Goal: Transaction & Acquisition: Purchase product/service

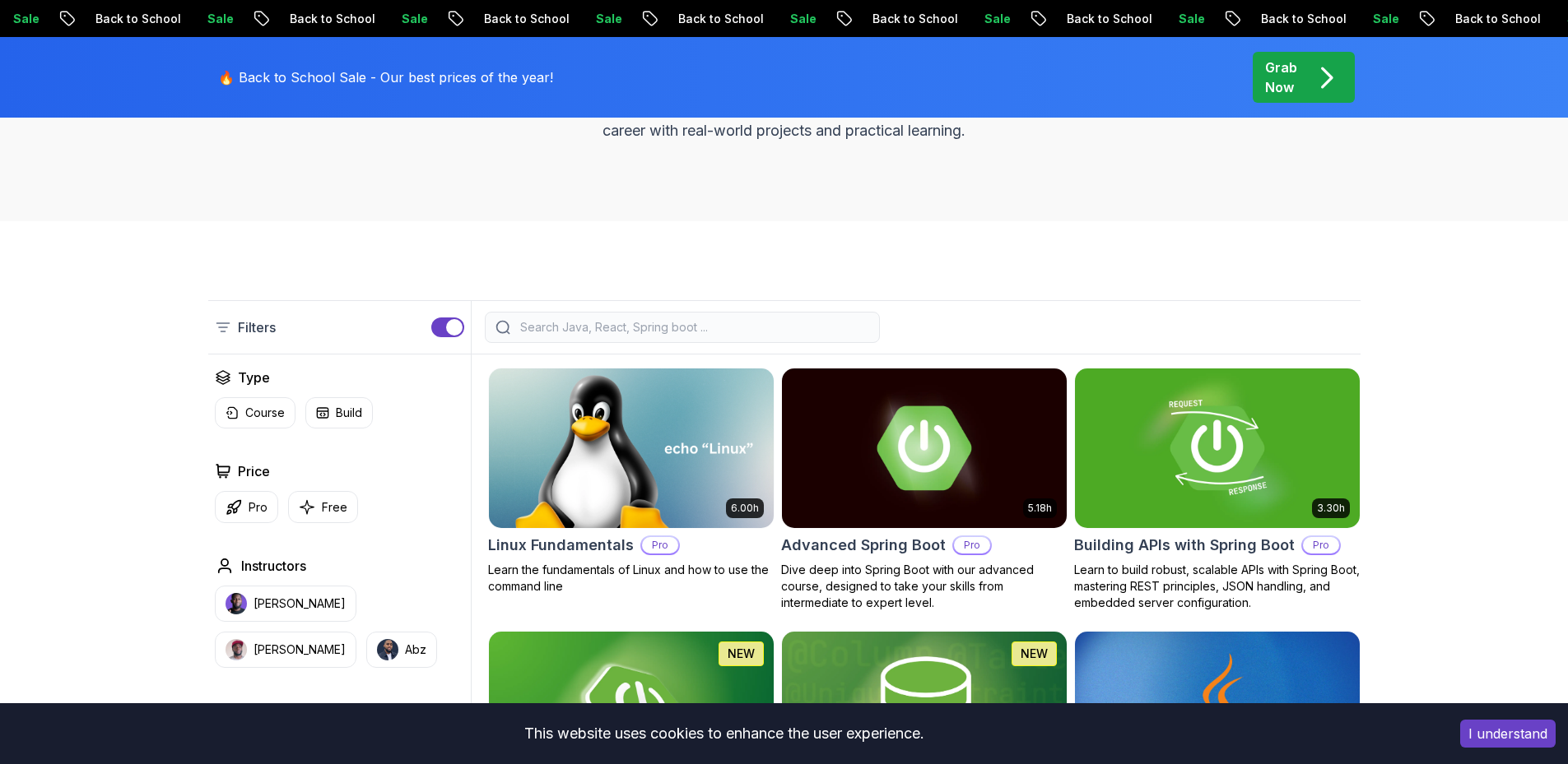
scroll to position [342, 0]
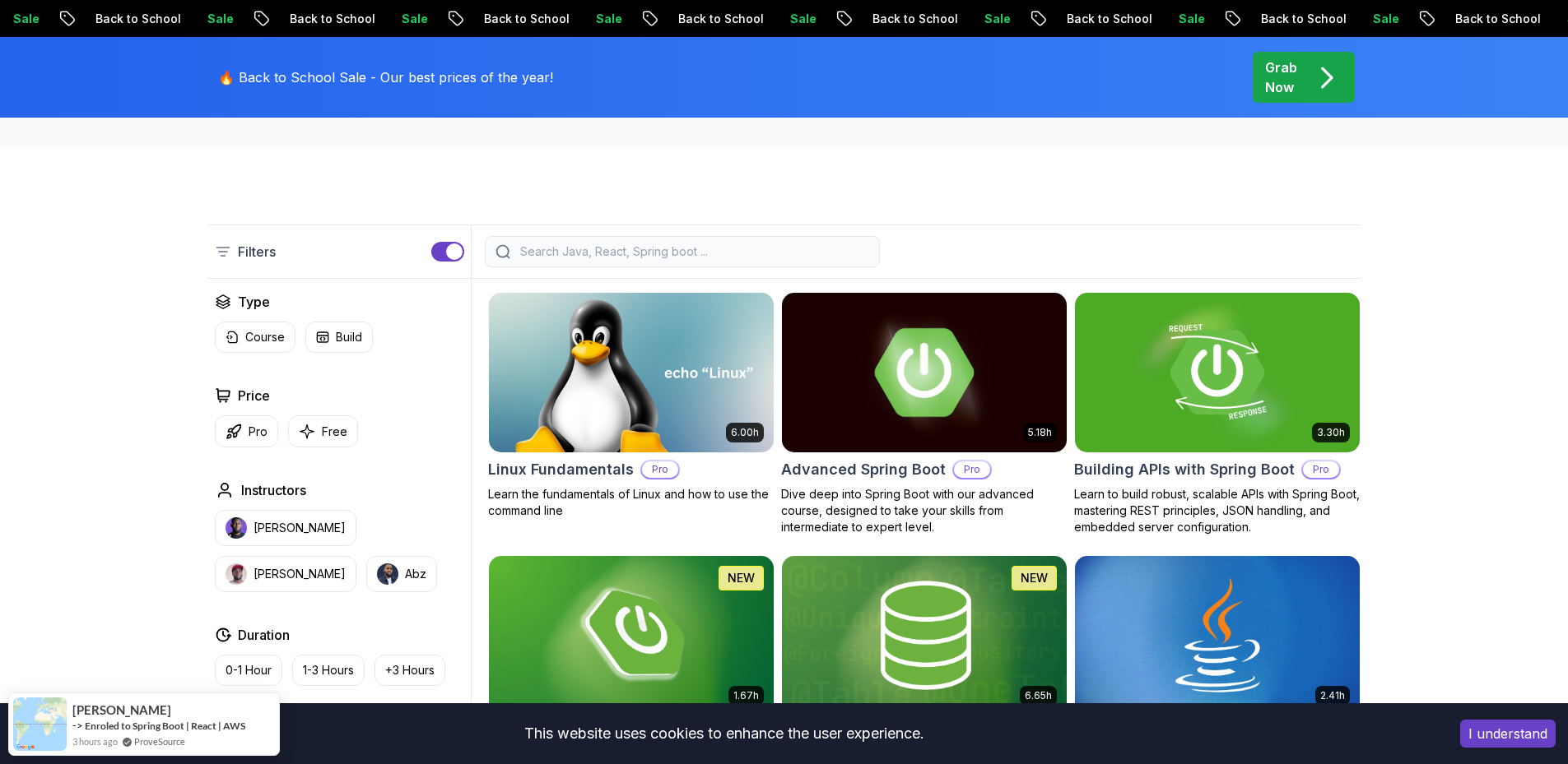
click at [944, 394] on img at bounding box center [924, 372] width 299 height 167
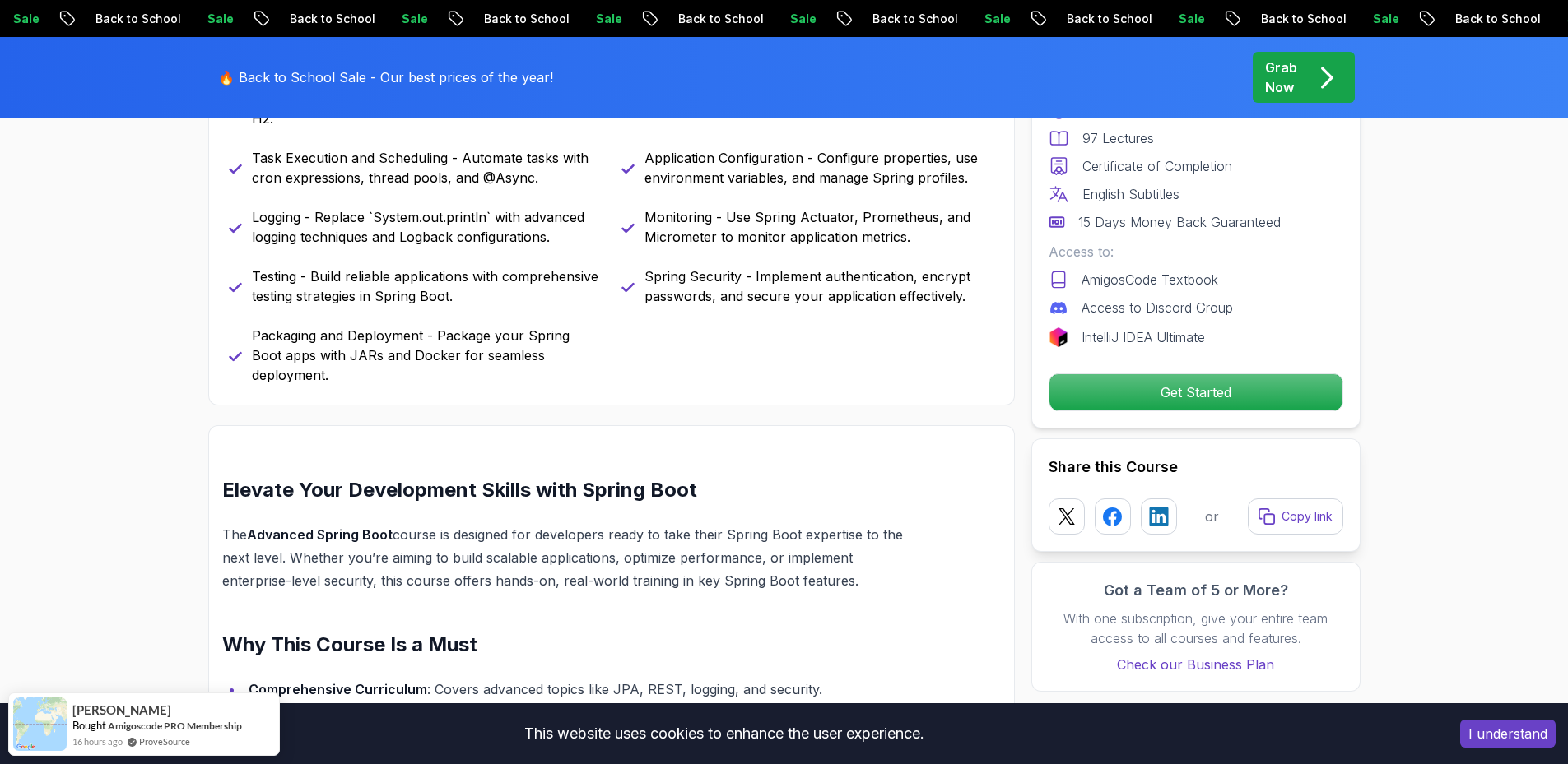
scroll to position [740, 0]
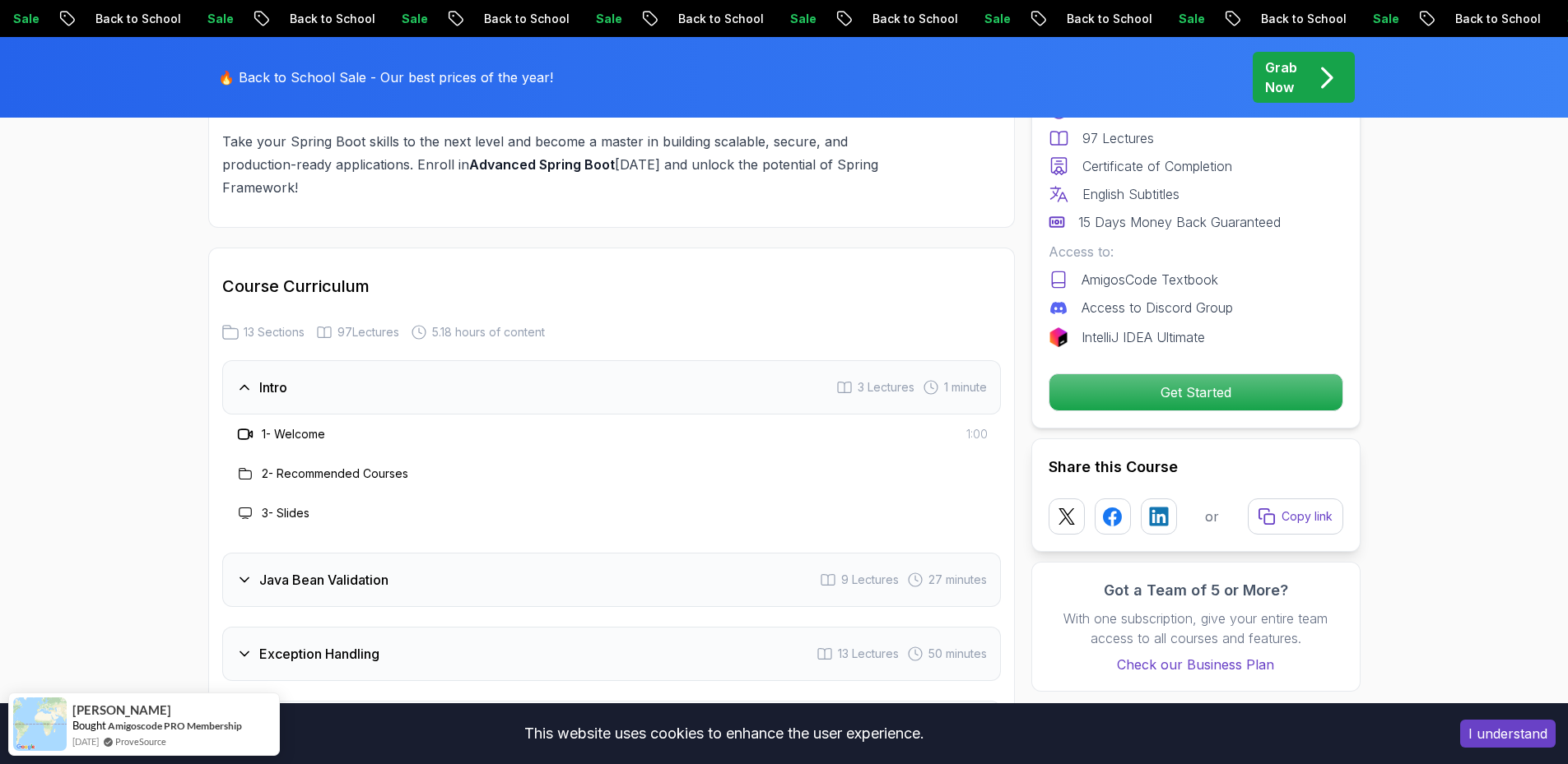
scroll to position [2057, 0]
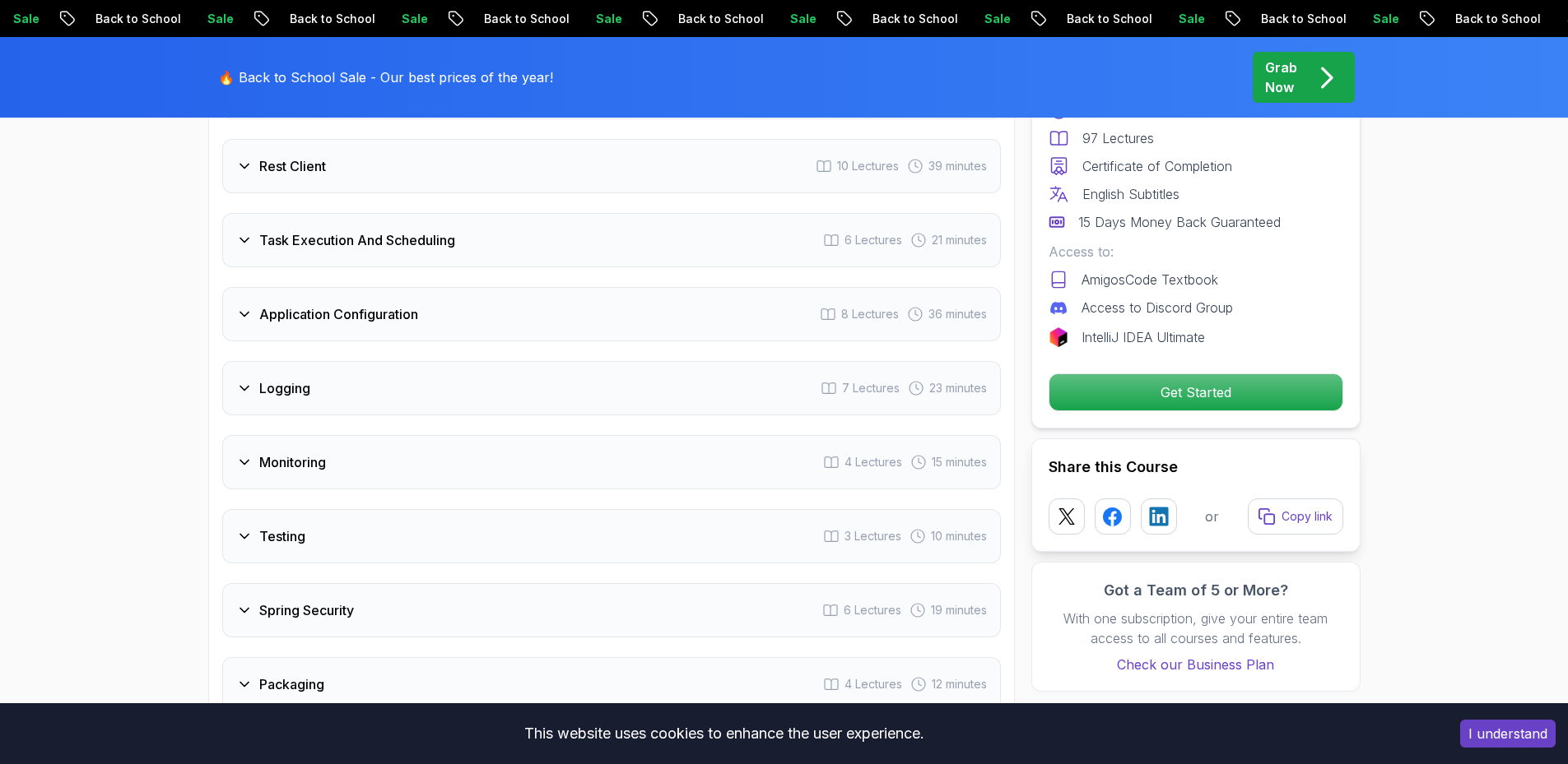
click at [693, 361] on div "Logging 7 Lectures 23 minutes" at bounding box center [612, 387] width 779 height 54
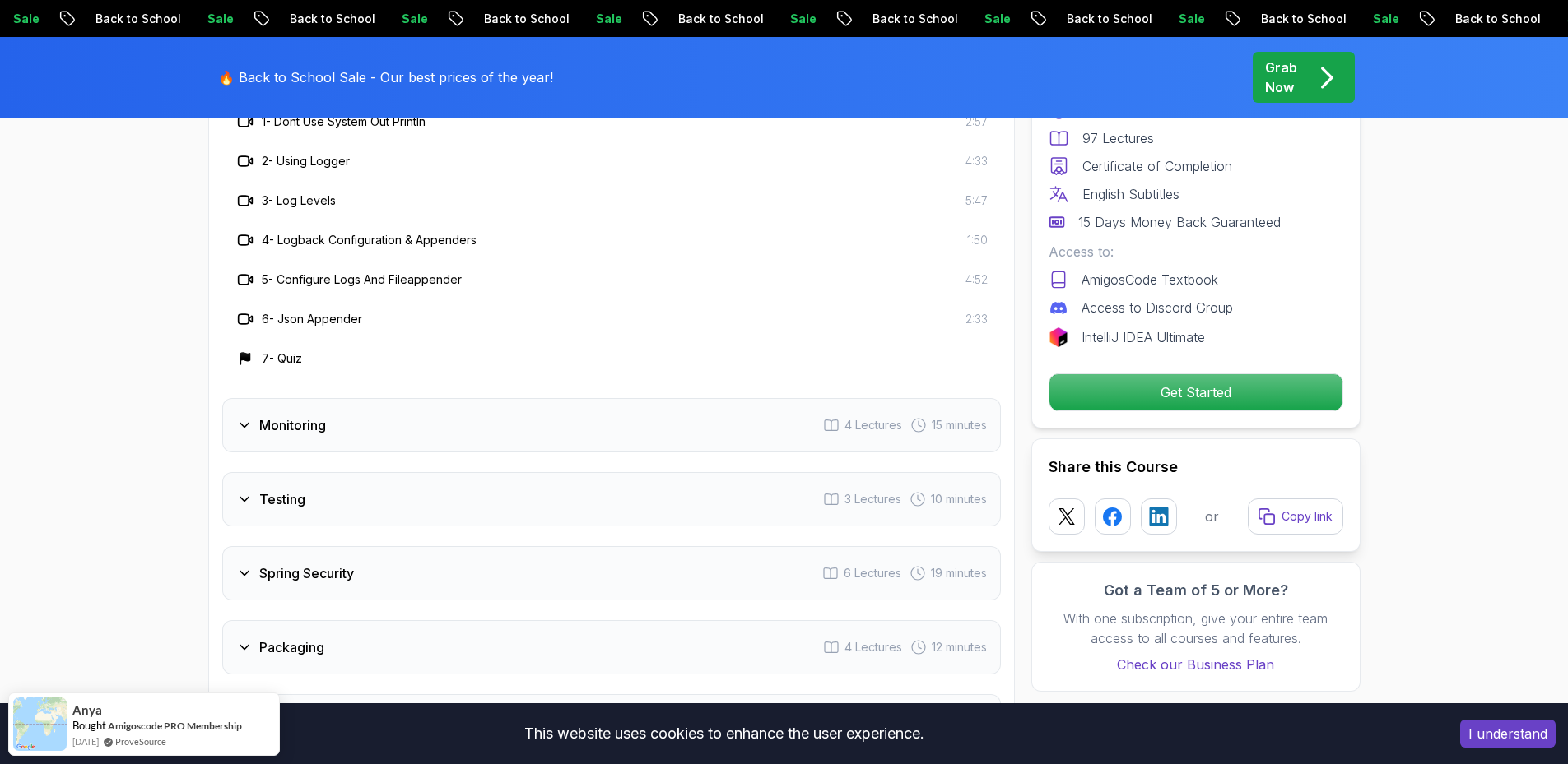
scroll to position [2925, 0]
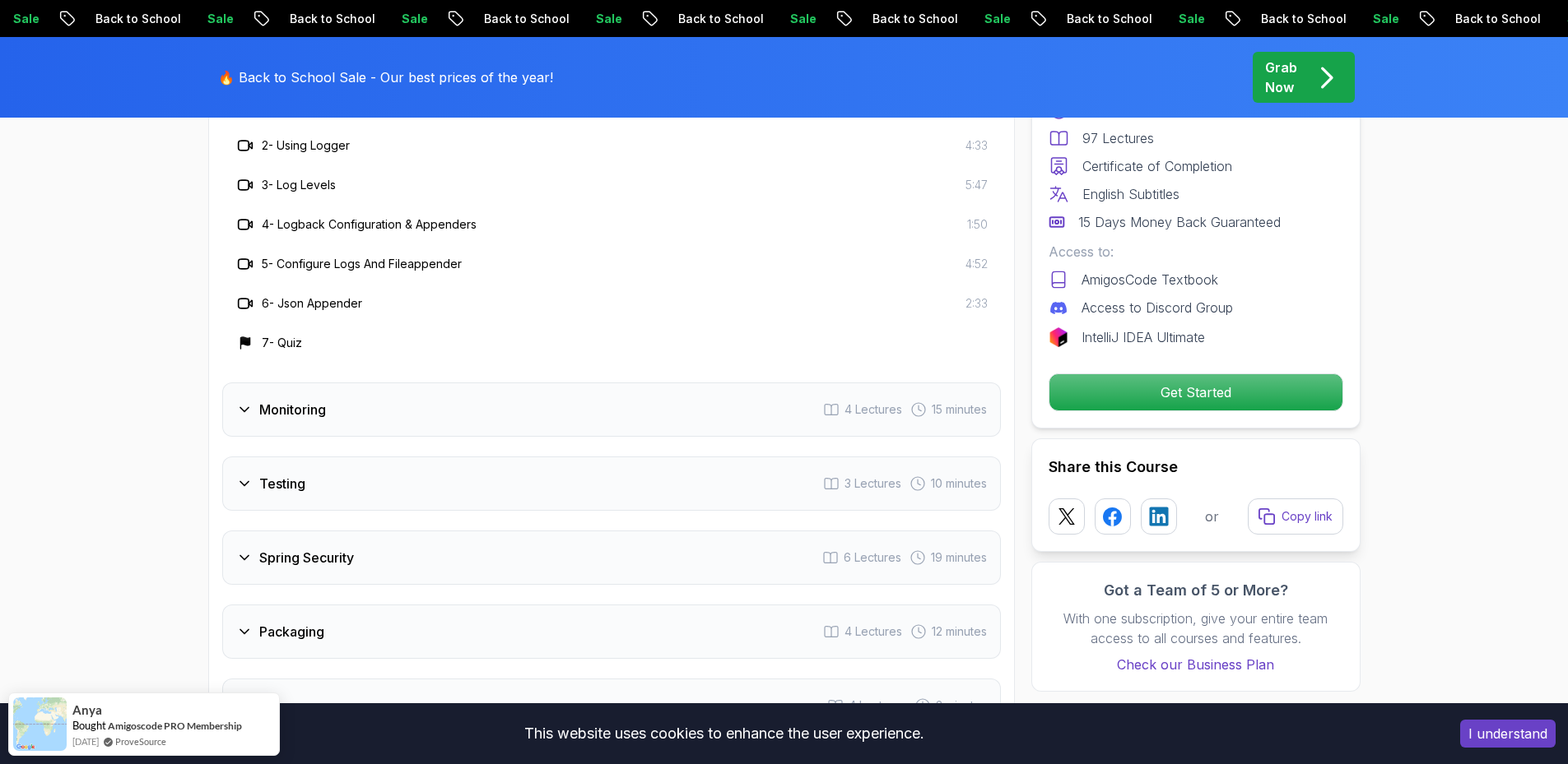
click at [660, 383] on div "Monitoring 4 Lectures 15 minutes" at bounding box center [612, 410] width 779 height 54
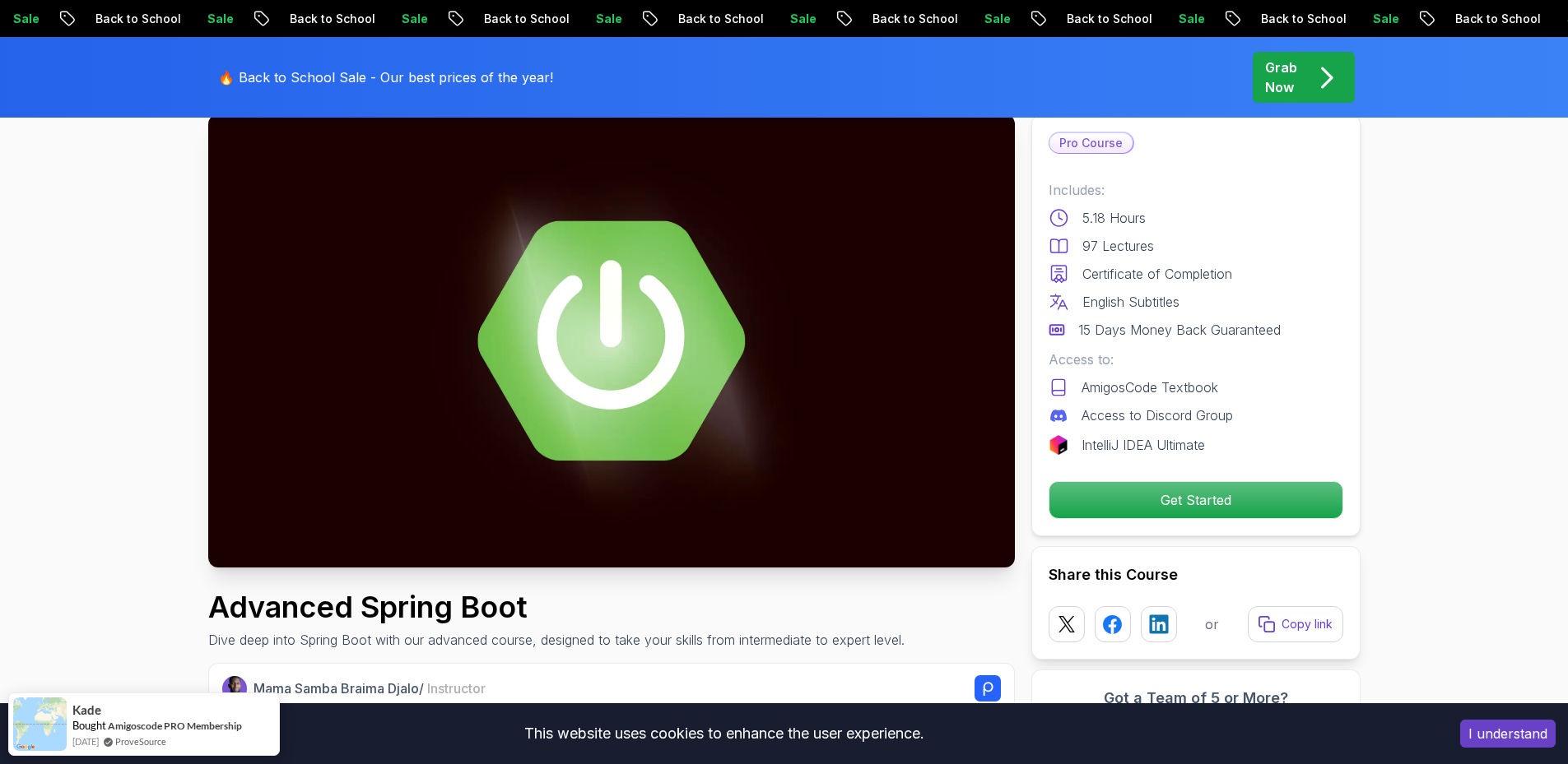
scroll to position [0, 0]
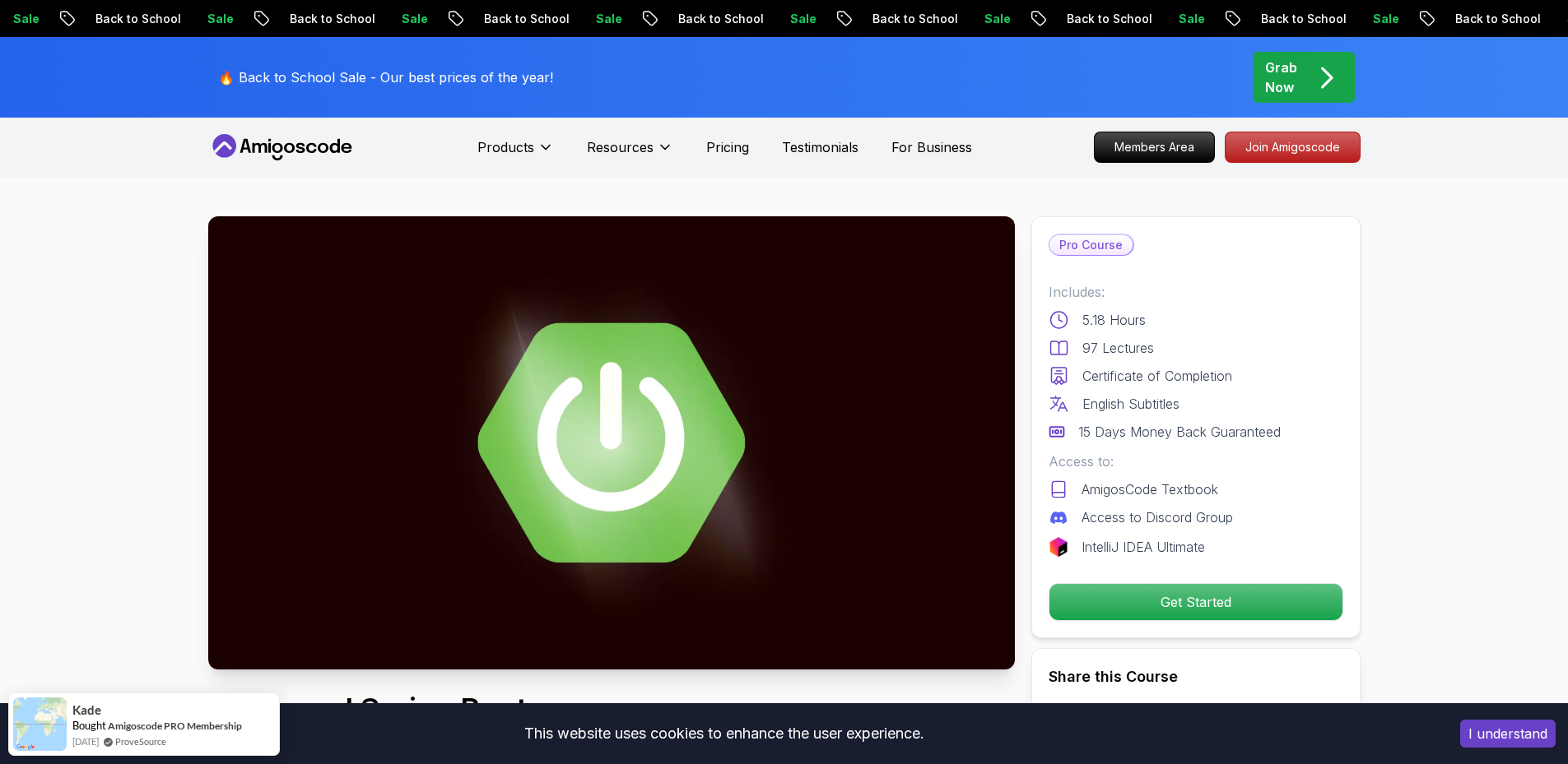
click at [332, 146] on icon at bounding box center [333, 146] width 10 height 14
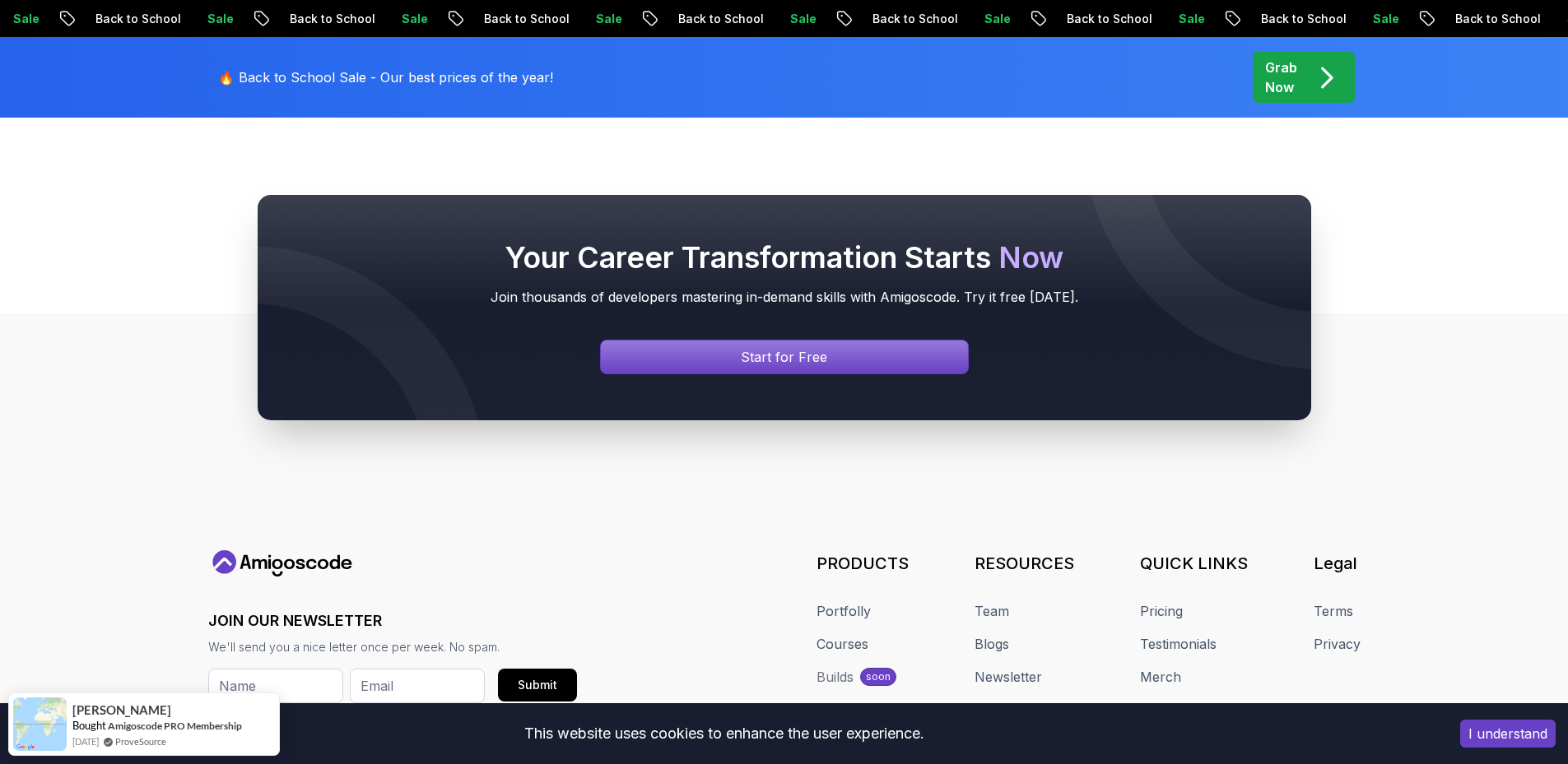
scroll to position [6246, 0]
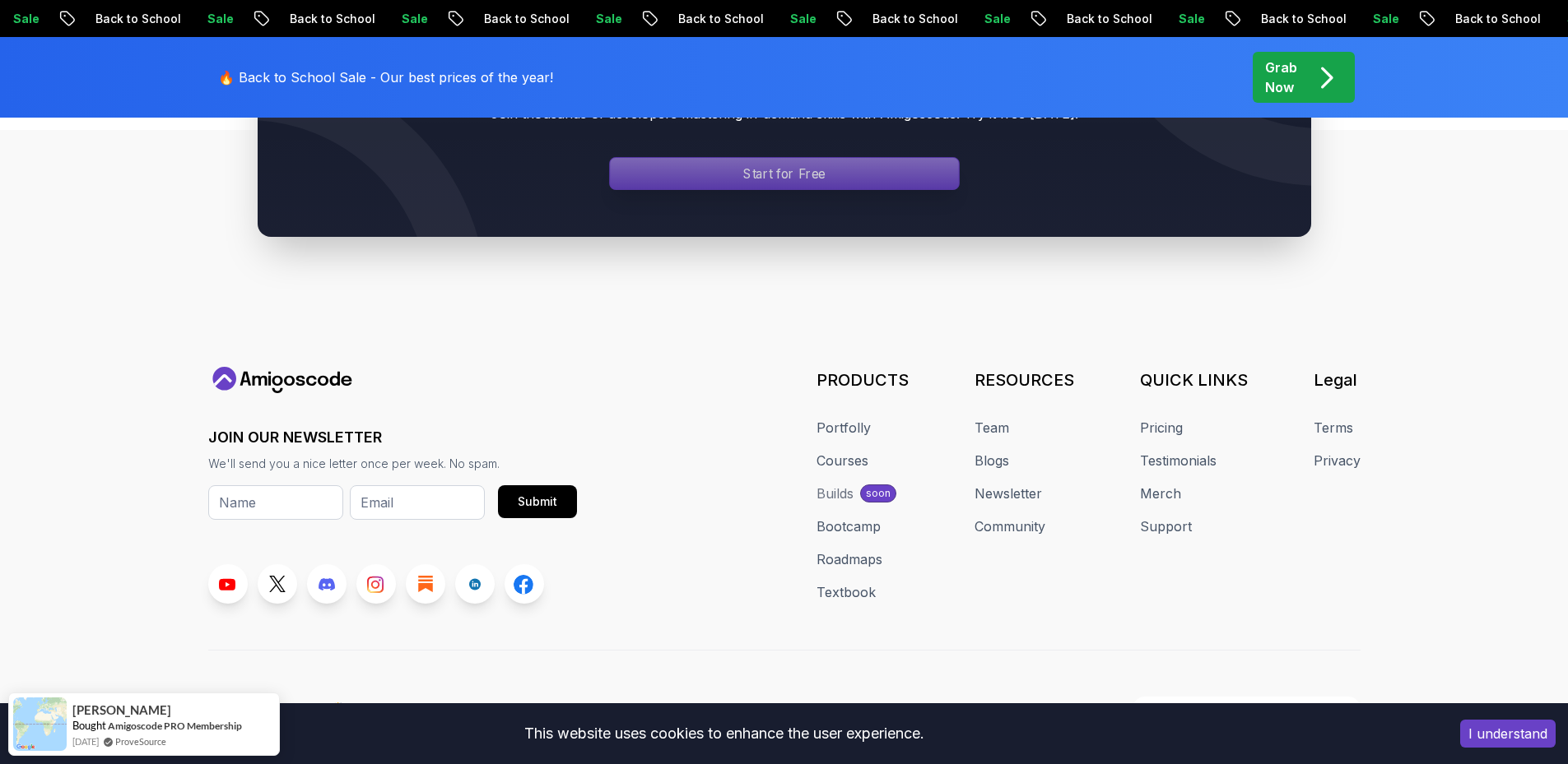
click at [783, 164] on p "Start for Free" at bounding box center [784, 173] width 83 height 19
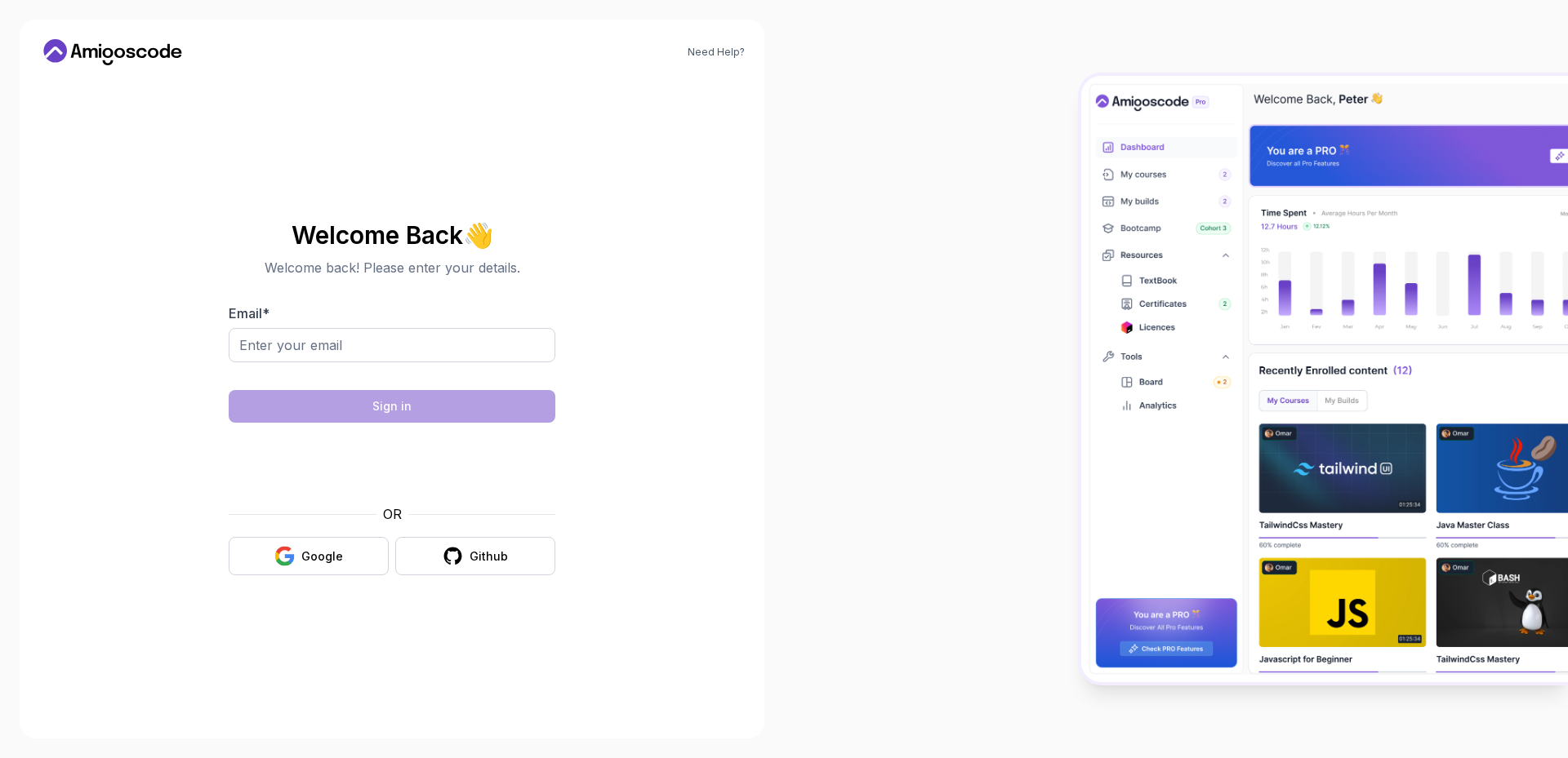
click at [377, 369] on div at bounding box center [392, 373] width 326 height 15
click at [367, 360] on input "Email *" at bounding box center [392, 345] width 326 height 34
type input "ebrahim.elmohamed26@gmail.com"
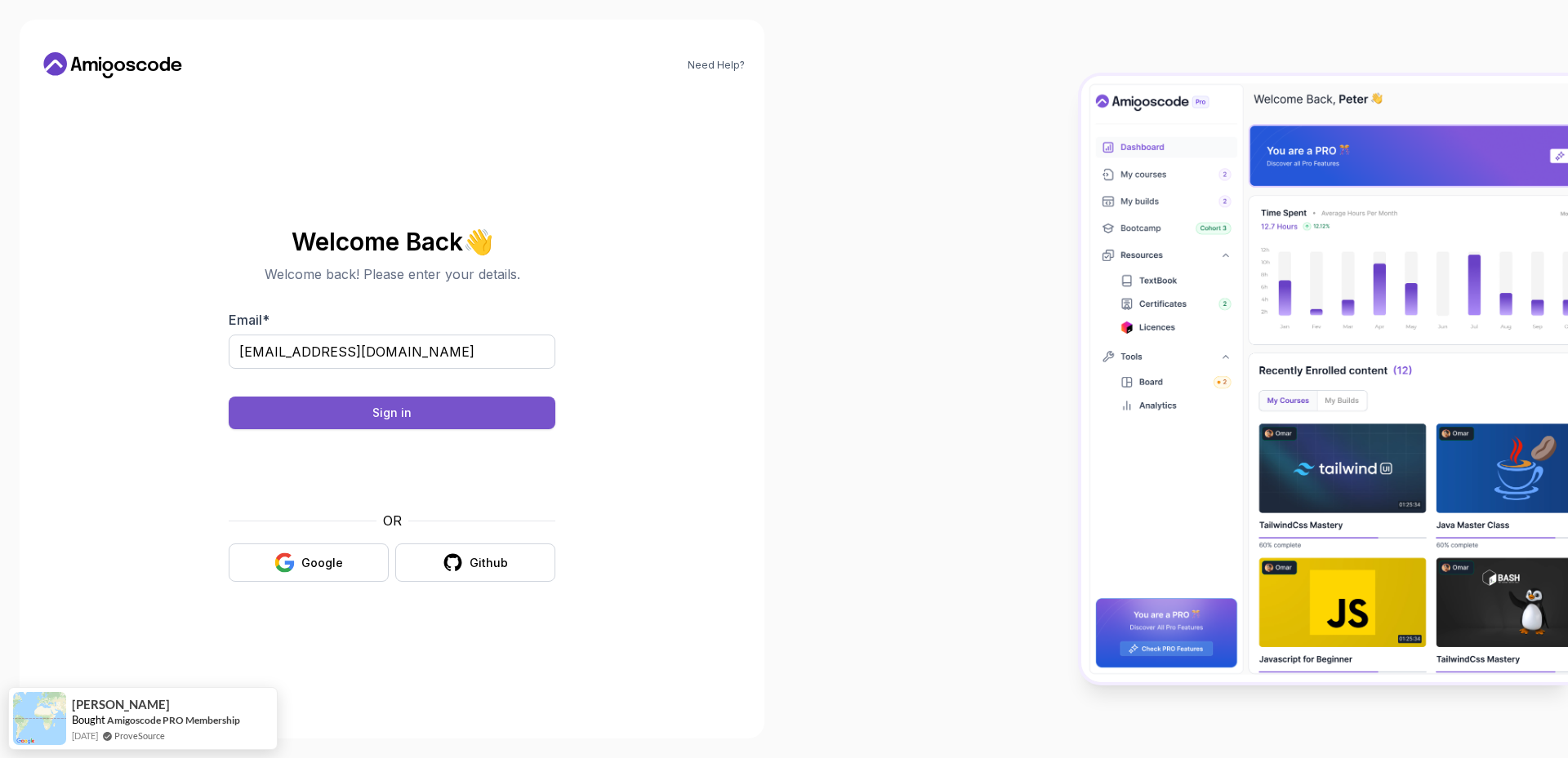
click at [375, 410] on div "Sign in" at bounding box center [392, 412] width 39 height 17
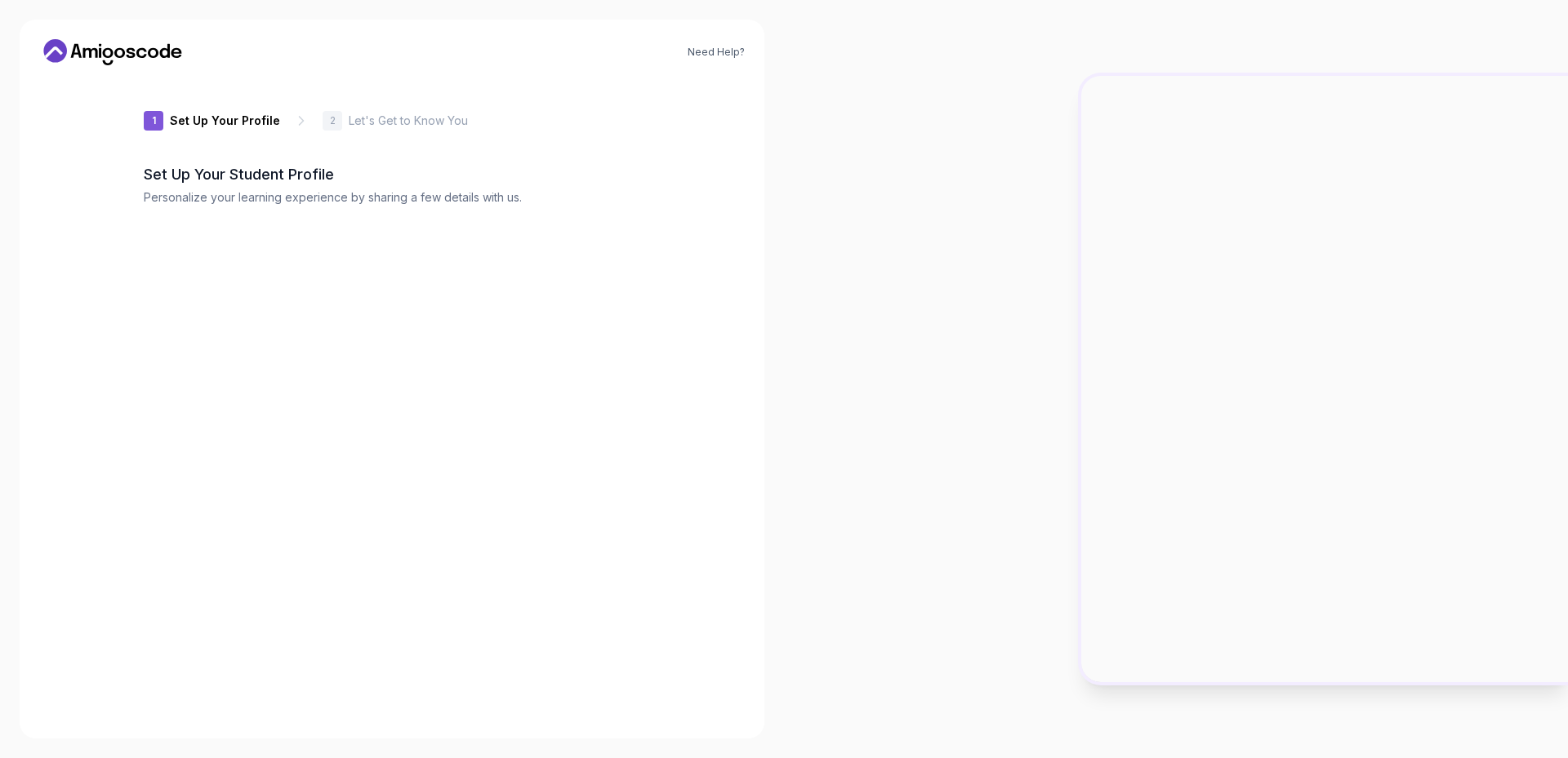
type input "briskjaguar86859"
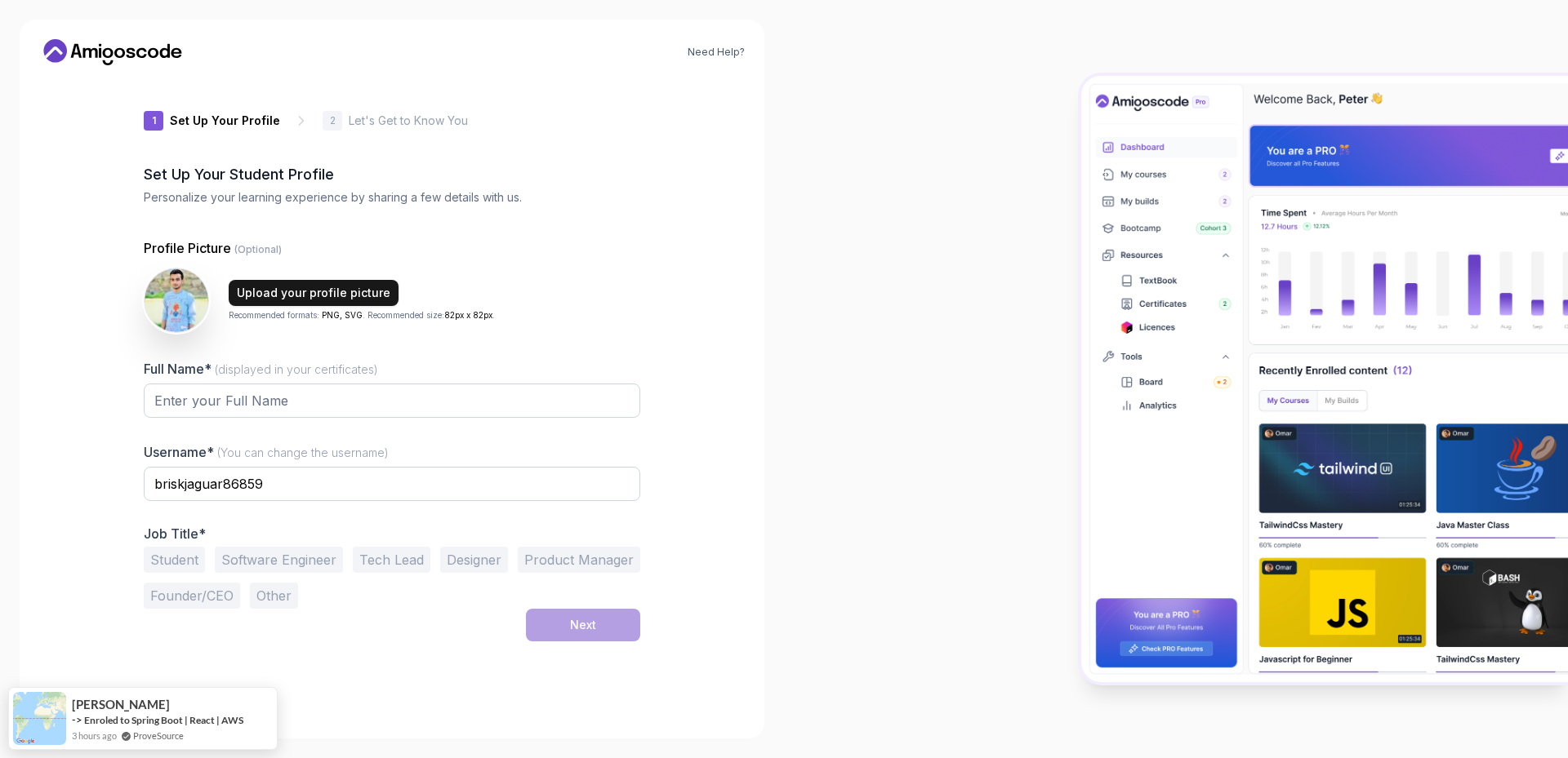
click at [261, 282] on button "Upload your profile picture" at bounding box center [313, 294] width 170 height 26
click at [295, 394] on input "Full Name* (displayed in your certificates)" at bounding box center [392, 400] width 497 height 34
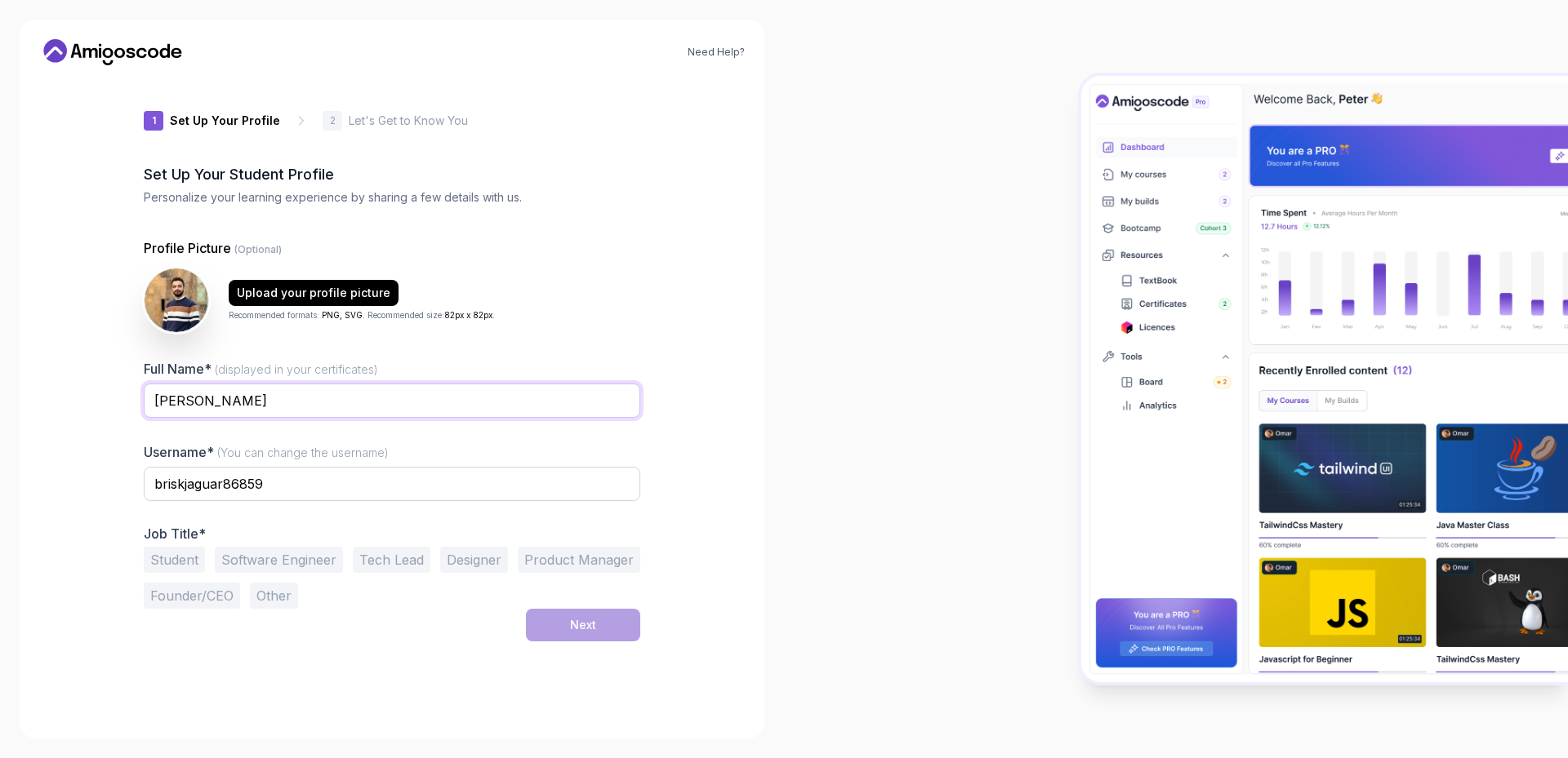
click at [287, 401] on input "‪Ebrahim Mohamed Ebrahim‬‏" at bounding box center [392, 400] width 497 height 34
type input "‪Ebrahim Mohamed ElRouby"
drag, startPoint x: 280, startPoint y: 486, endPoint x: 103, endPoint y: 479, distance: 177.1
click at [104, 479] on div "Need Help? 1 Set Up Your Profile 1 Set Up Your Profile 2 Let's Get to Know You …" at bounding box center [392, 379] width 744 height 719
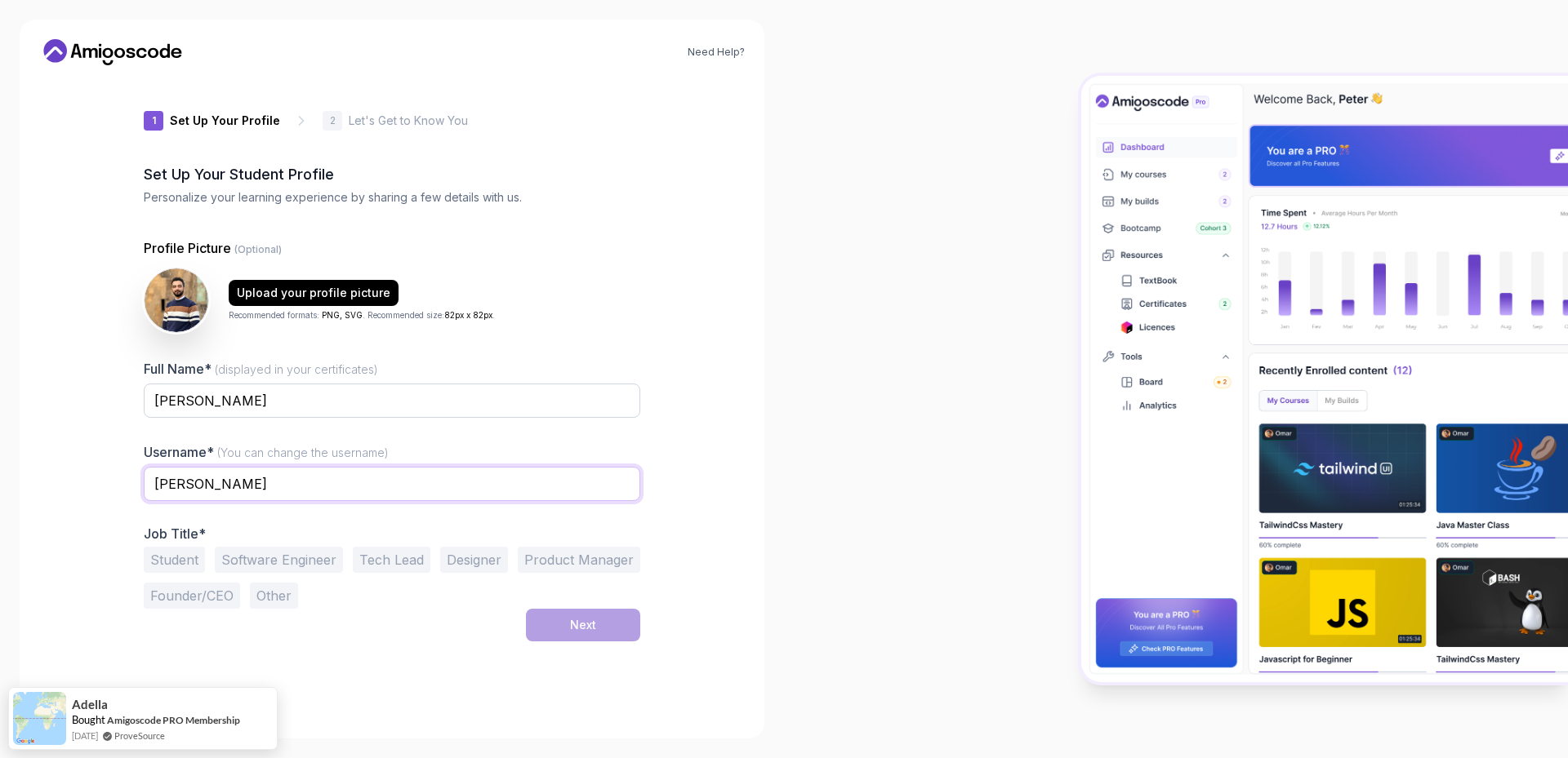
type input "ebrahim-elrouby"
click at [272, 560] on button "Software Engineer" at bounding box center [279, 560] width 128 height 26
click at [394, 557] on button "Tech Lead" at bounding box center [392, 560] width 78 height 26
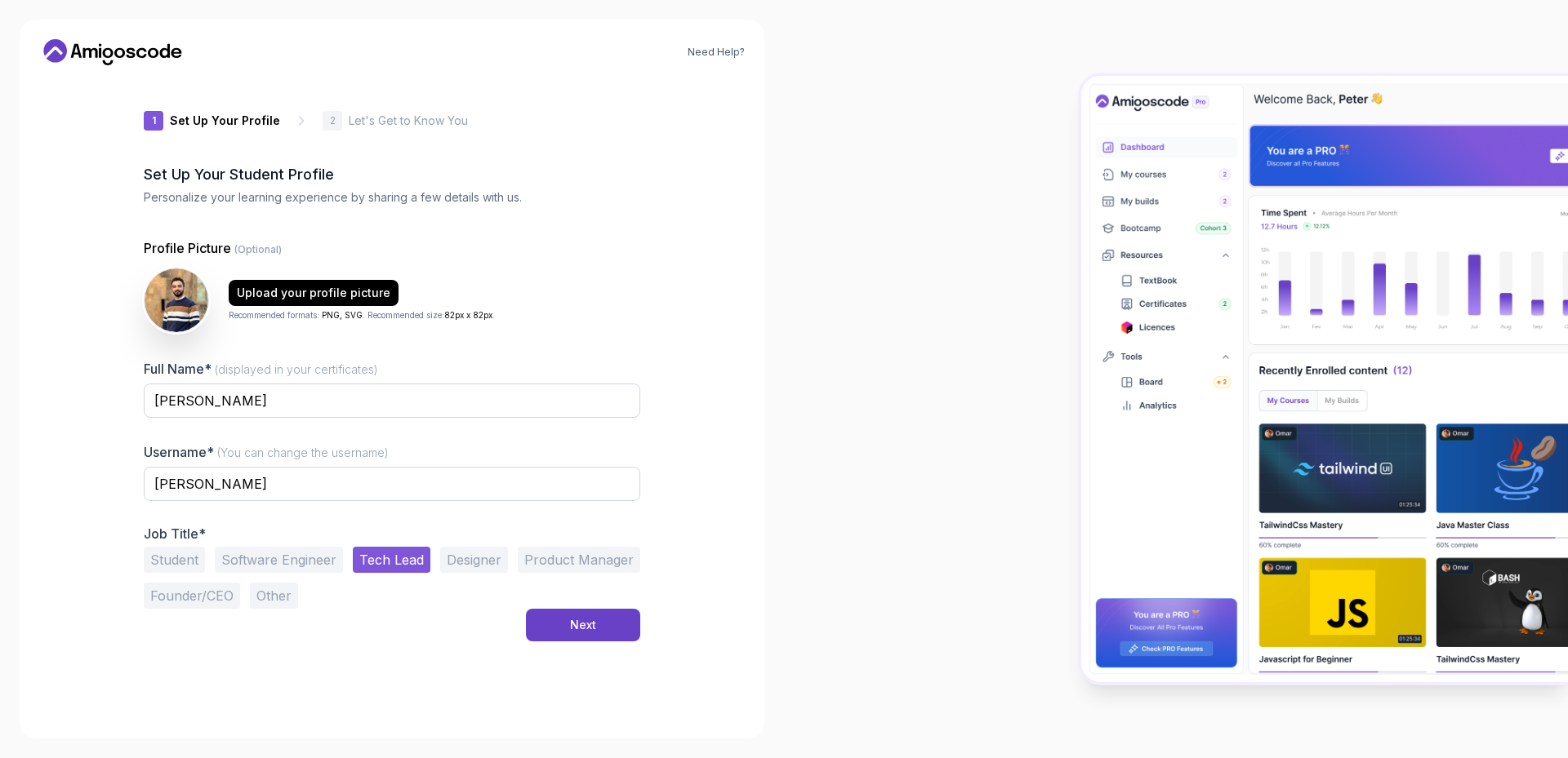
click at [320, 561] on button "Software Engineer" at bounding box center [279, 560] width 128 height 26
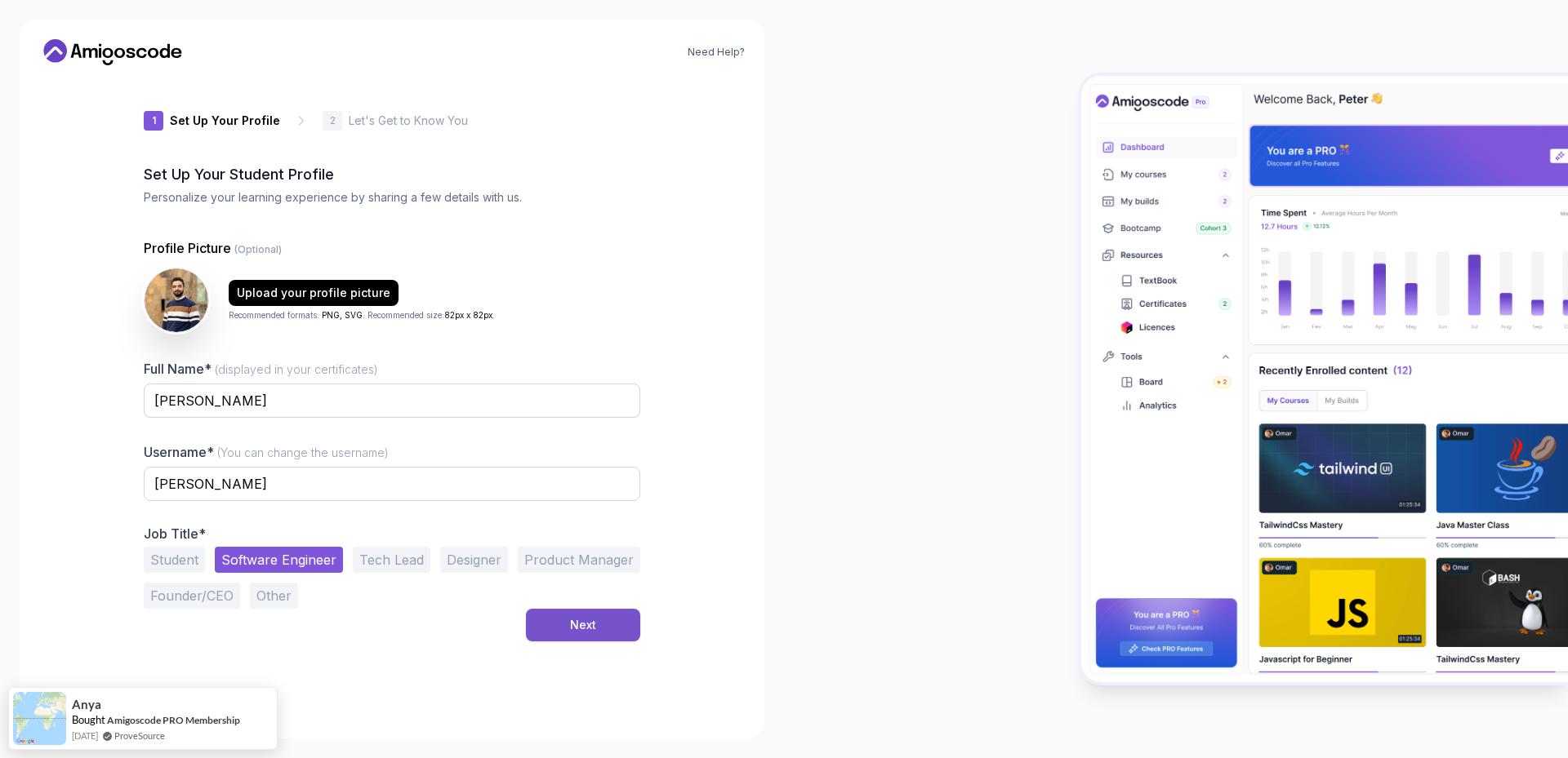
click at [576, 633] on div "Next" at bounding box center [583, 625] width 26 height 17
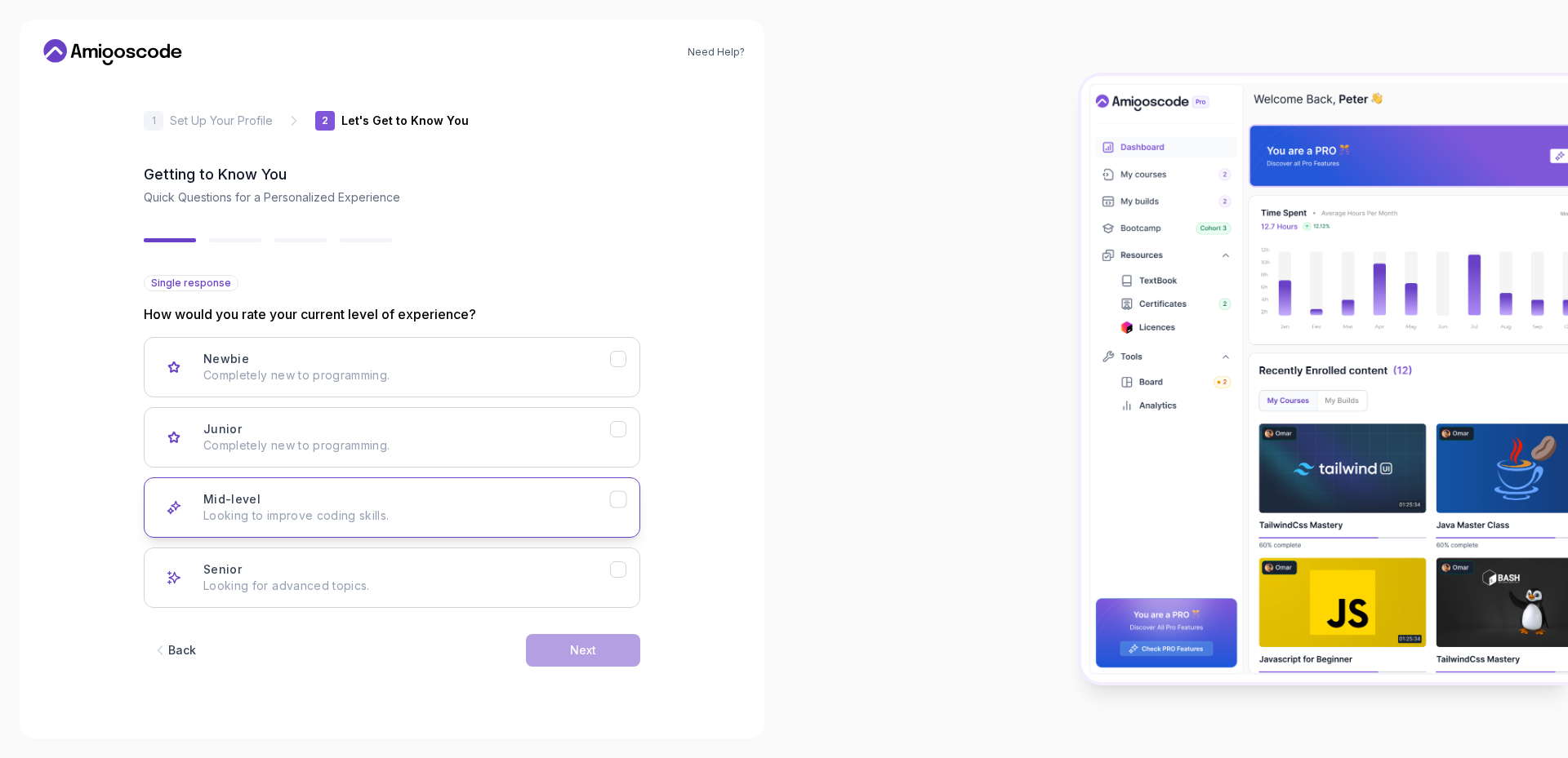
click at [596, 512] on p "Looking to improve coding skills." at bounding box center [407, 516] width 407 height 17
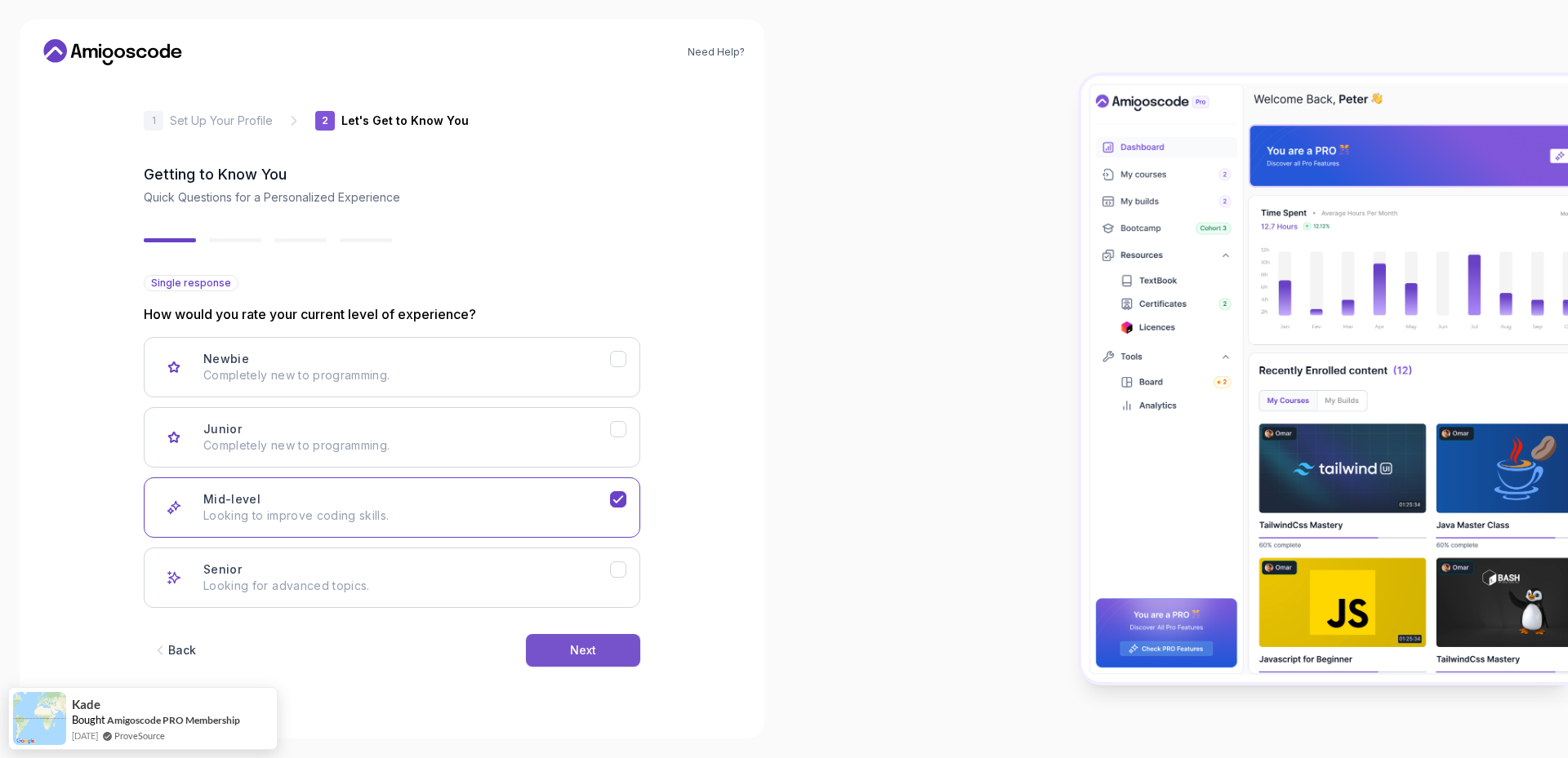
click at [601, 651] on button "Next" at bounding box center [583, 650] width 115 height 33
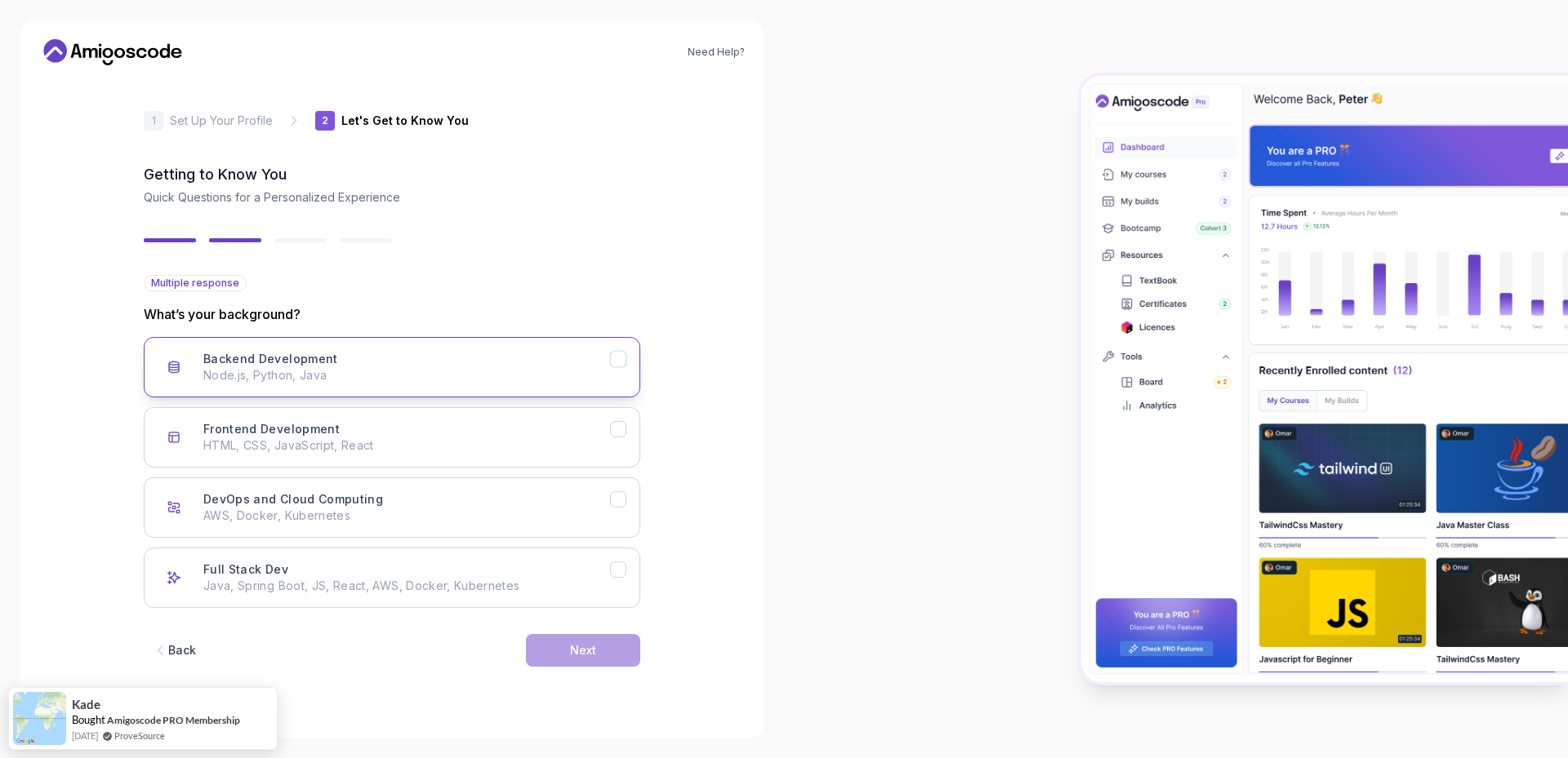
click at [527, 360] on div "Backend Development Node.js, Python, Java" at bounding box center [407, 367] width 407 height 33
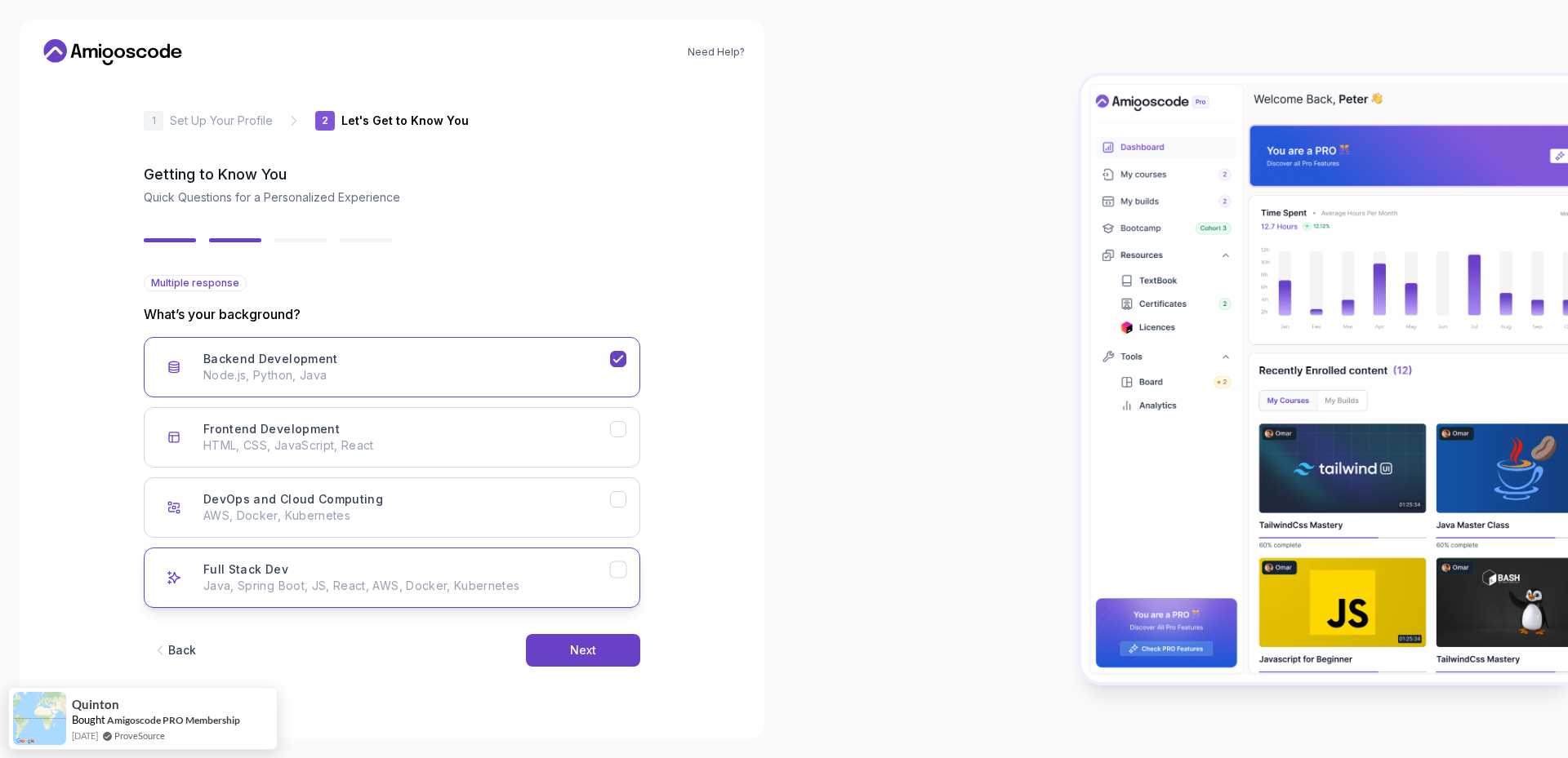
click at [564, 568] on div "Full Stack Dev Java, Spring Boot, JS, React, AWS, Docker, Kubernetes" at bounding box center [407, 577] width 407 height 33
click at [612, 353] on icon "Backend Development" at bounding box center [619, 360] width 16 height 16
click at [590, 649] on div "Next" at bounding box center [583, 650] width 26 height 17
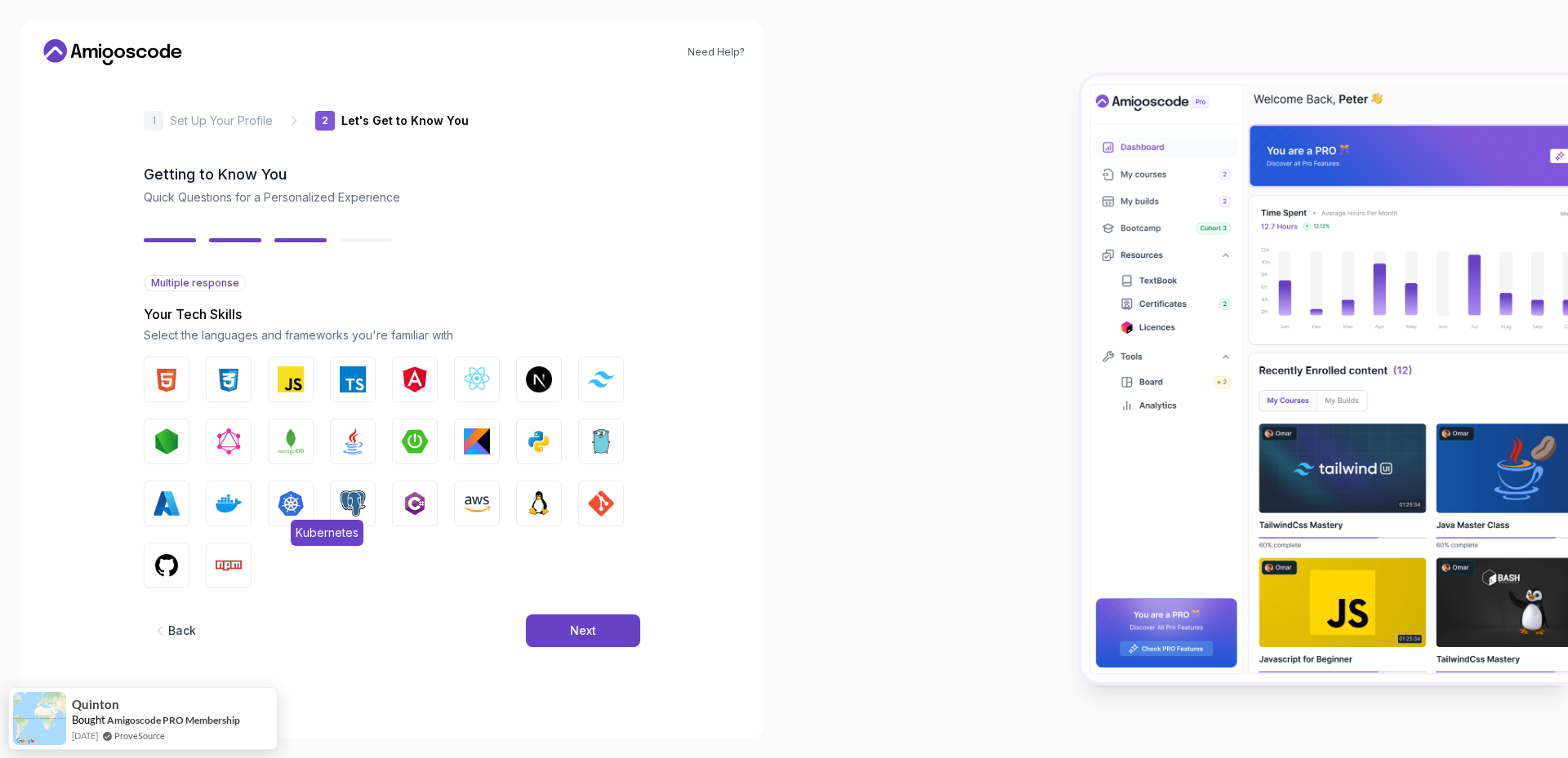
click at [279, 502] on img "button" at bounding box center [291, 503] width 26 height 26
click at [230, 503] on img "button" at bounding box center [228, 503] width 26 height 26
click at [348, 374] on img "button" at bounding box center [353, 380] width 26 height 26
click at [418, 373] on img "button" at bounding box center [415, 380] width 26 height 26
click at [476, 375] on img "button" at bounding box center [477, 380] width 26 height 26
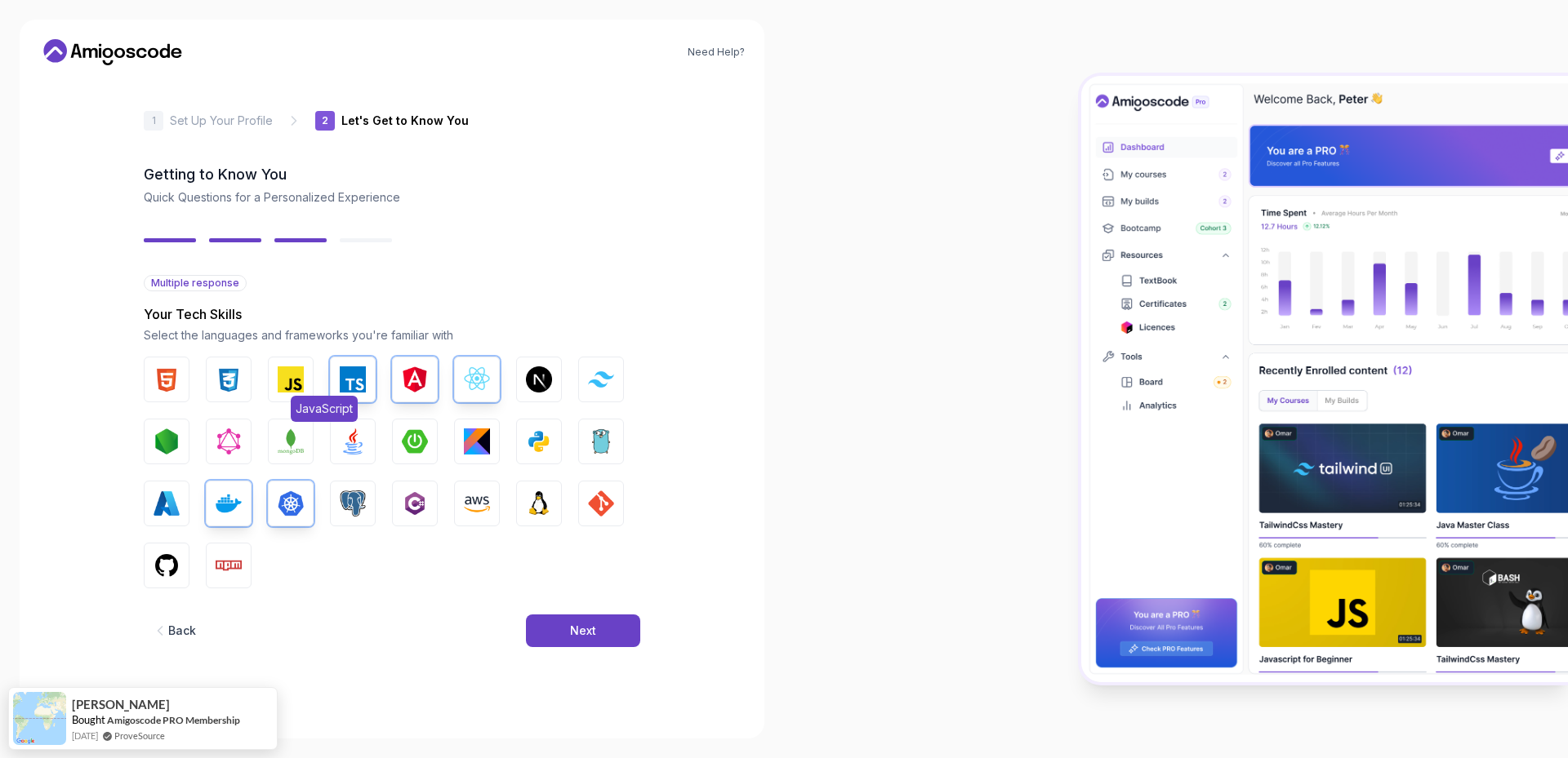
click at [295, 367] on img "button" at bounding box center [291, 380] width 26 height 26
click at [226, 375] on img "button" at bounding box center [228, 380] width 26 height 26
click at [164, 372] on img "button" at bounding box center [167, 380] width 26 height 26
click at [355, 444] on img "button" at bounding box center [353, 442] width 26 height 26
click at [414, 439] on img "button" at bounding box center [415, 442] width 26 height 26
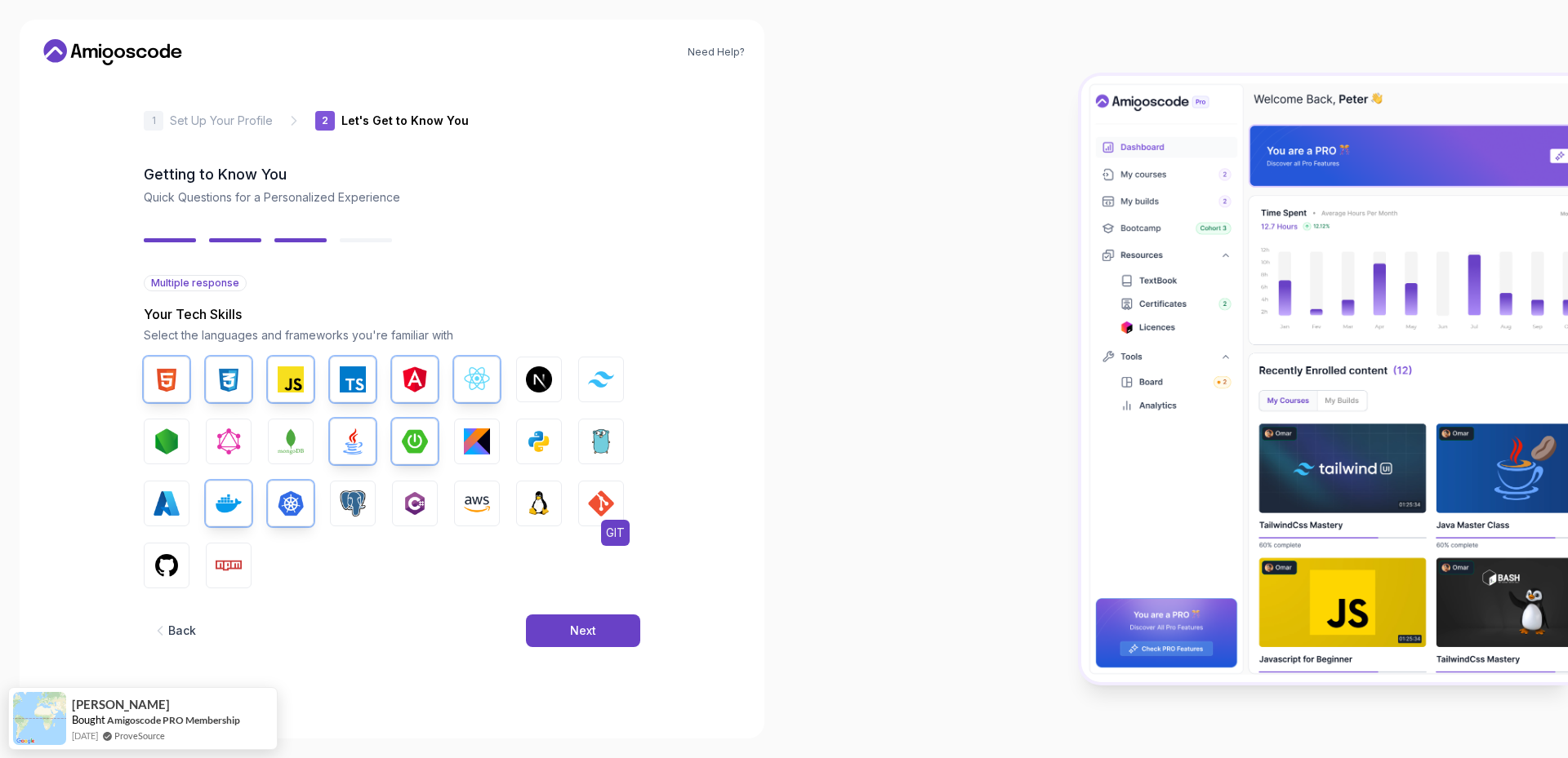
click at [602, 509] on img "button" at bounding box center [601, 503] width 26 height 26
click at [355, 497] on img "button" at bounding box center [353, 503] width 26 height 26
click at [170, 546] on button "GitHub" at bounding box center [167, 566] width 46 height 46
click at [569, 636] on button "Next" at bounding box center [583, 630] width 115 height 33
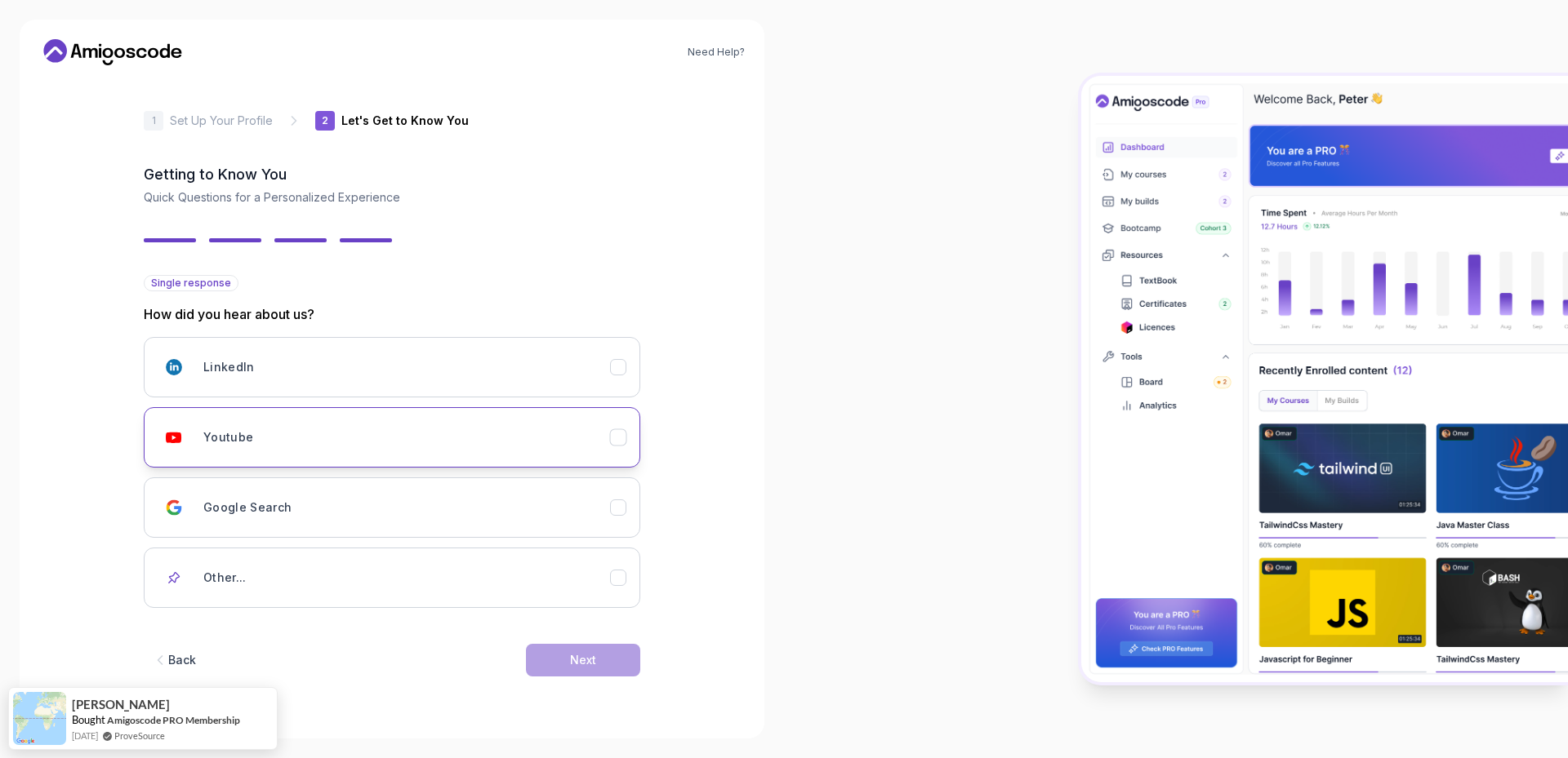
click at [598, 430] on div "Youtube" at bounding box center [407, 437] width 407 height 33
click at [592, 646] on button "Next" at bounding box center [583, 660] width 115 height 33
click at [586, 658] on div "Next" at bounding box center [583, 660] width 26 height 17
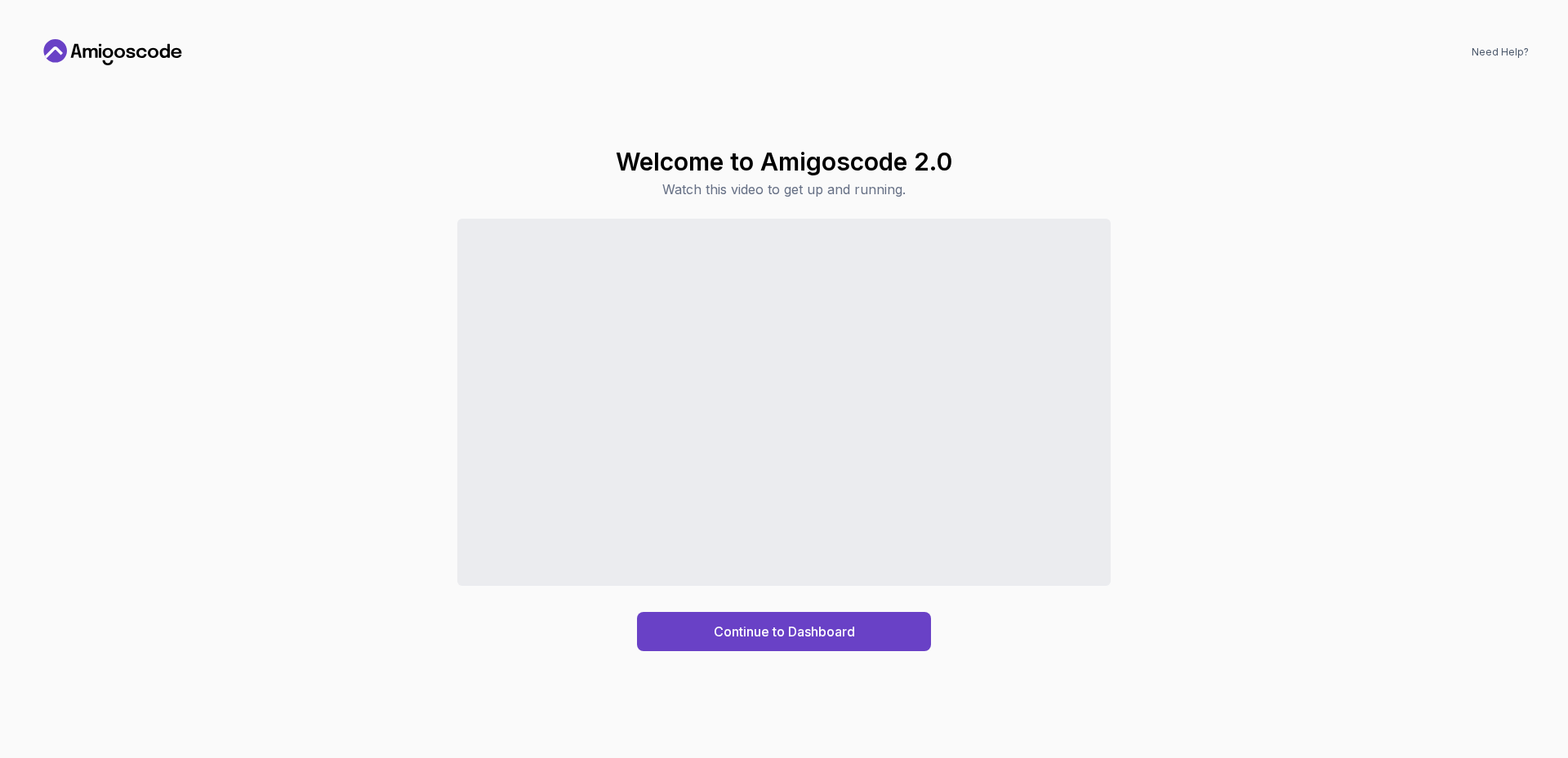
click at [1256, 577] on div "Continue to Dashboard" at bounding box center [783, 435] width 1490 height 433
click at [748, 636] on div "Continue to Dashboard" at bounding box center [784, 632] width 141 height 19
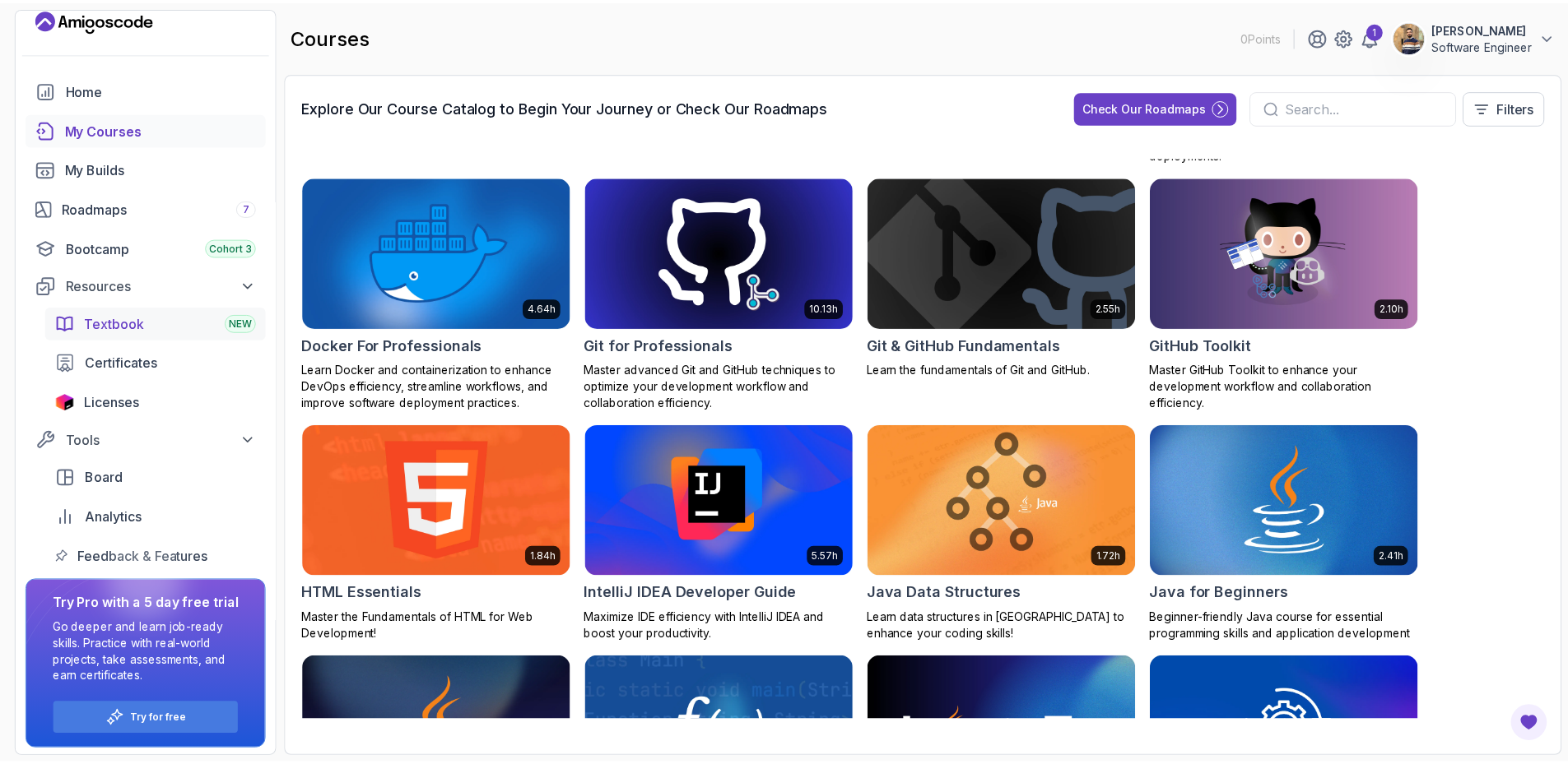
scroll to position [20, 0]
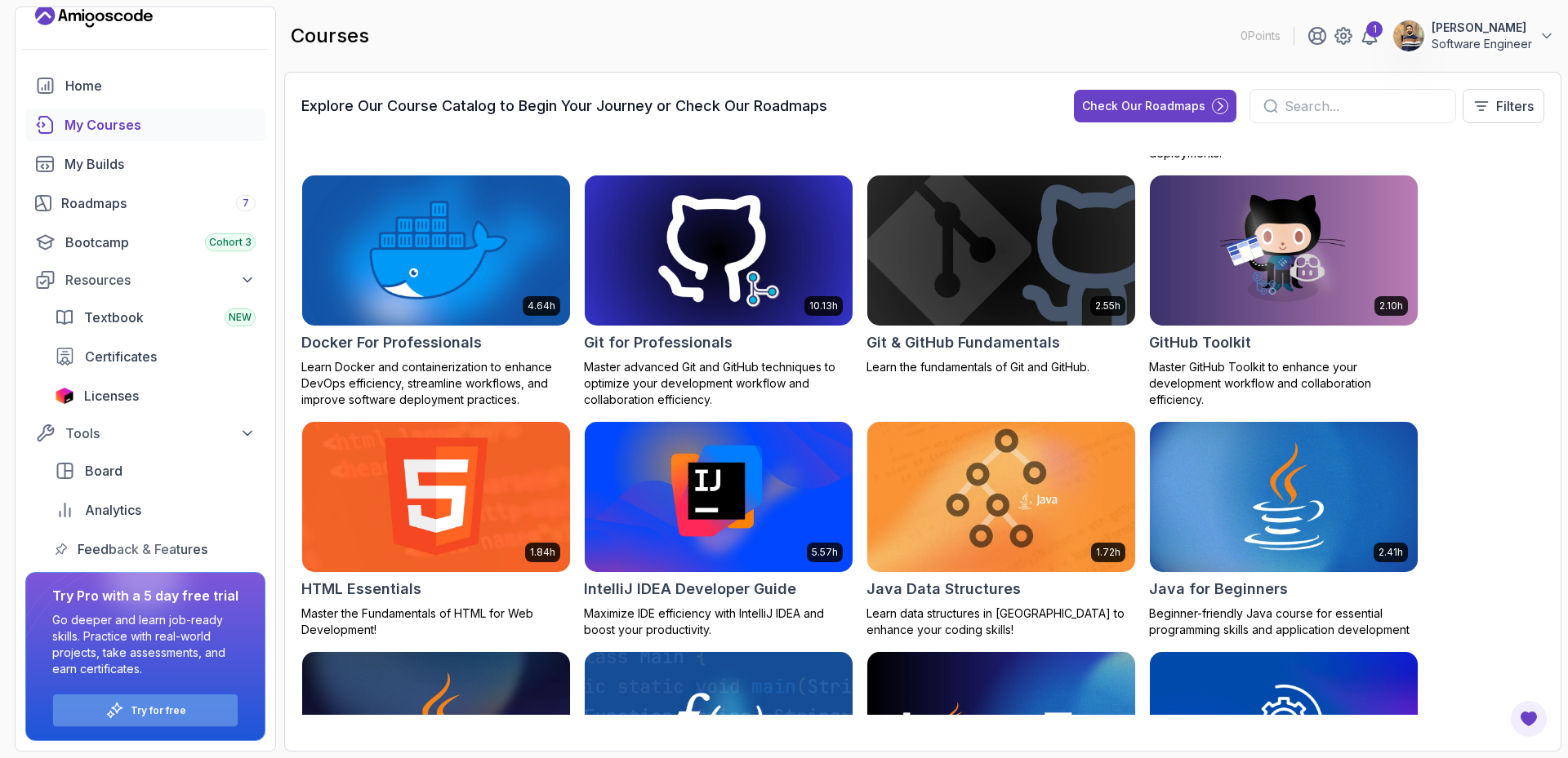
click at [154, 688] on p "Try for free" at bounding box center [158, 710] width 56 height 13
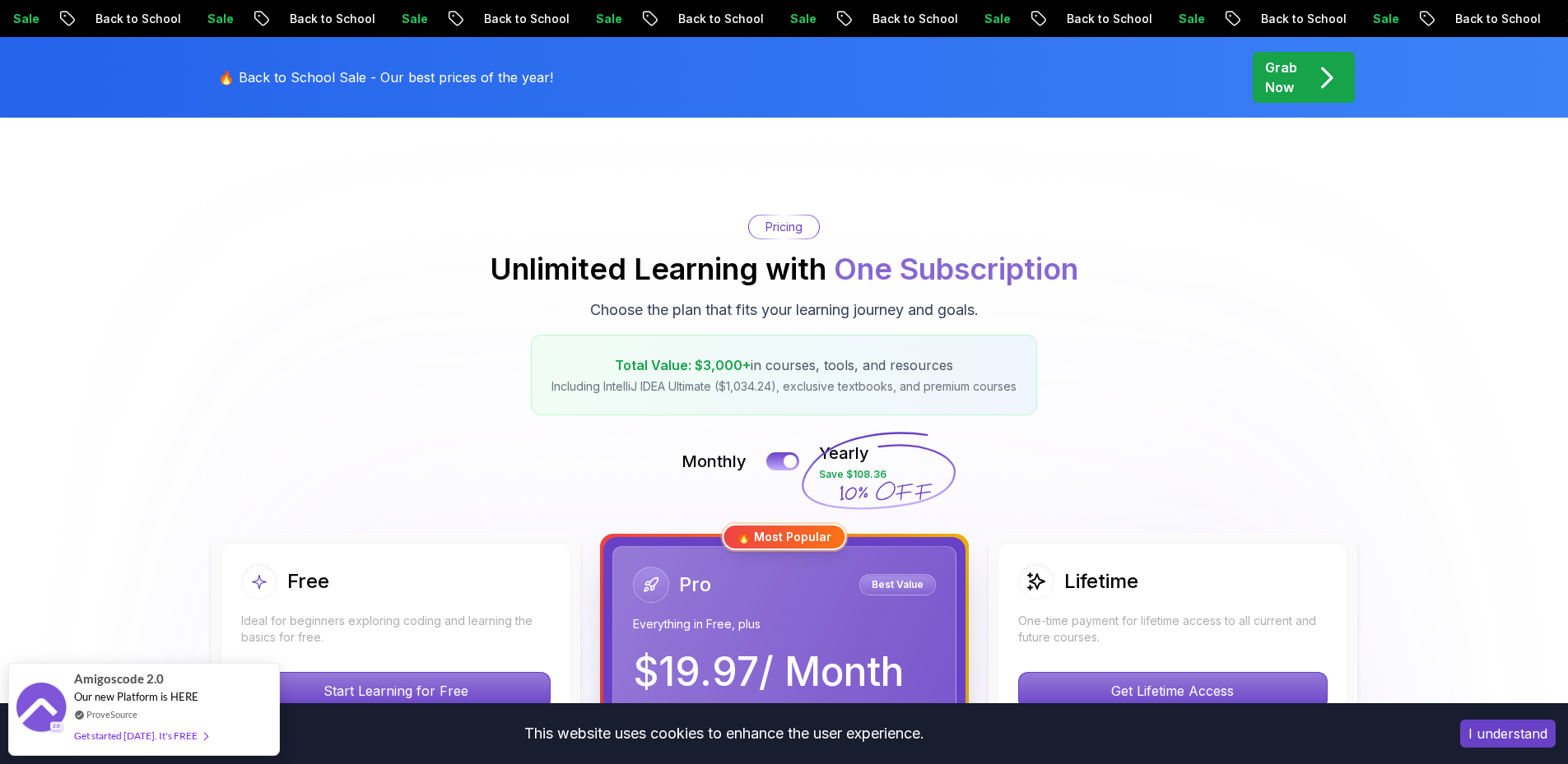
scroll to position [83, 0]
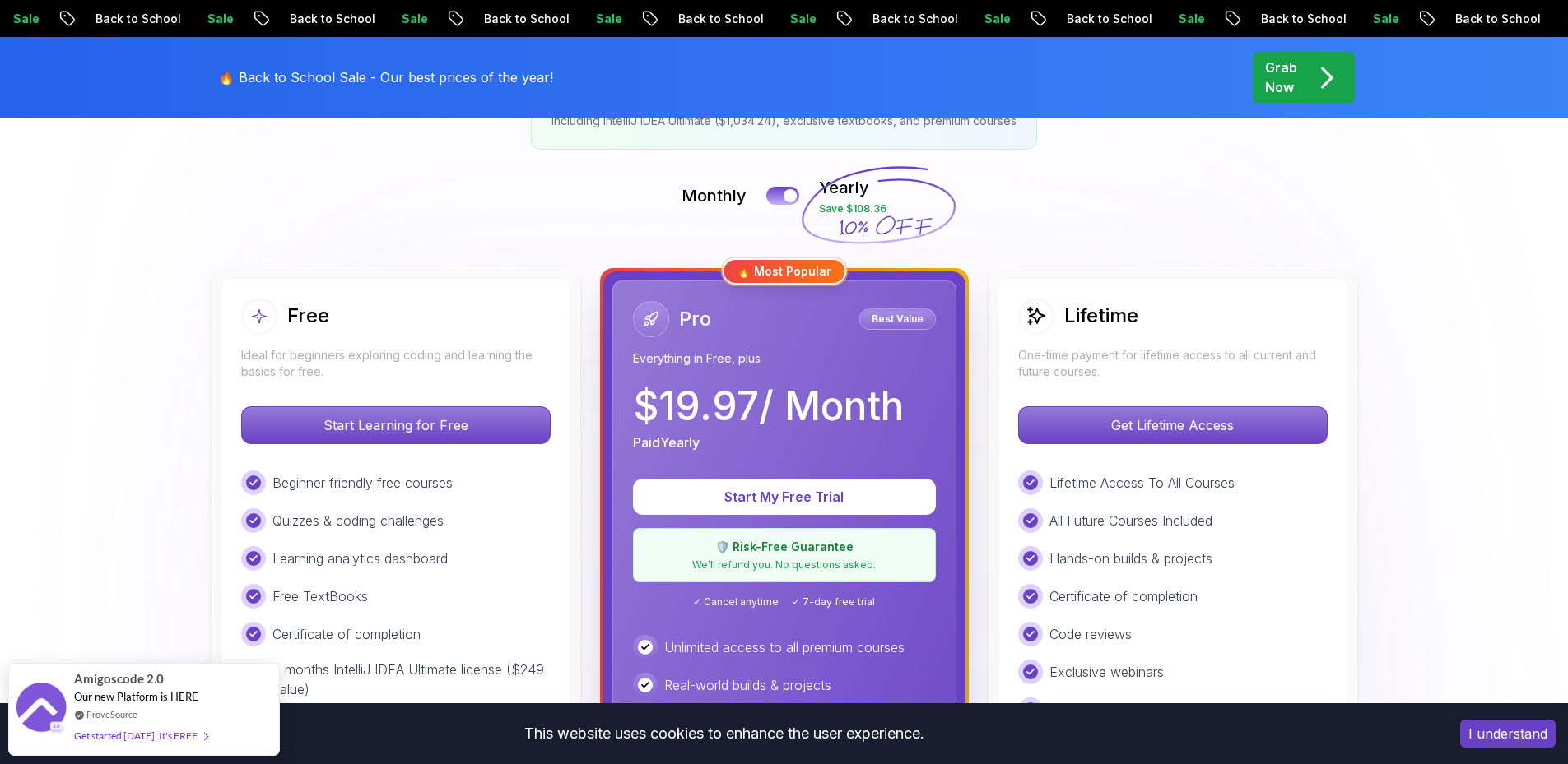
scroll to position [329, 0]
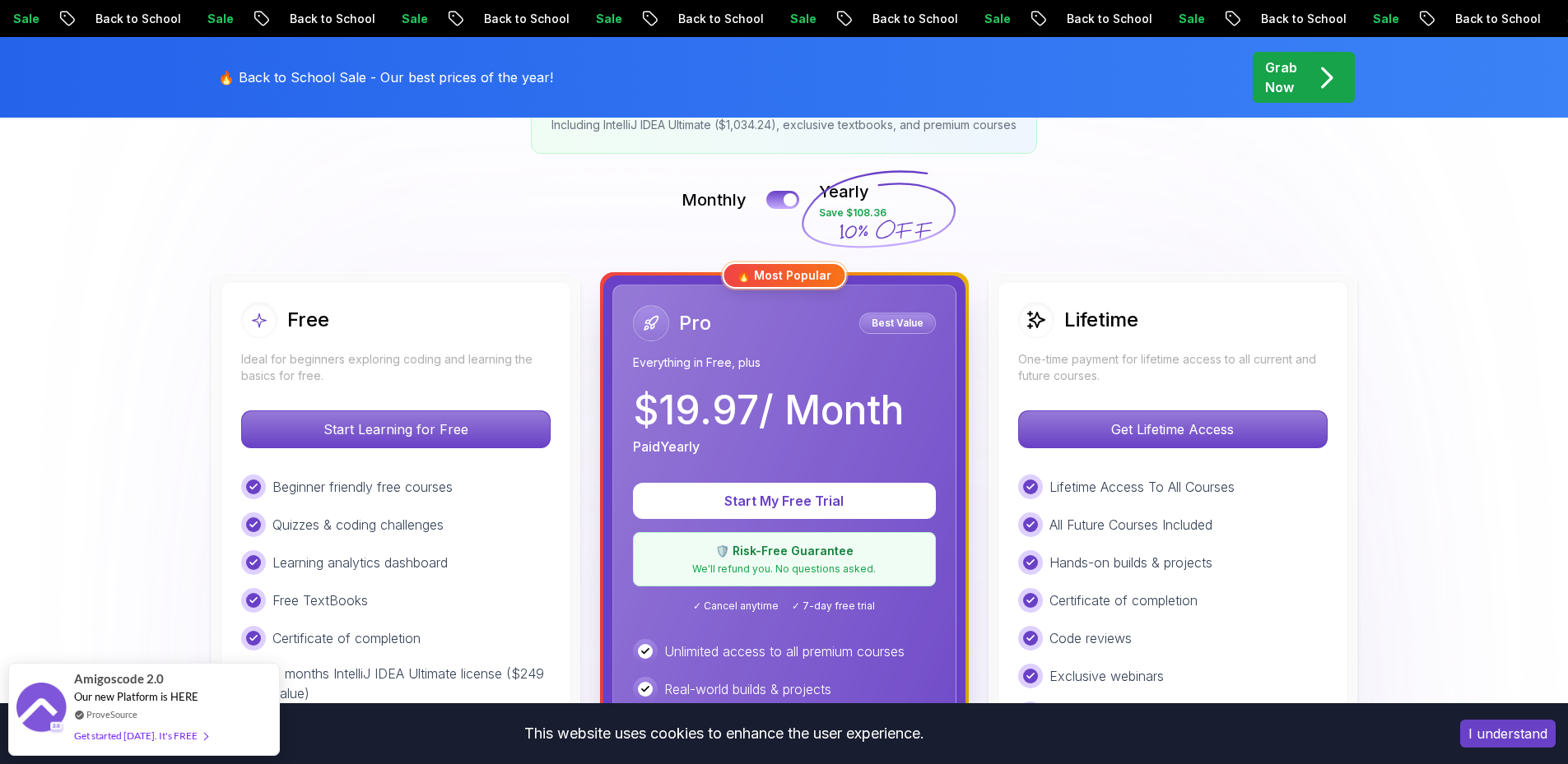
click at [1190, 348] on div "Lifetime One-time payment for lifetime access to all current and future courses." at bounding box center [1172, 343] width 309 height 83
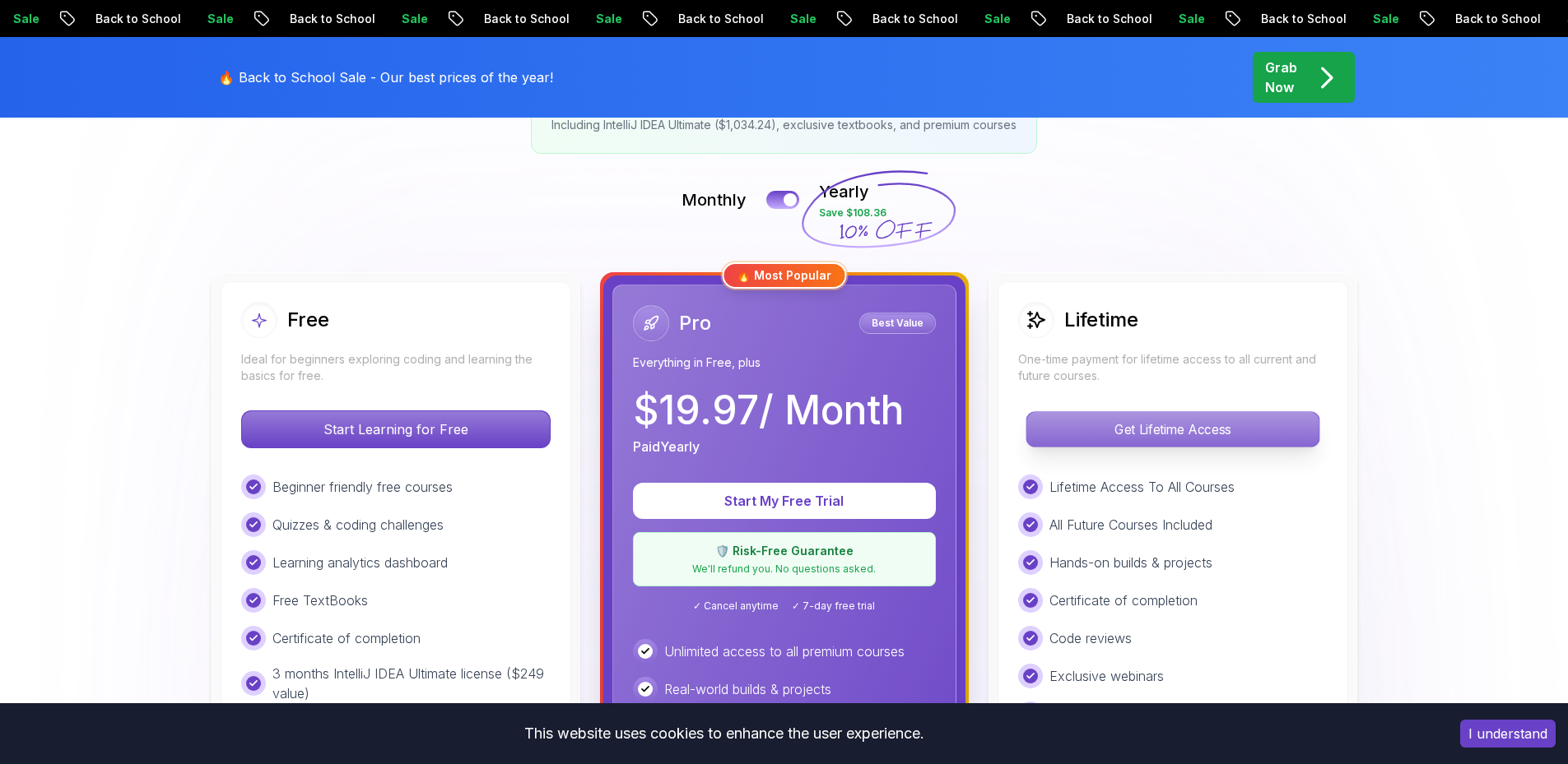
click at [1195, 434] on p "Get Lifetime Access" at bounding box center [1172, 429] width 292 height 35
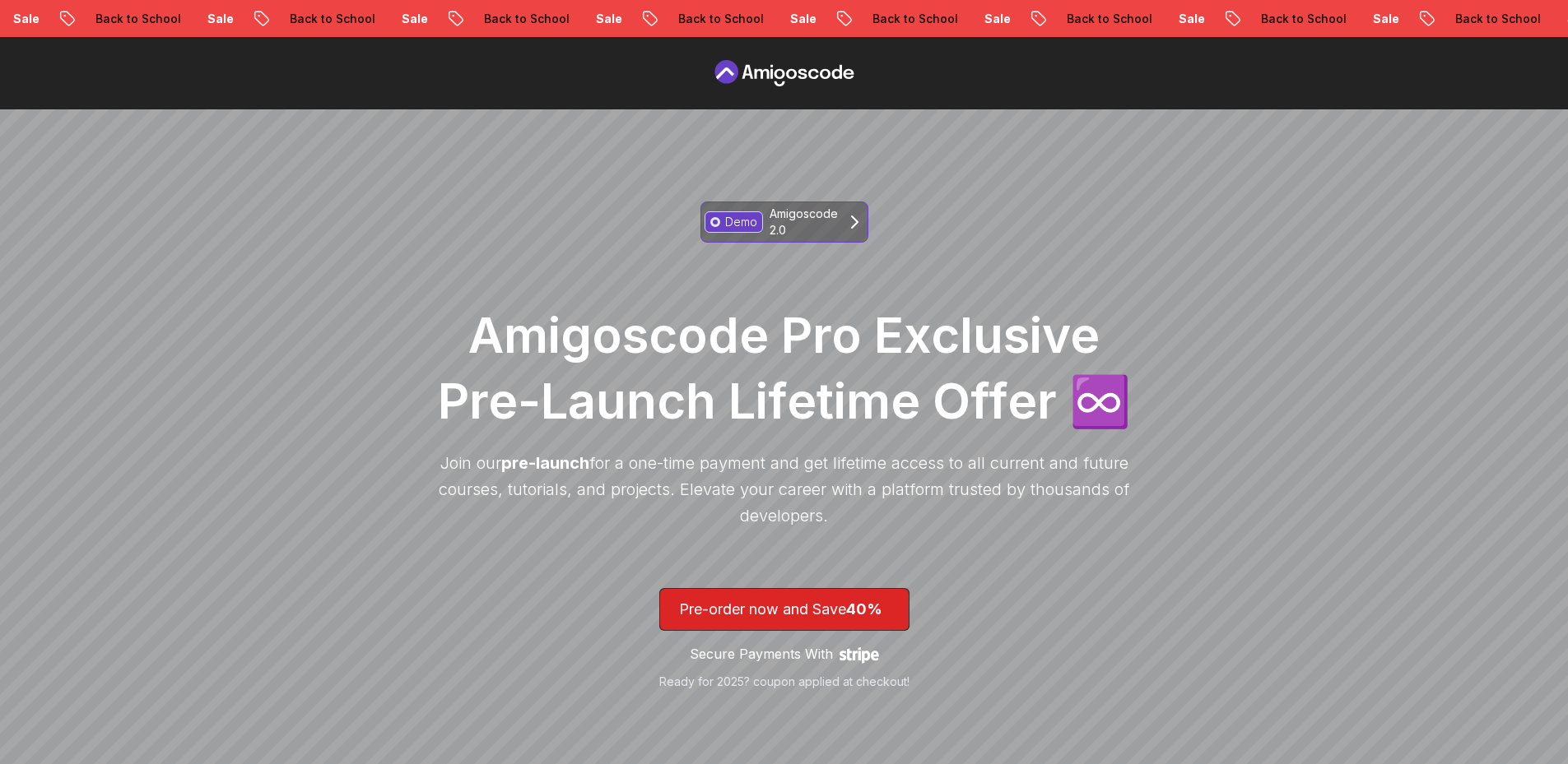
click at [850, 224] on icon at bounding box center [854, 222] width 20 height 20
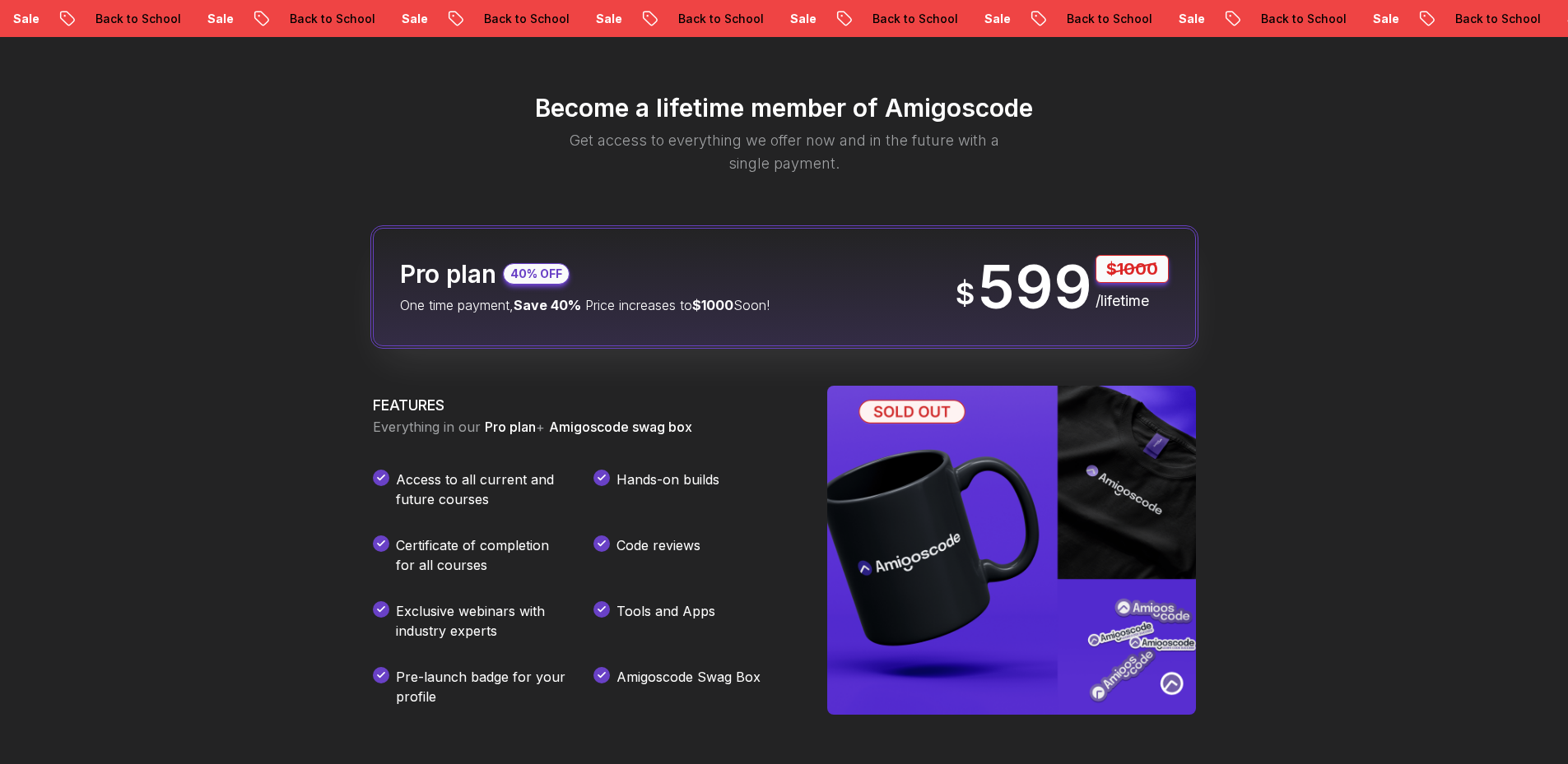
scroll to position [1974, 0]
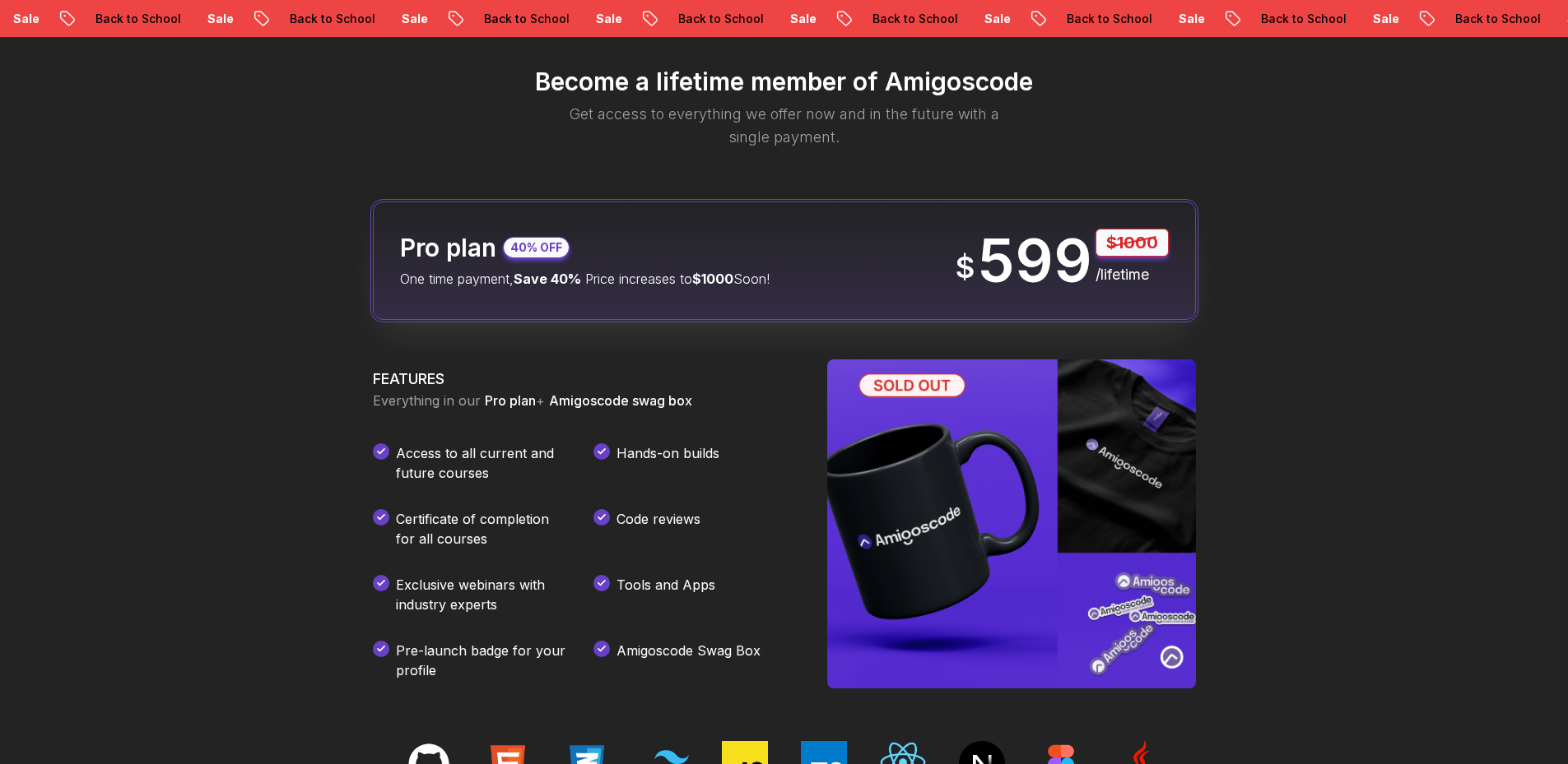
click at [816, 285] on div "Pro plan 40% OFF One time payment, Save 40% Price increases to $1000 Soon! $ 59…" at bounding box center [784, 260] width 823 height 118
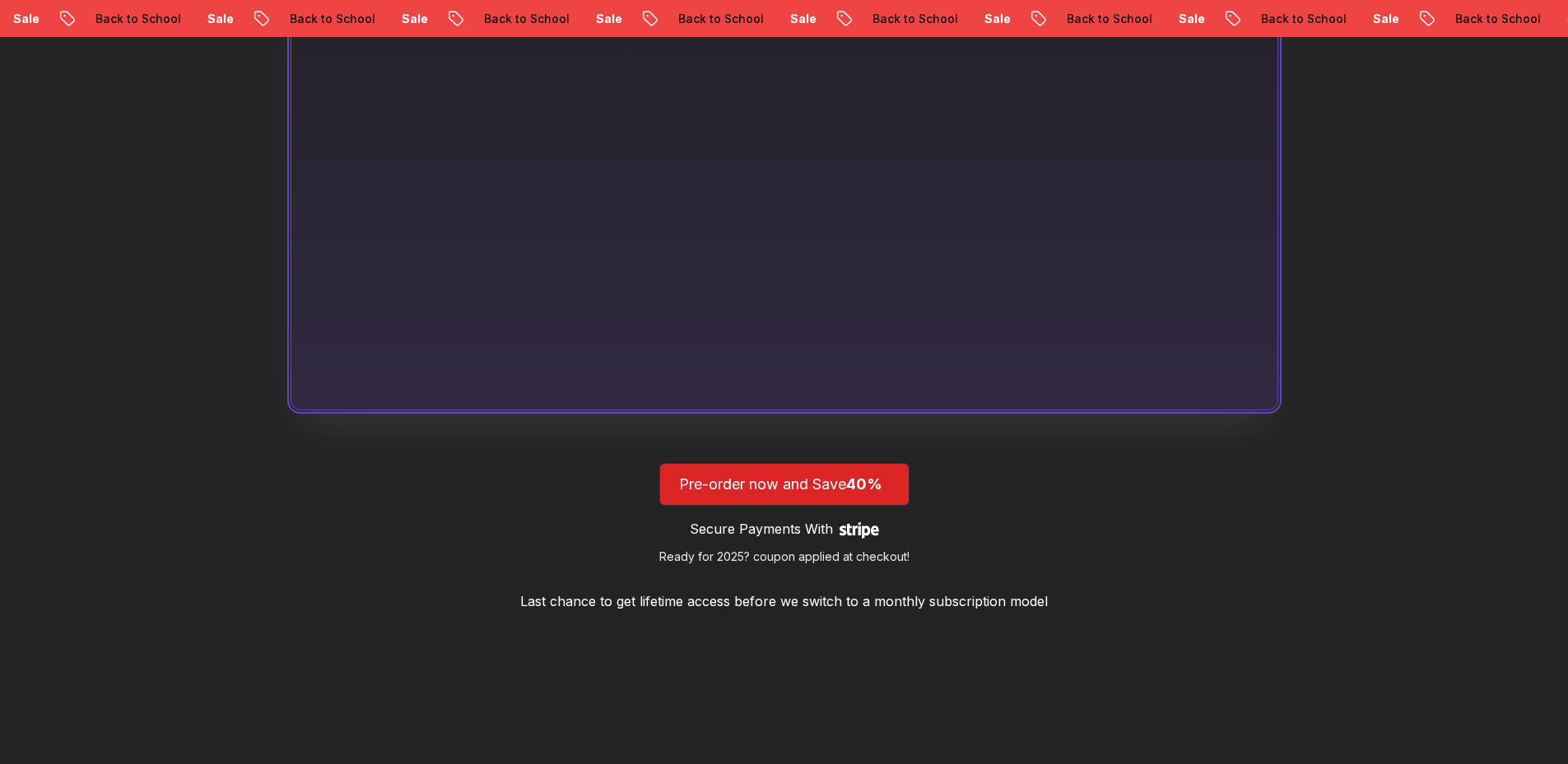
scroll to position [1234, 0]
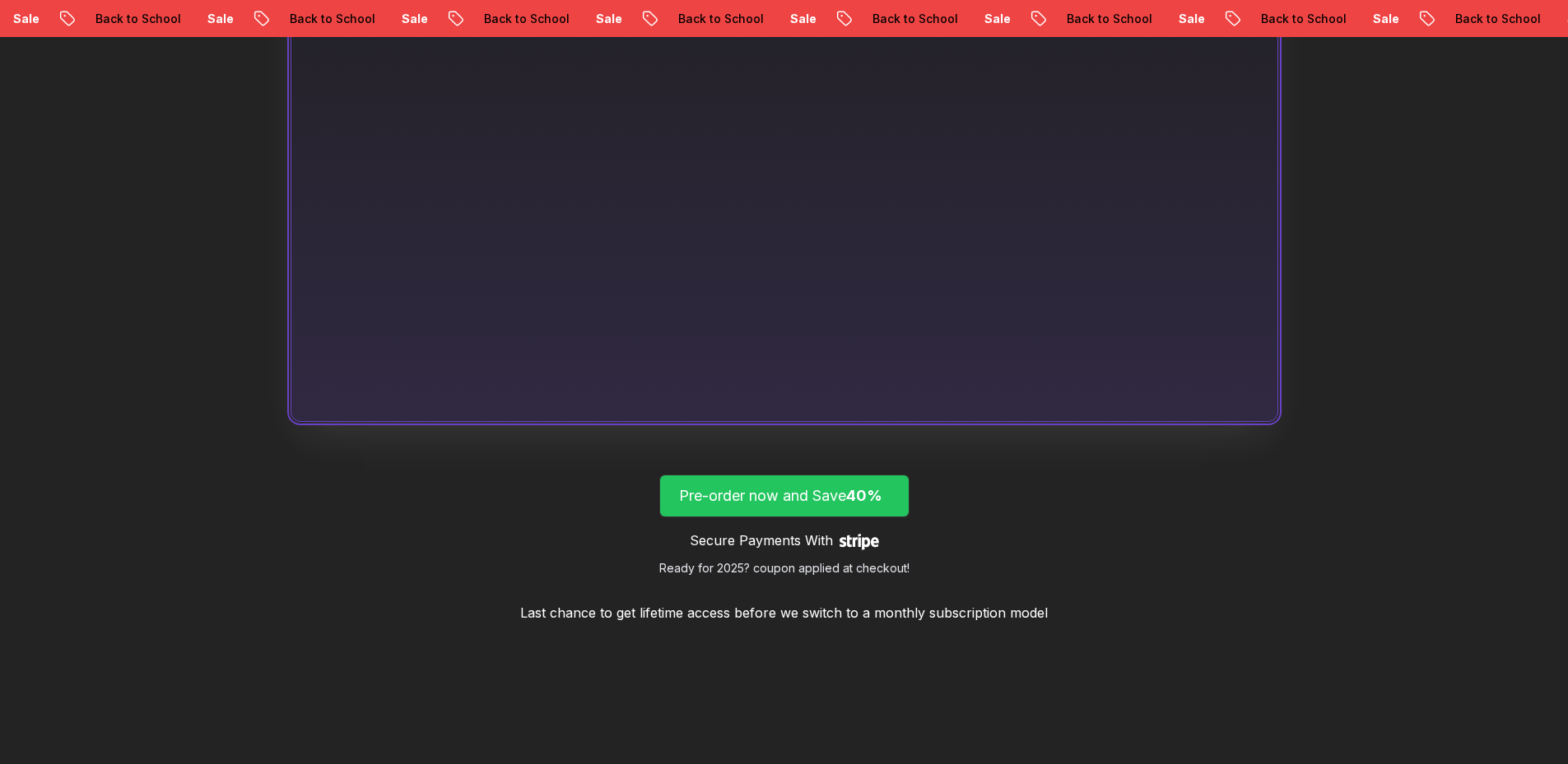
click at [800, 501] on p "Pre-order now and Save 40%" at bounding box center [784, 496] width 211 height 23
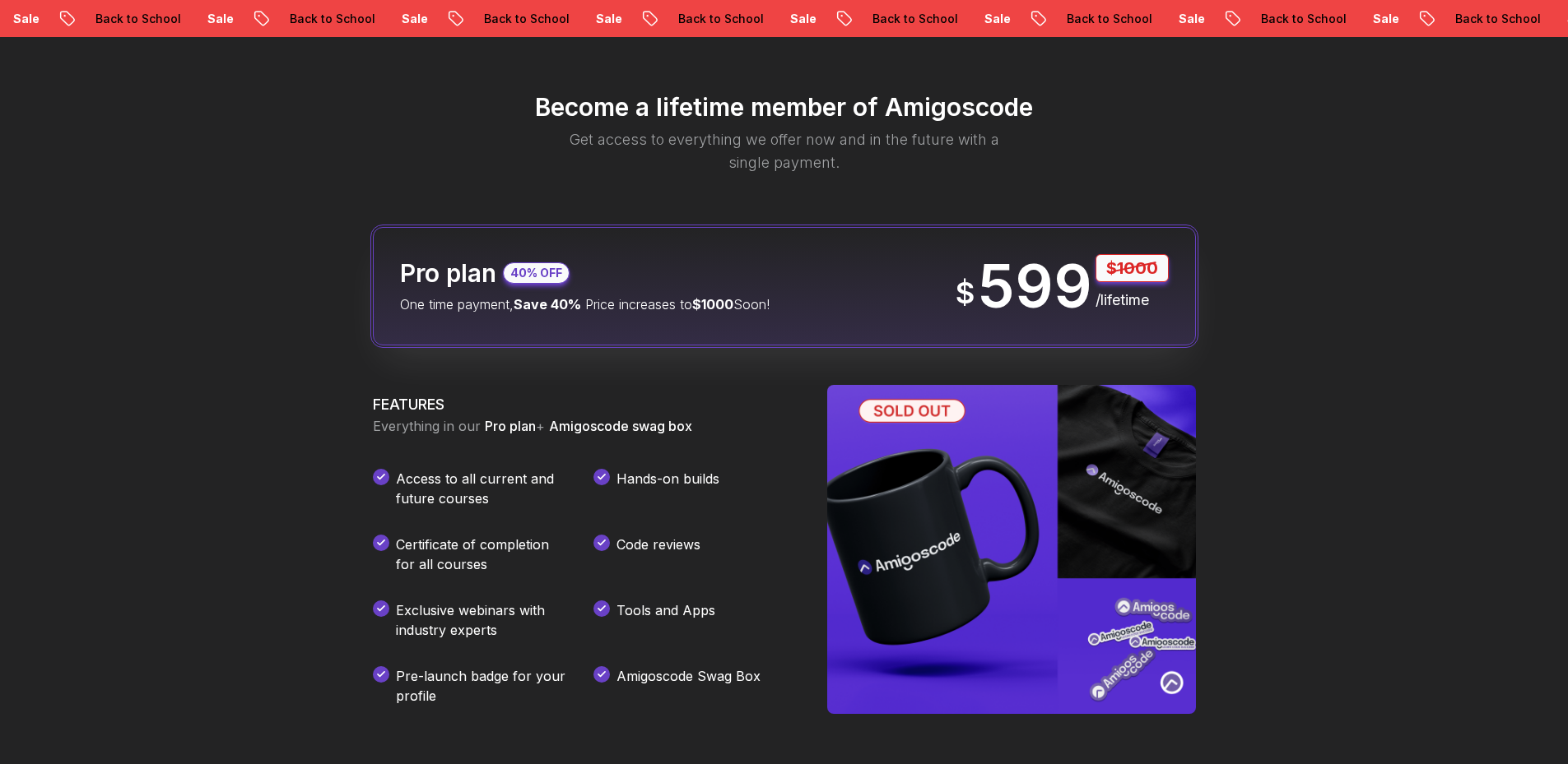
click at [547, 268] on p "40% OFF" at bounding box center [536, 273] width 52 height 17
click at [933, 290] on div "Pro plan 40% OFF One time payment, Save 40% Price increases to $1000 Soon! $ 59…" at bounding box center [784, 286] width 823 height 118
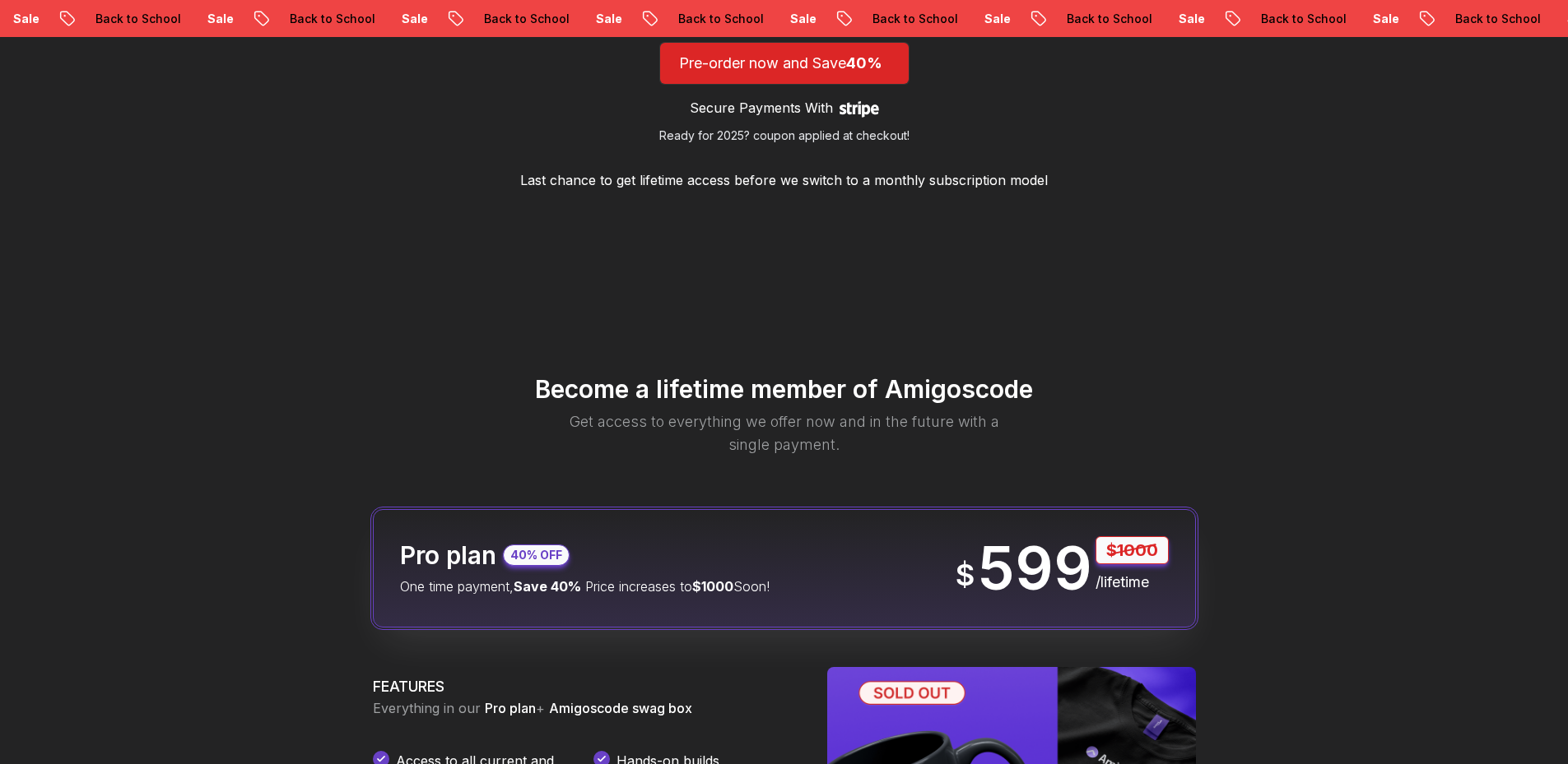
scroll to position [1620, 0]
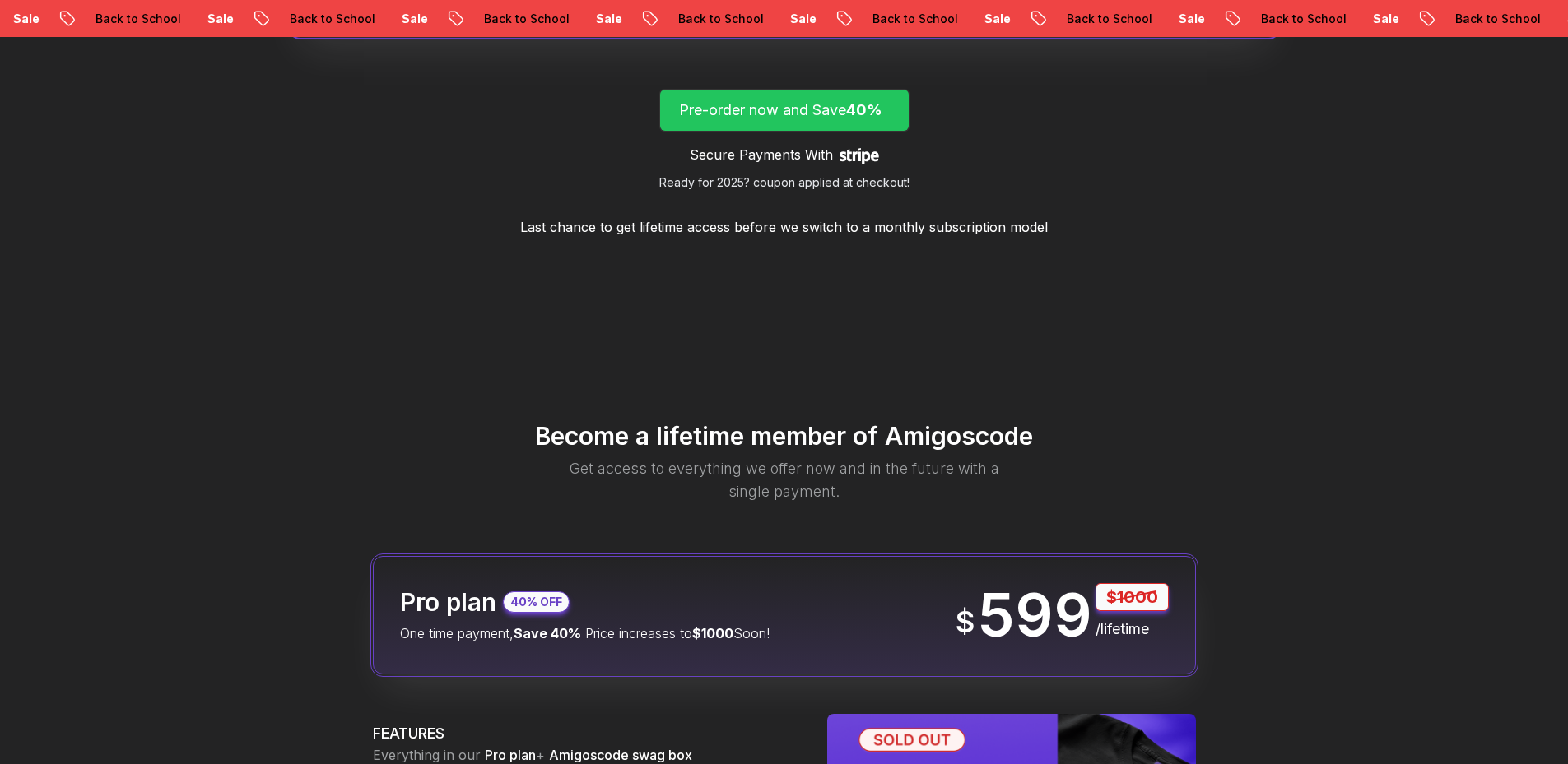
click at [807, 121] on p "Pre-order now and Save 40%" at bounding box center [784, 110] width 211 height 23
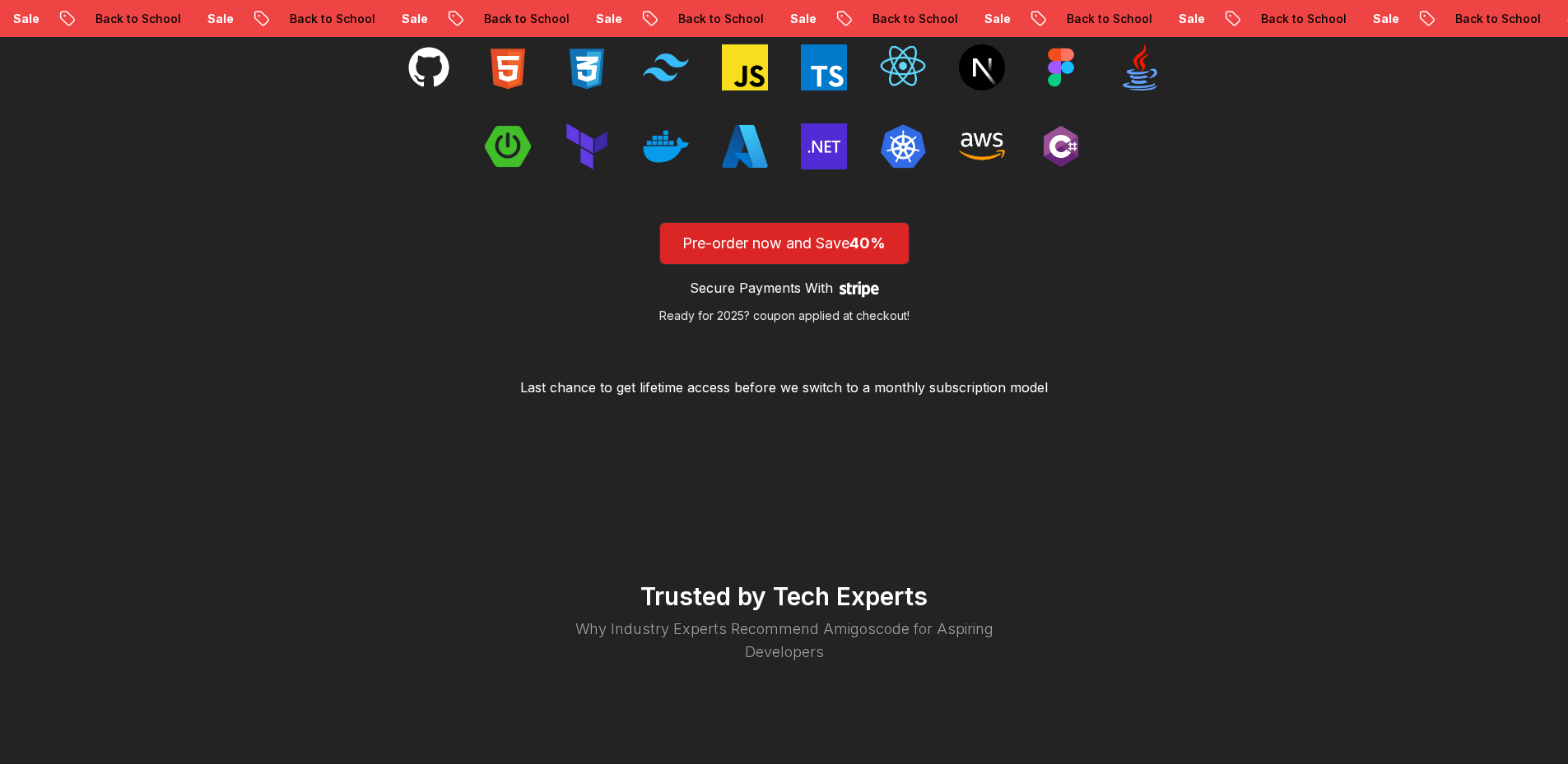
scroll to position [2494, 0]
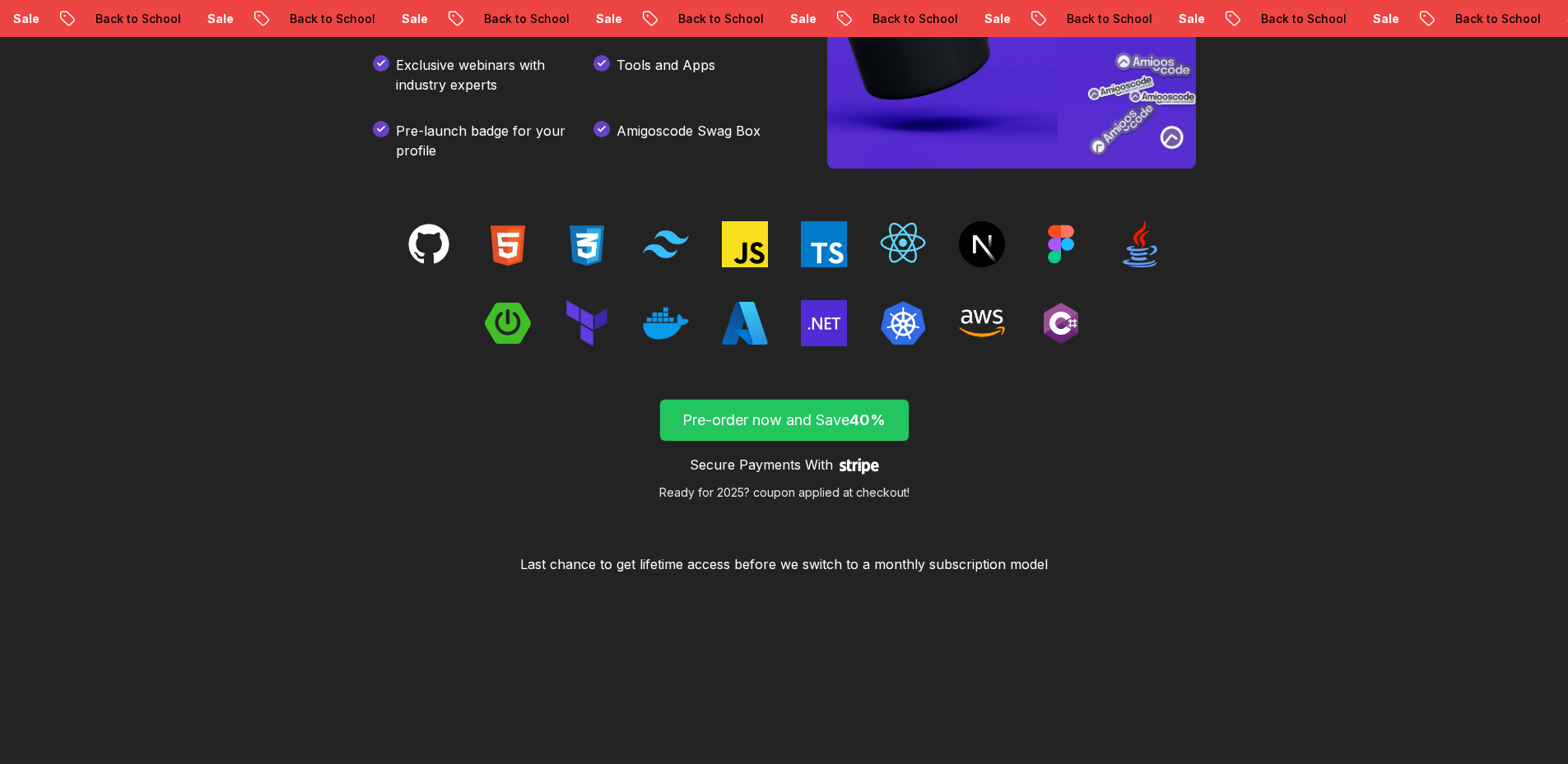
click at [797, 425] on p "Pre-order now and Save 40%" at bounding box center [784, 420] width 211 height 23
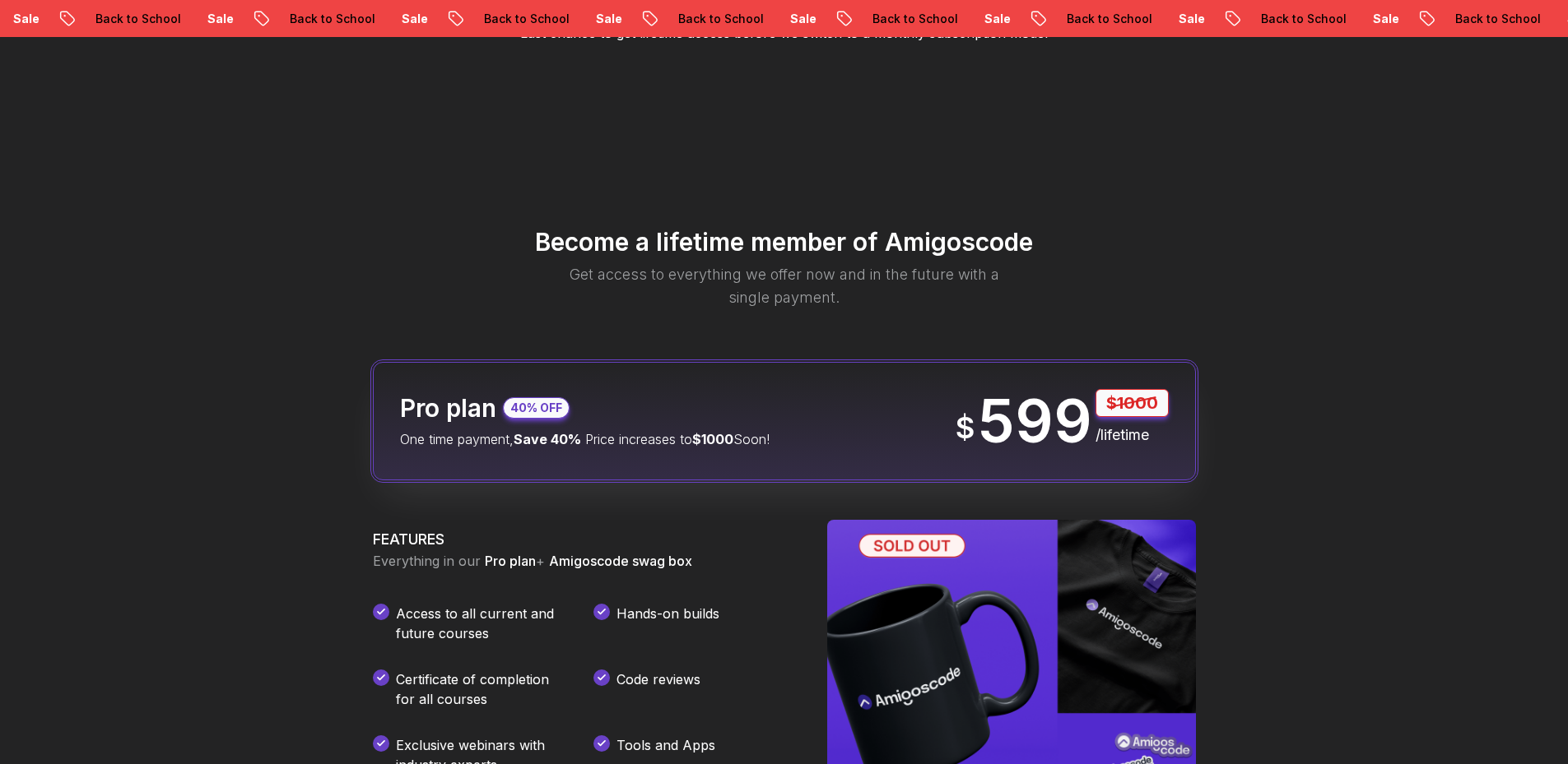
scroll to position [1589, 0]
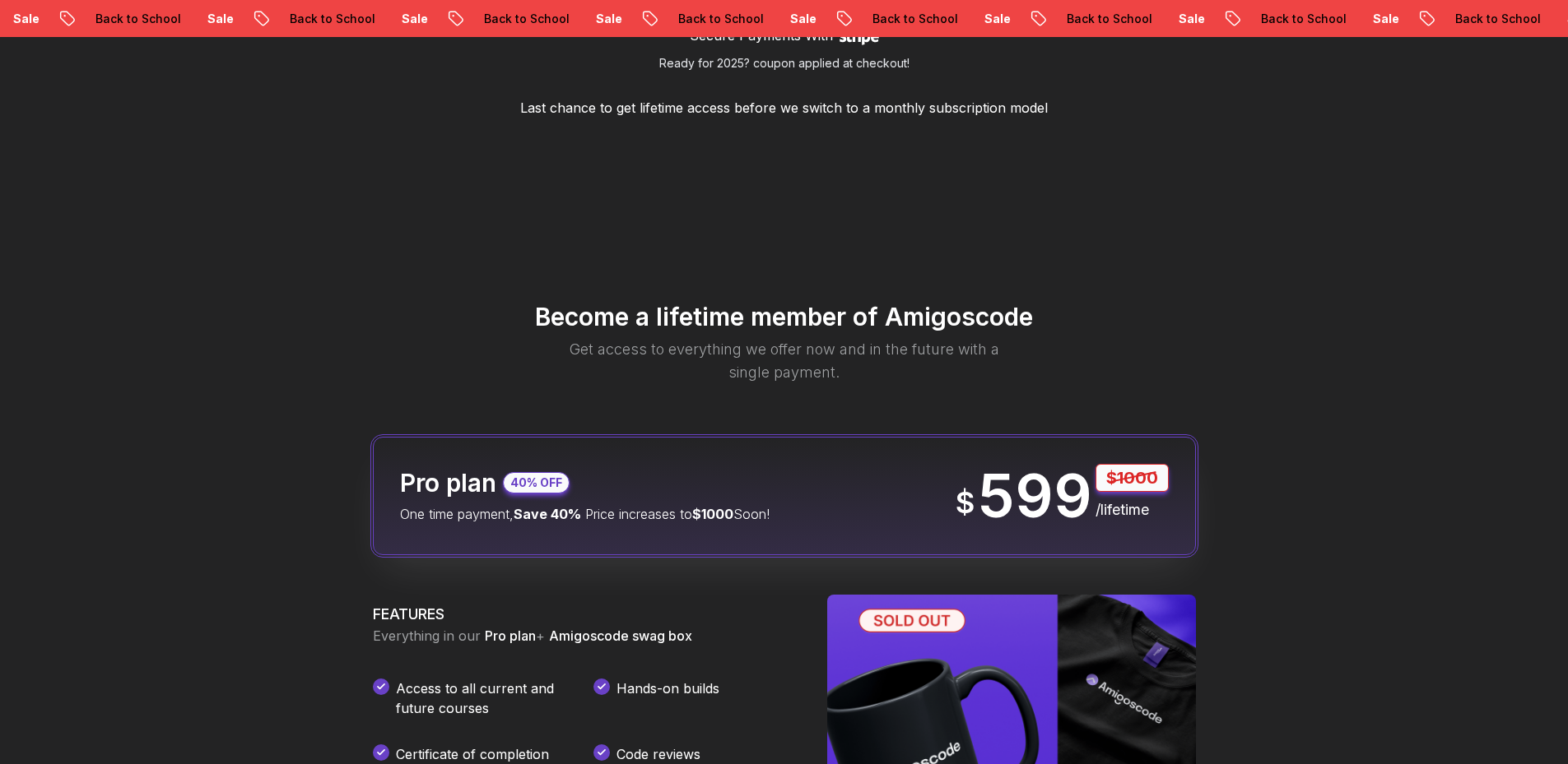
scroll to position [1754, 0]
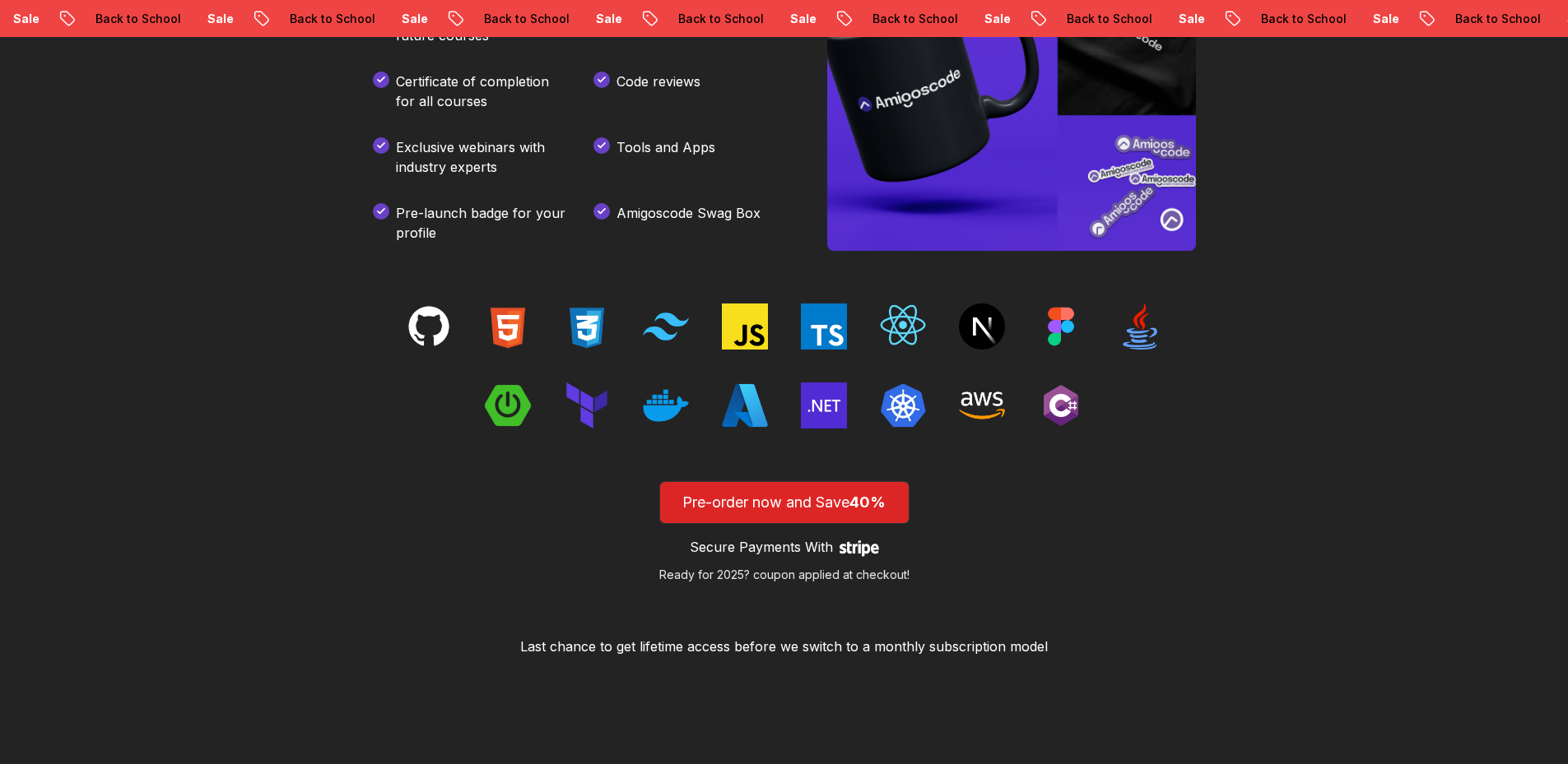
scroll to position [2823, 0]
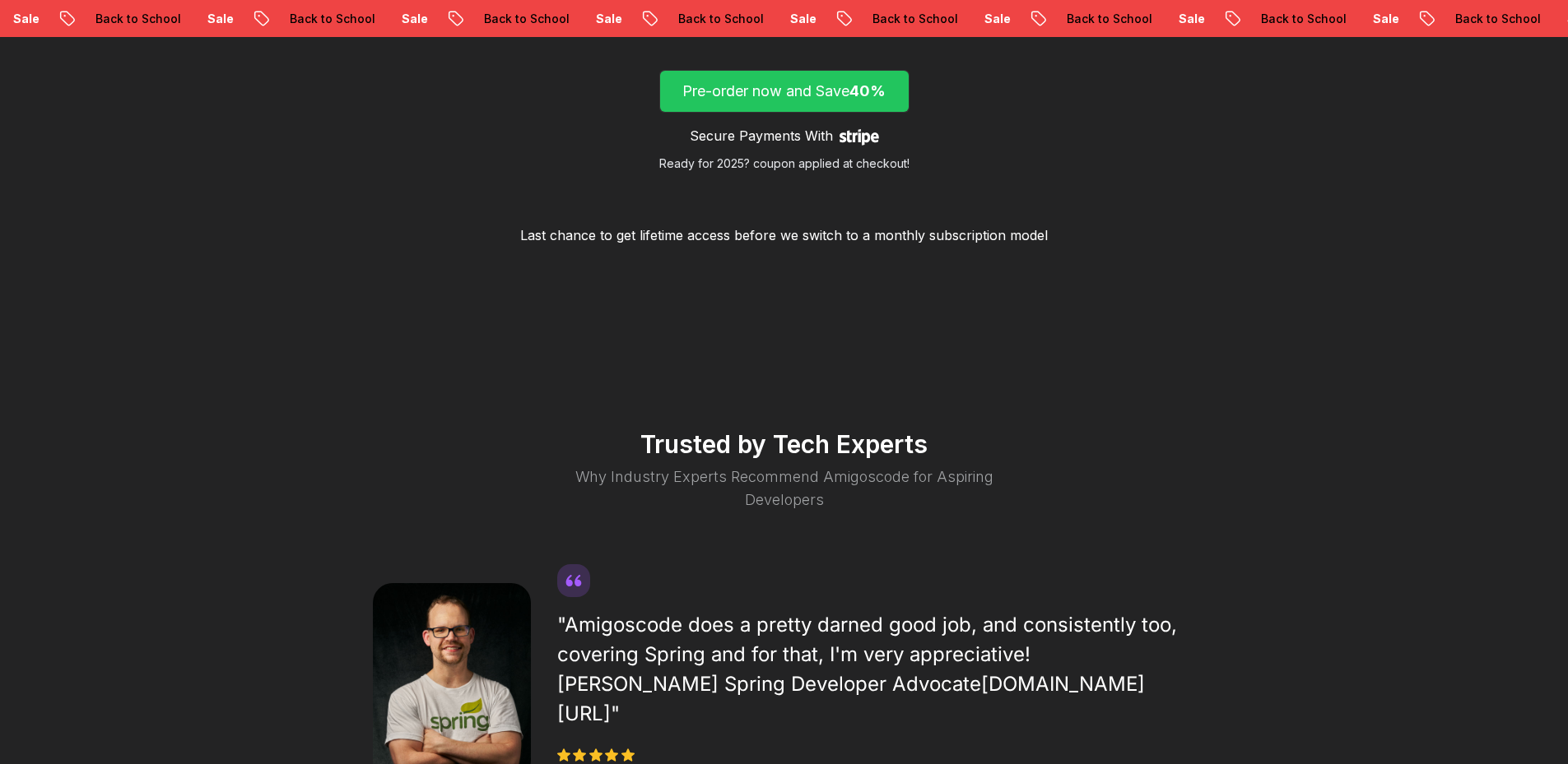
click at [794, 84] on p "Pre-order now and Save 40%" at bounding box center [784, 92] width 211 height 23
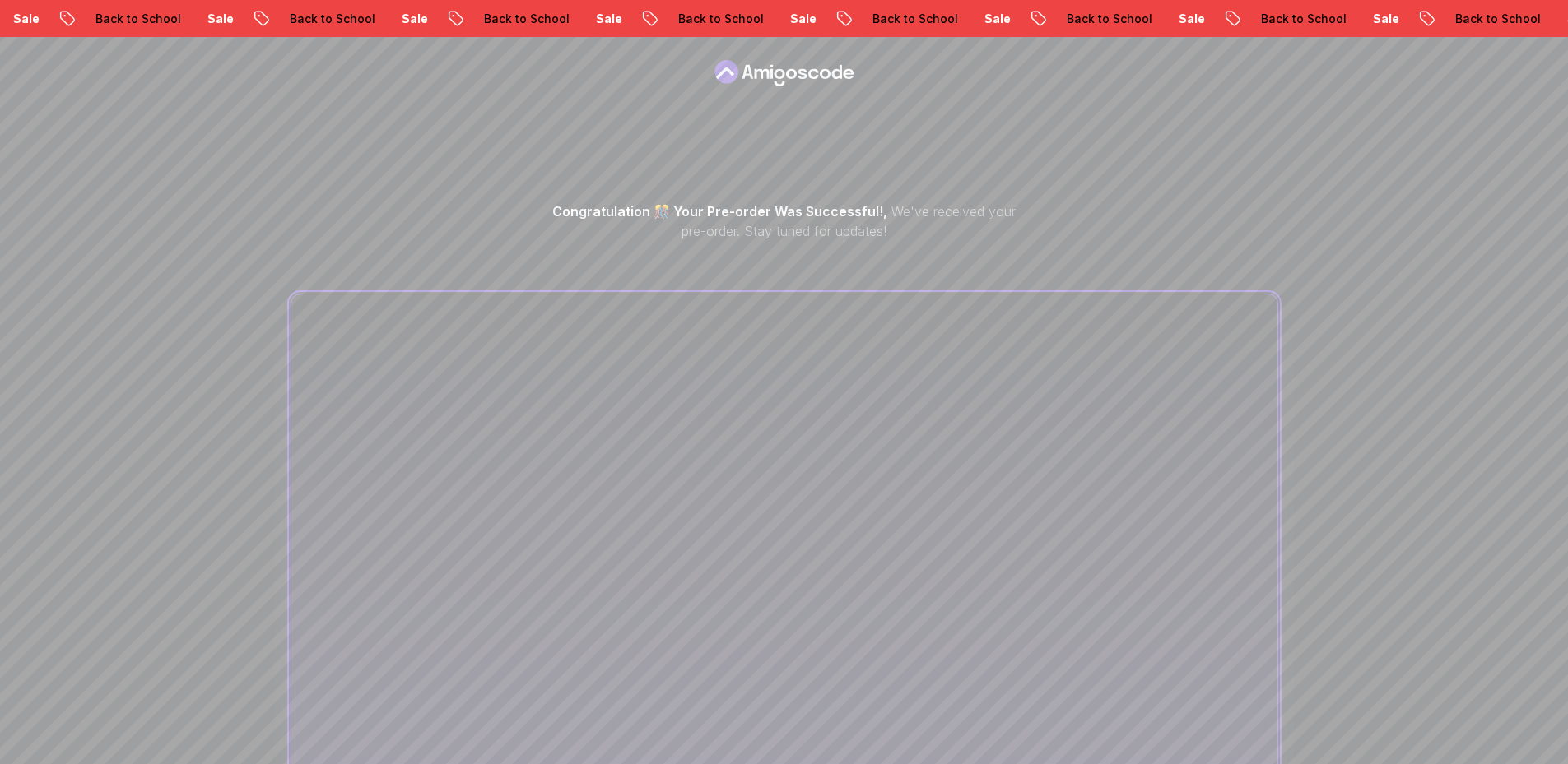
click at [793, 76] on icon at bounding box center [784, 74] width 148 height 27
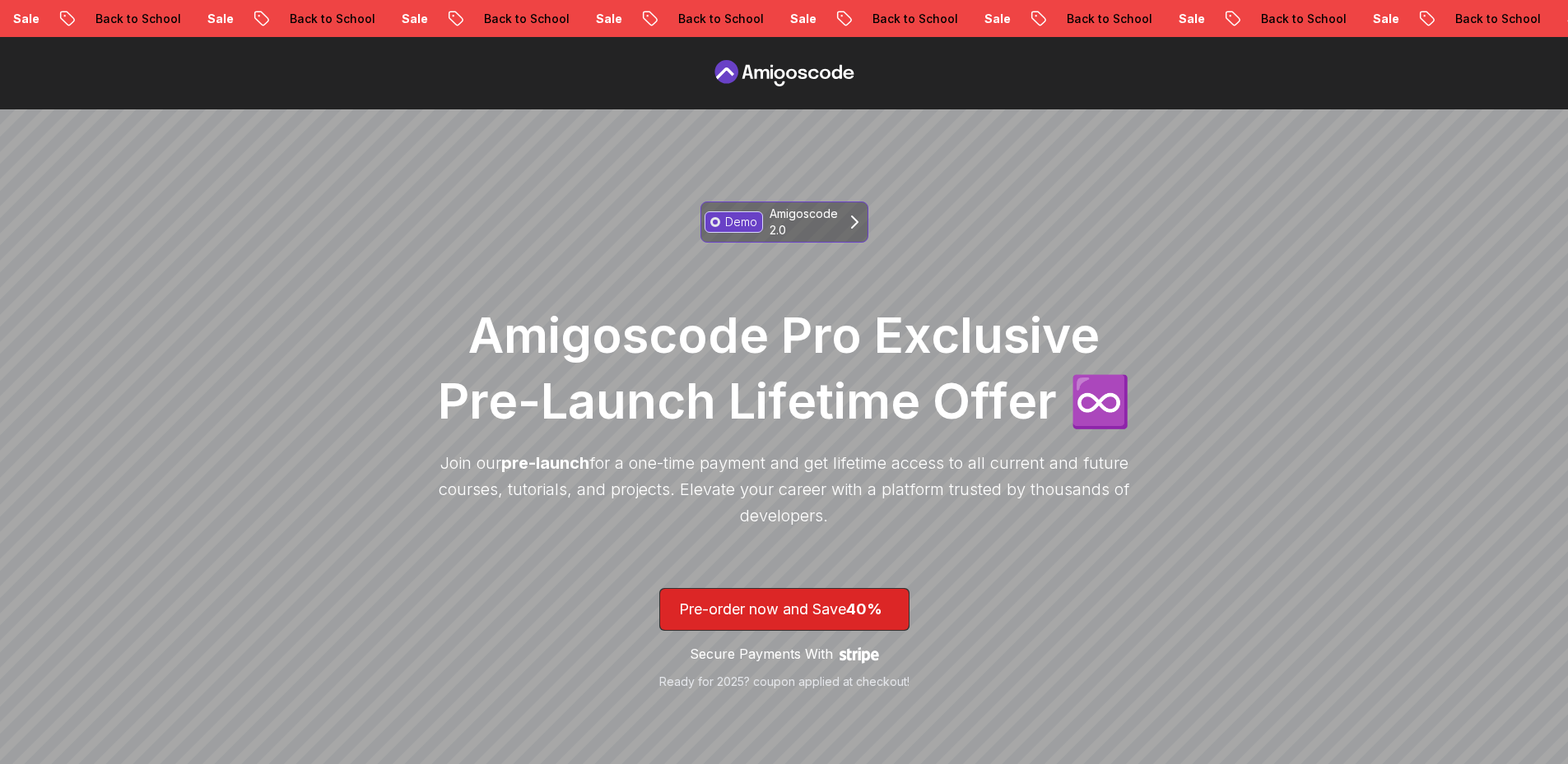
click at [747, 217] on p "Demo" at bounding box center [741, 222] width 32 height 17
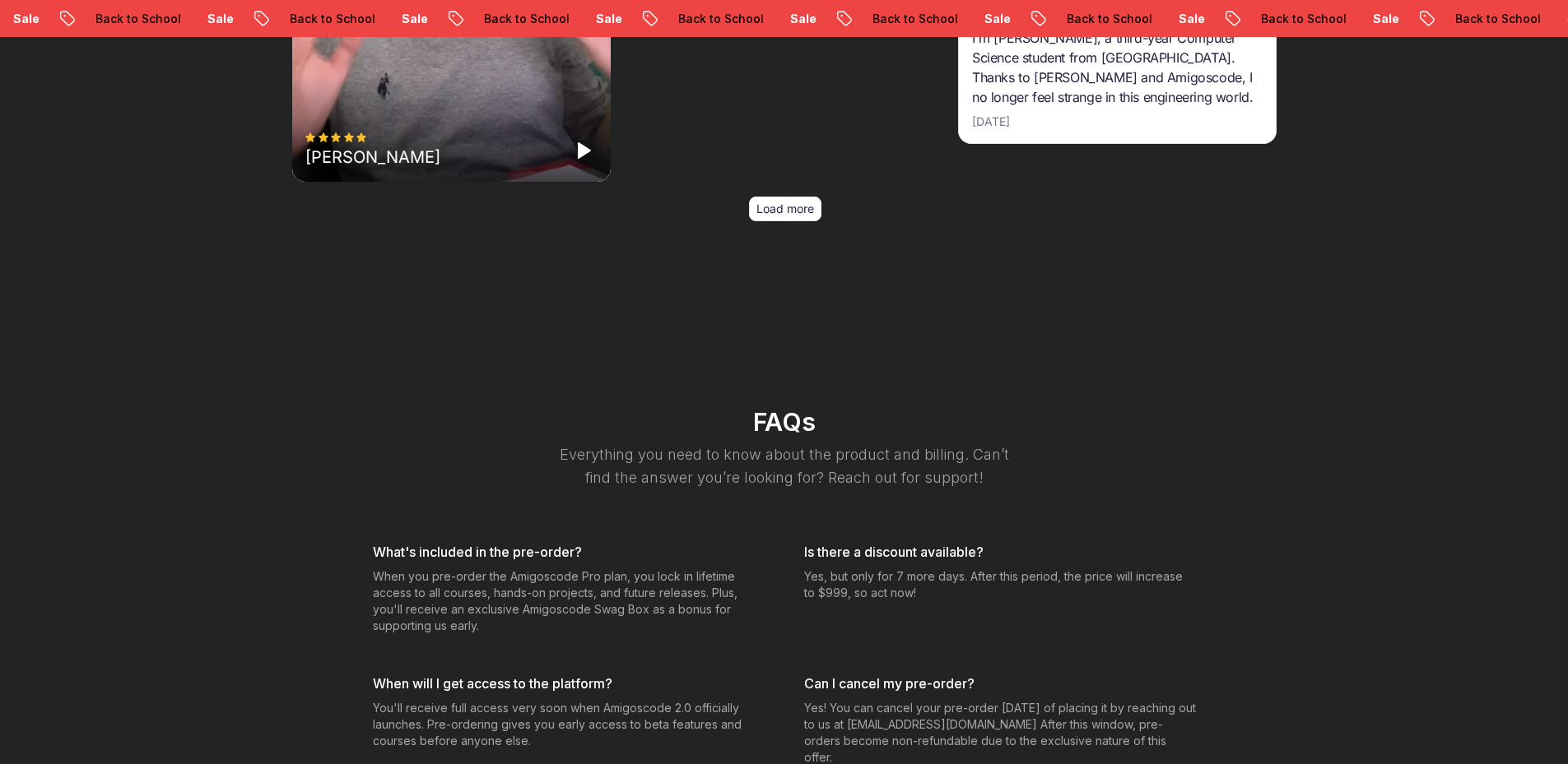
scroll to position [6777, 0]
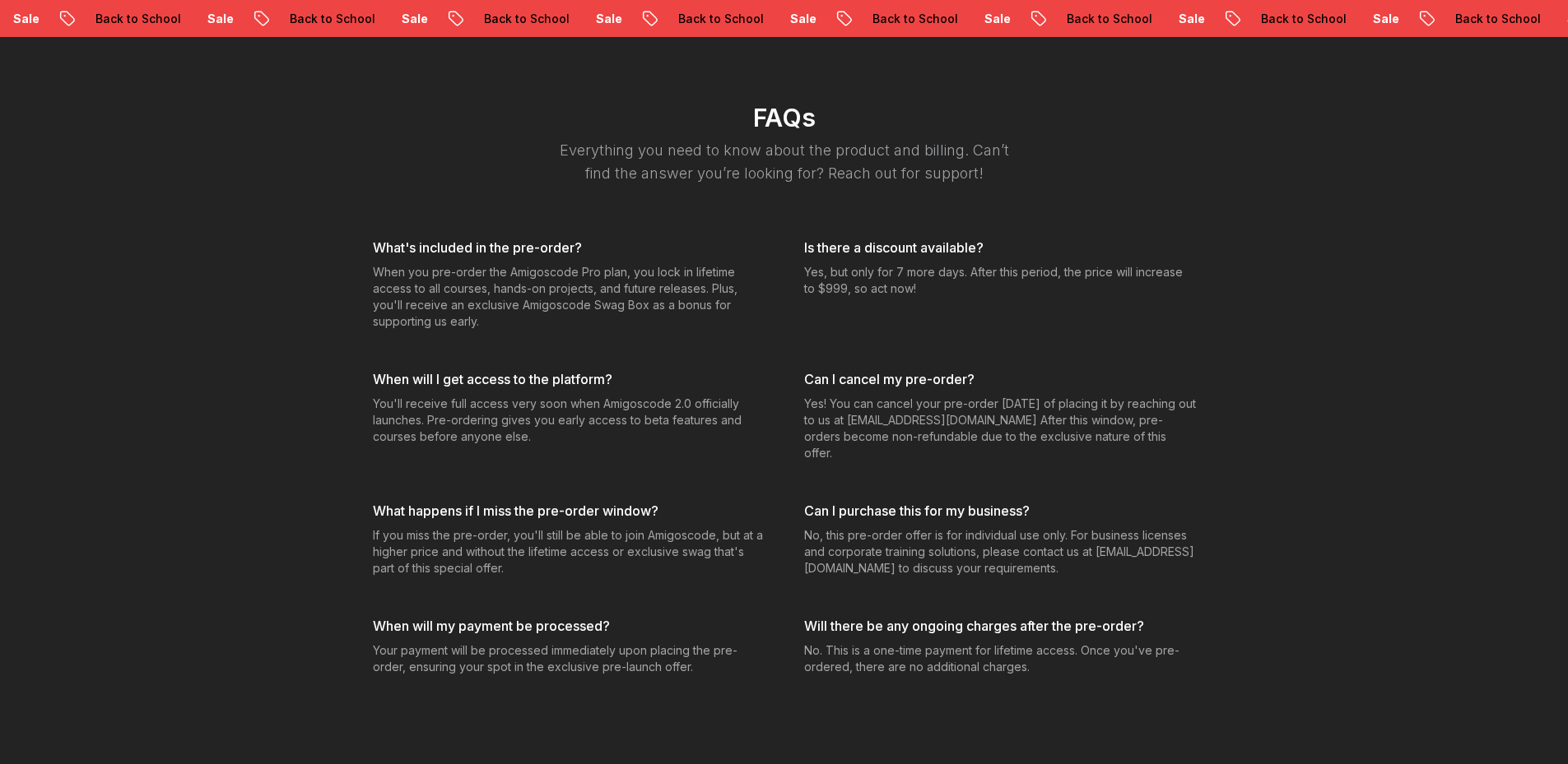
drag, startPoint x: 773, startPoint y: 726, endPoint x: 820, endPoint y: 721, distance: 47.3
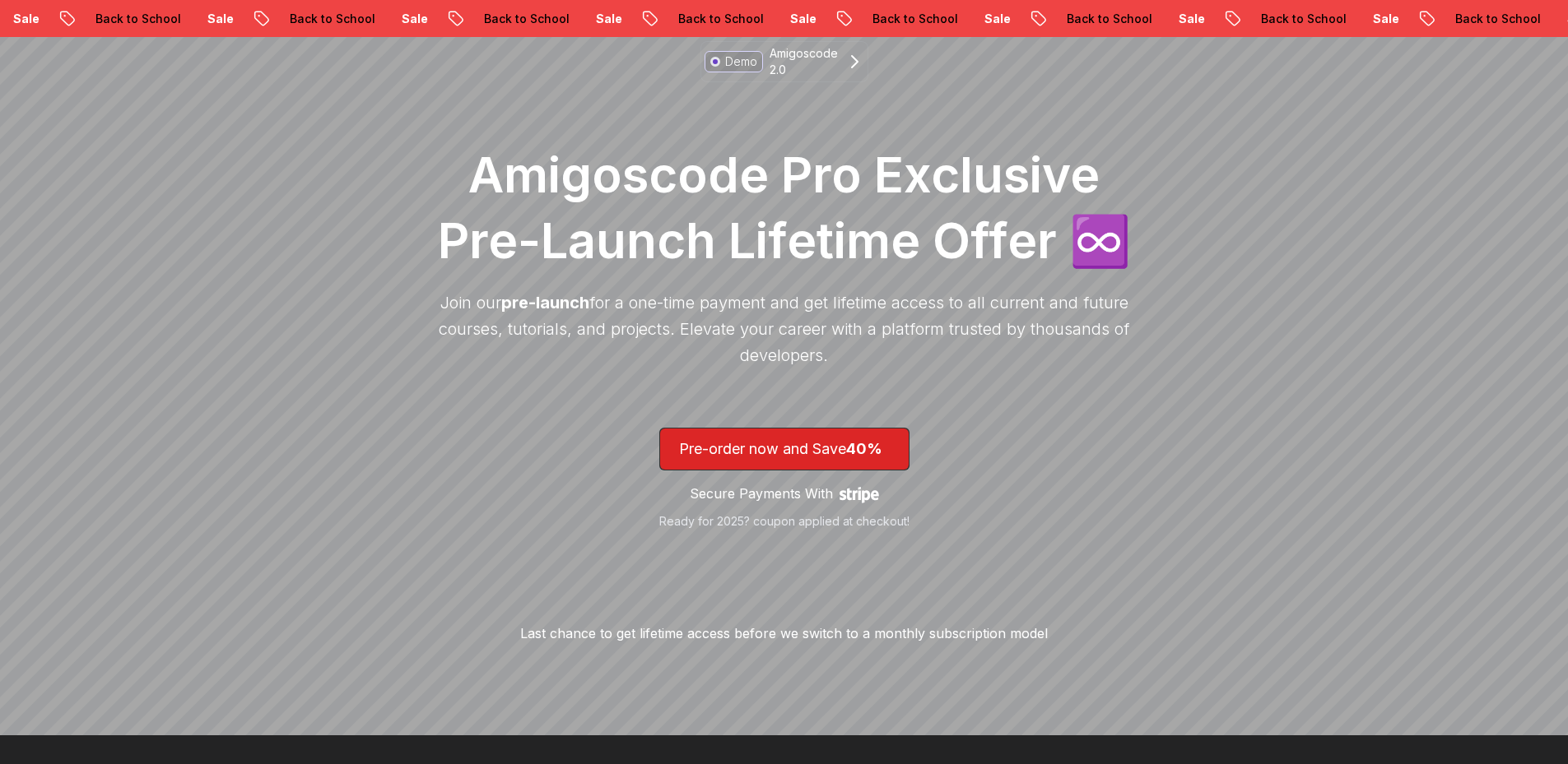
scroll to position [0, 0]
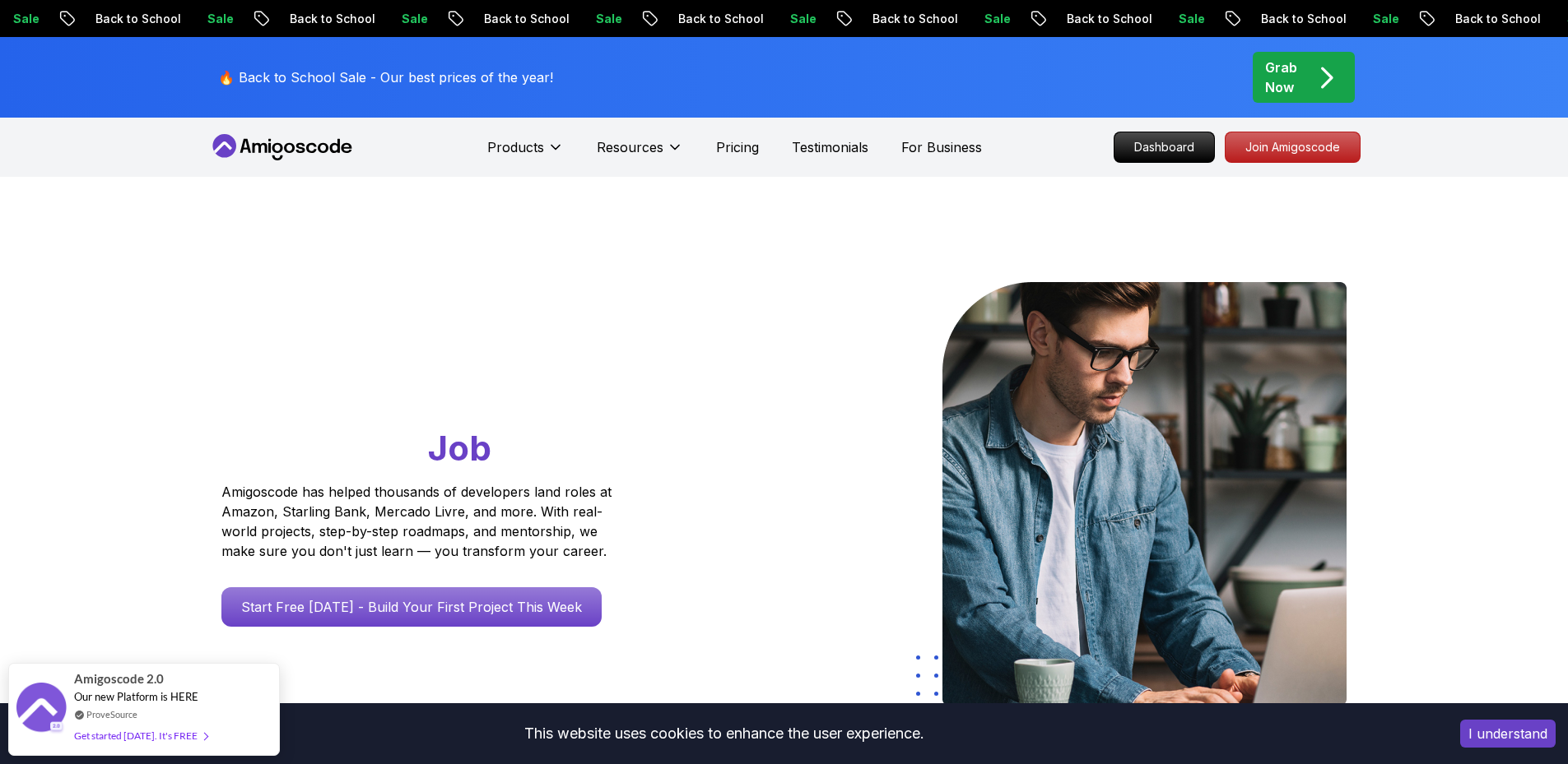
click at [1473, 733] on button "I understand" at bounding box center [1508, 733] width 95 height 28
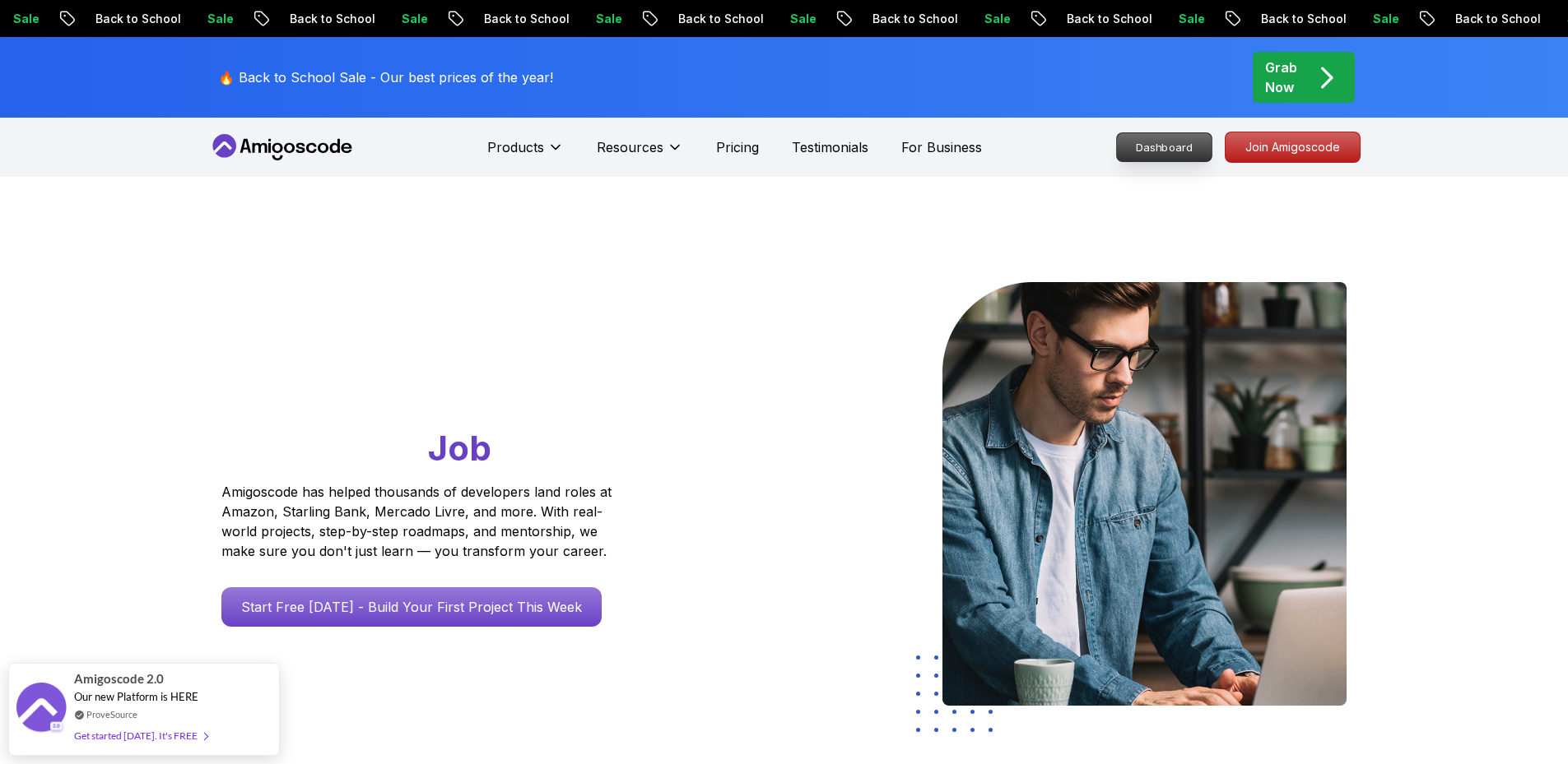
click at [1185, 142] on p "Dashboard" at bounding box center [1164, 147] width 94 height 28
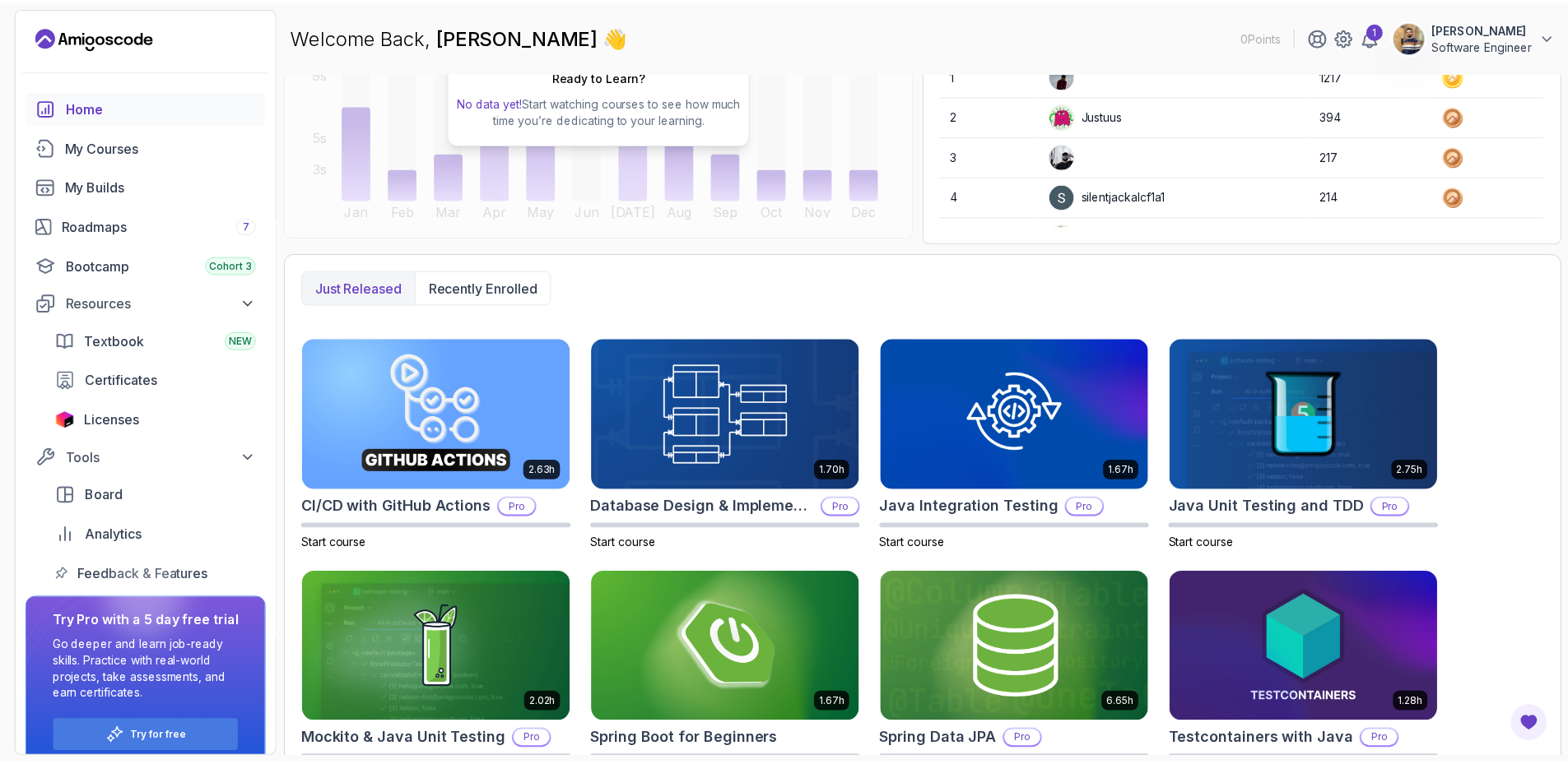
scroll to position [290, 0]
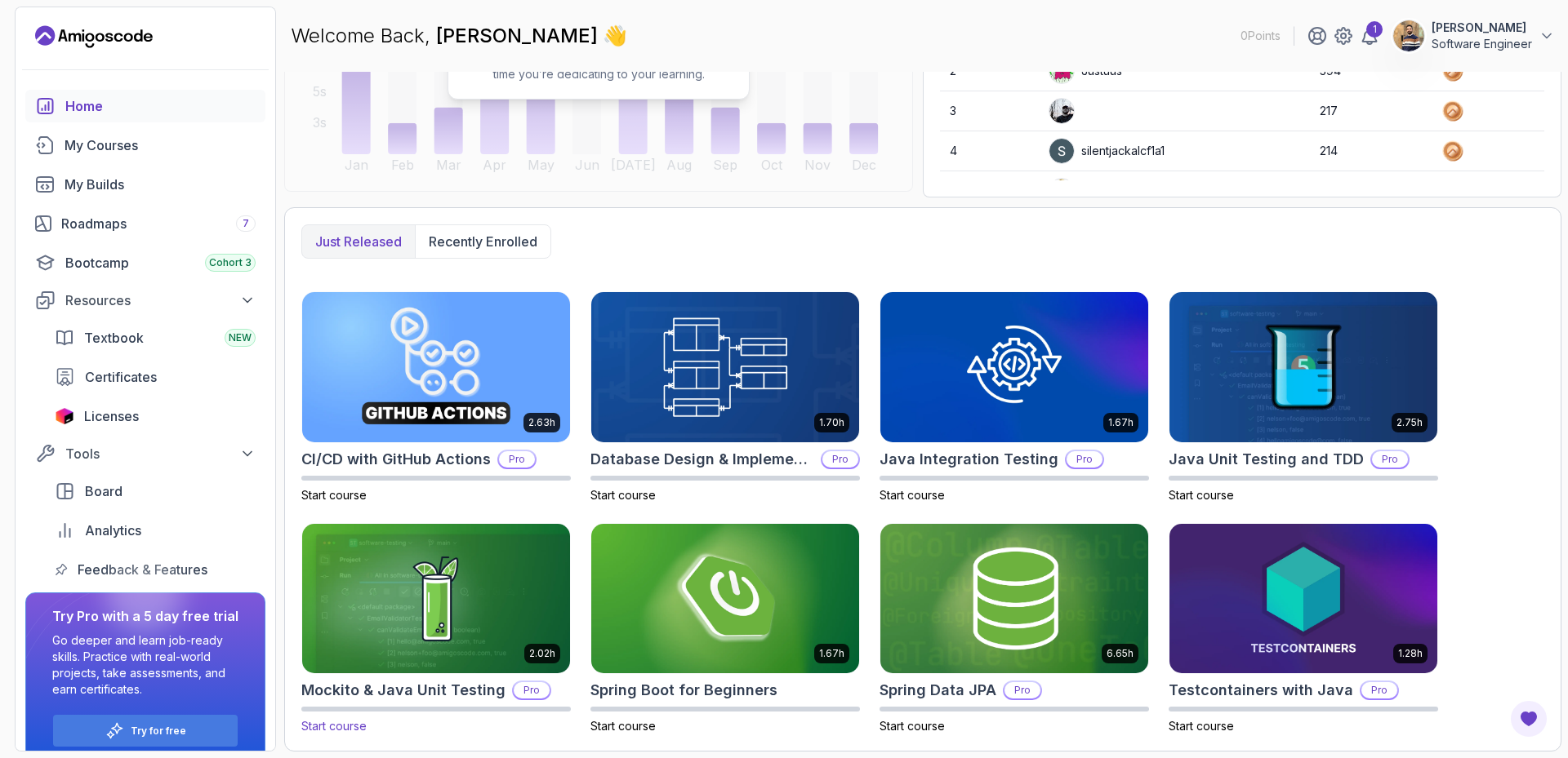
click at [464, 614] on img at bounding box center [436, 598] width 281 height 158
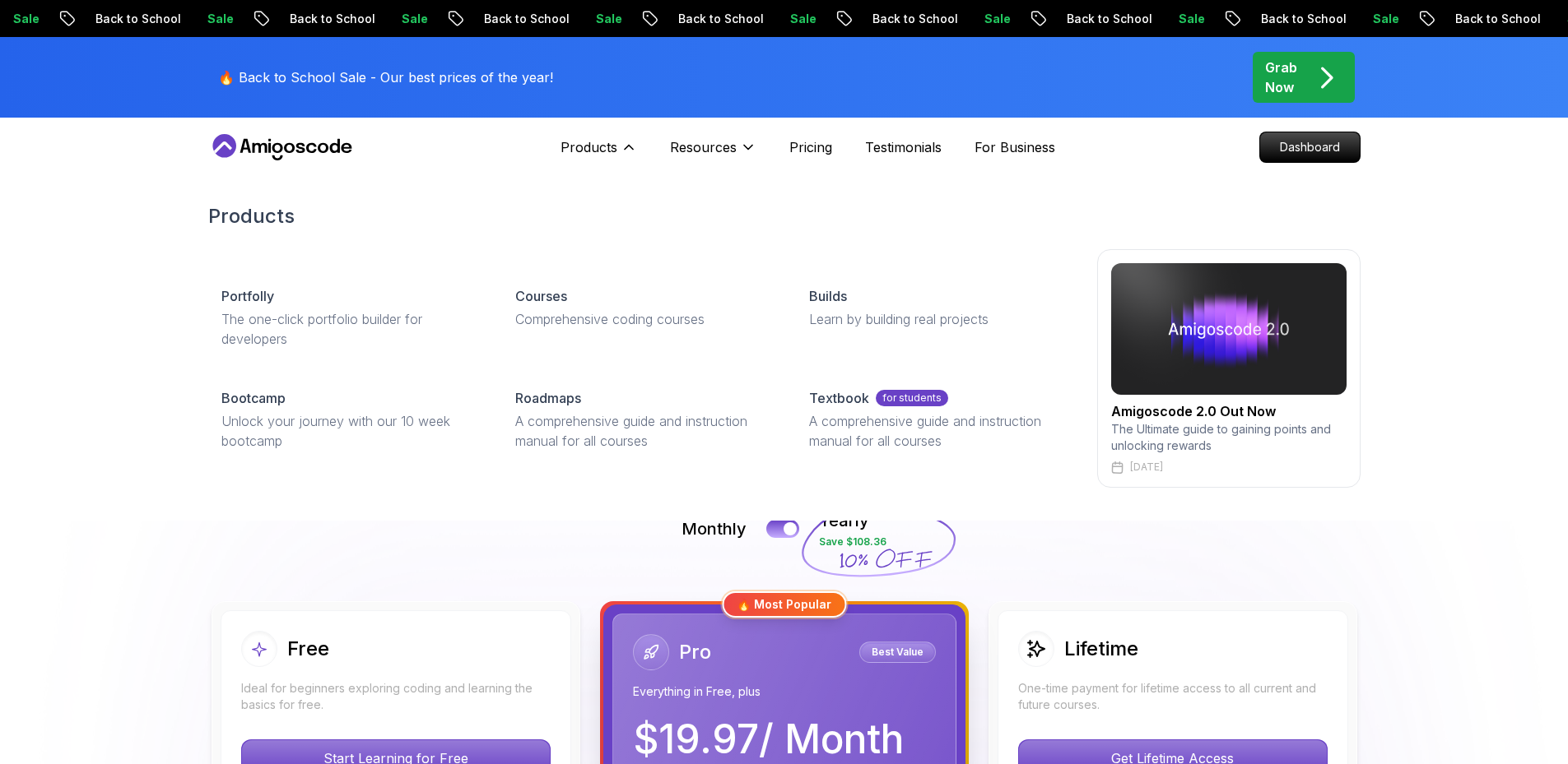
click at [1260, 436] on p "The Ultimate guide to gaining points and unlocking rewards" at bounding box center [1228, 437] width 236 height 33
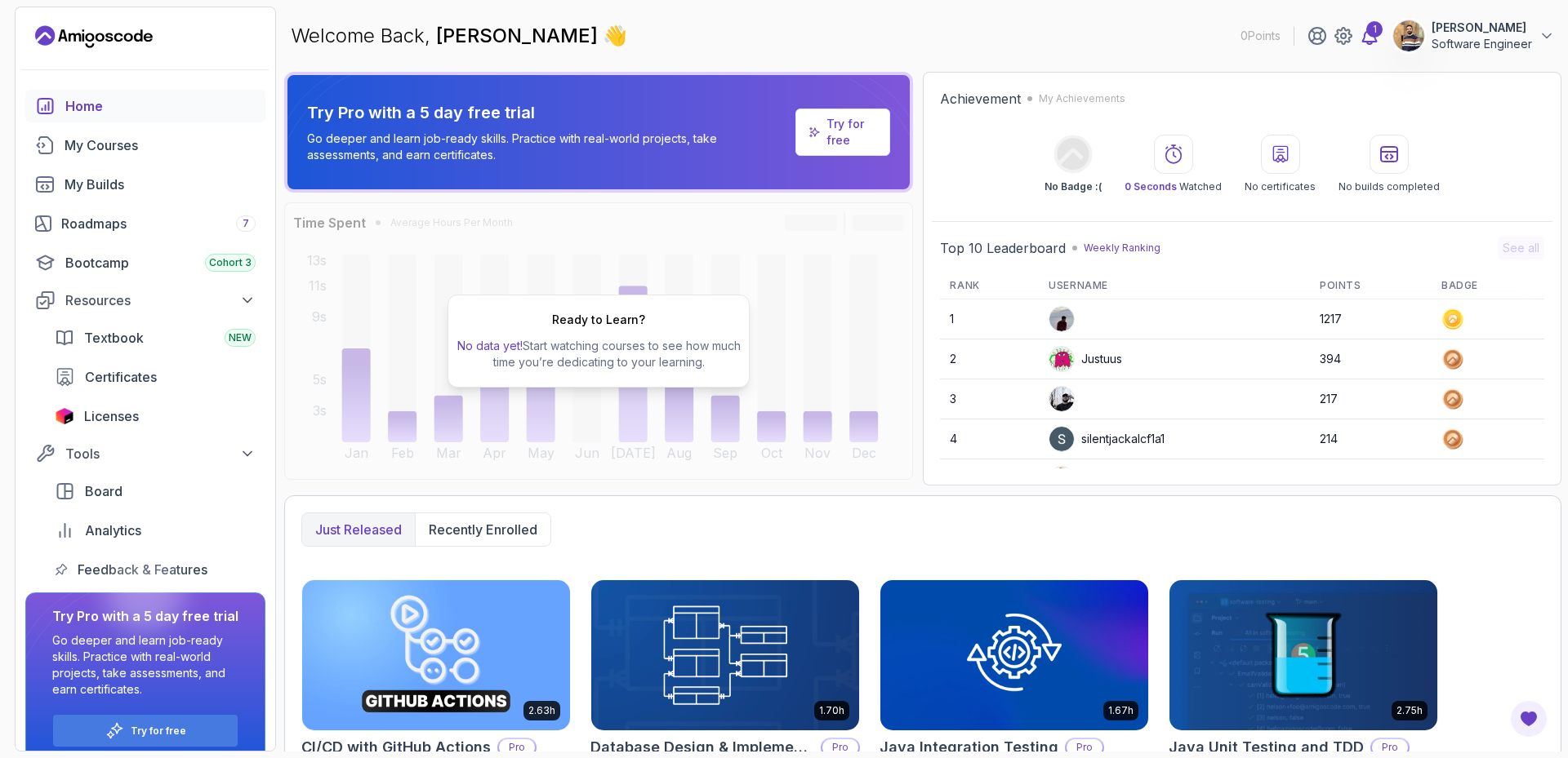
click at [1366, 23] on div "1" at bounding box center [1374, 29] width 17 height 17
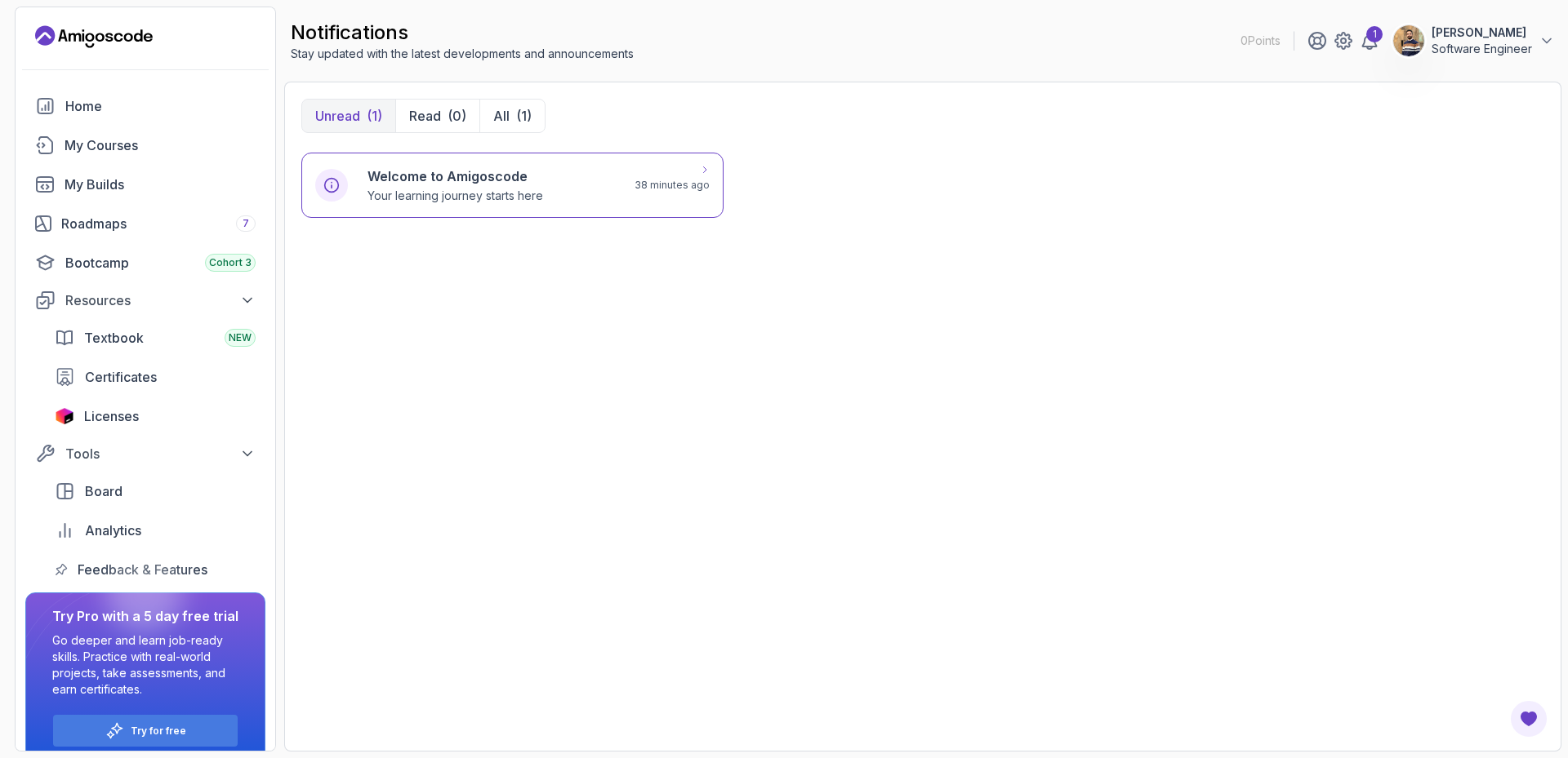
click at [587, 179] on div "Welcome to Amigoscode Your learning journey starts here" at bounding box center [491, 185] width 248 height 38
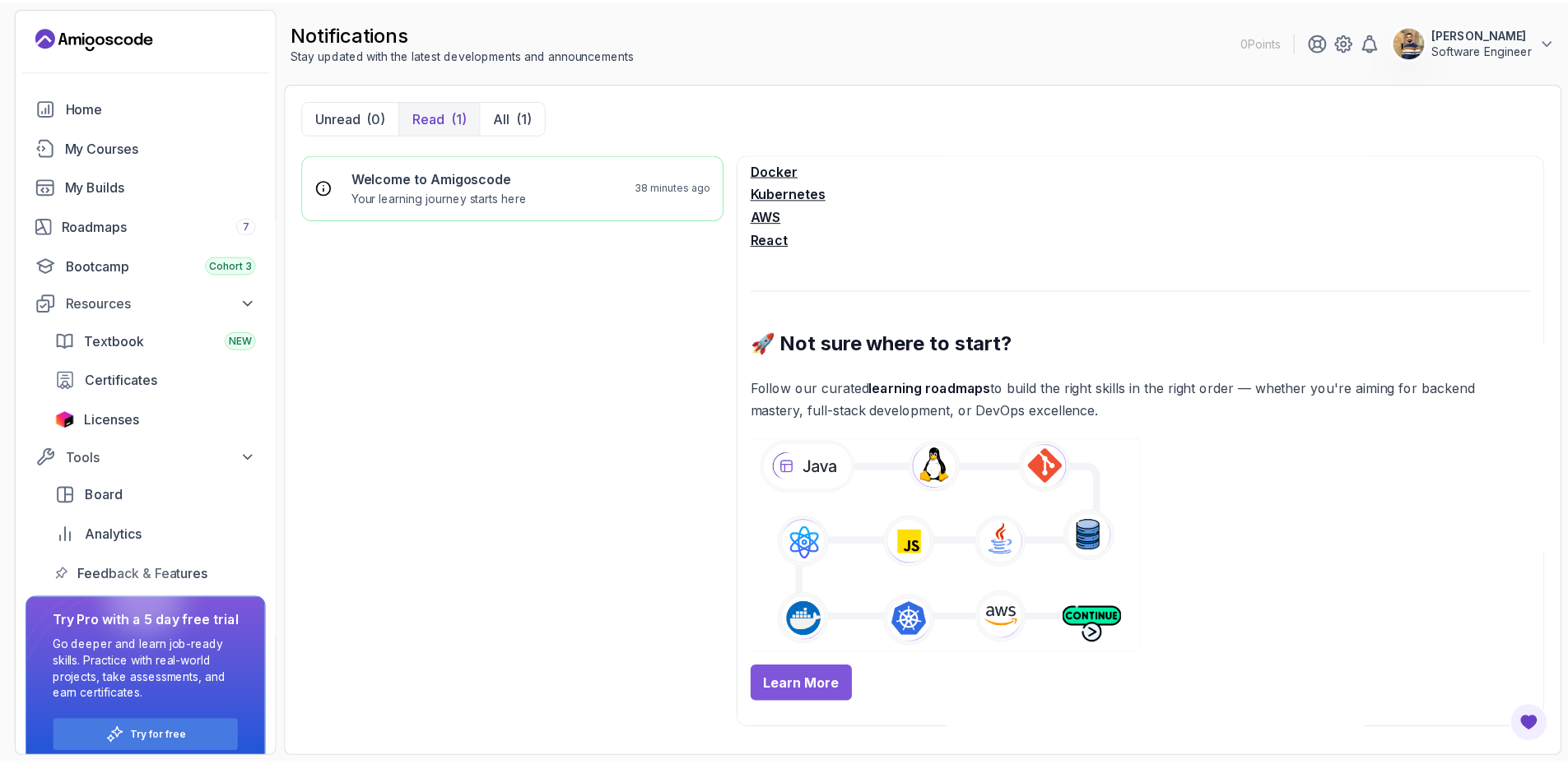
scroll to position [494, 0]
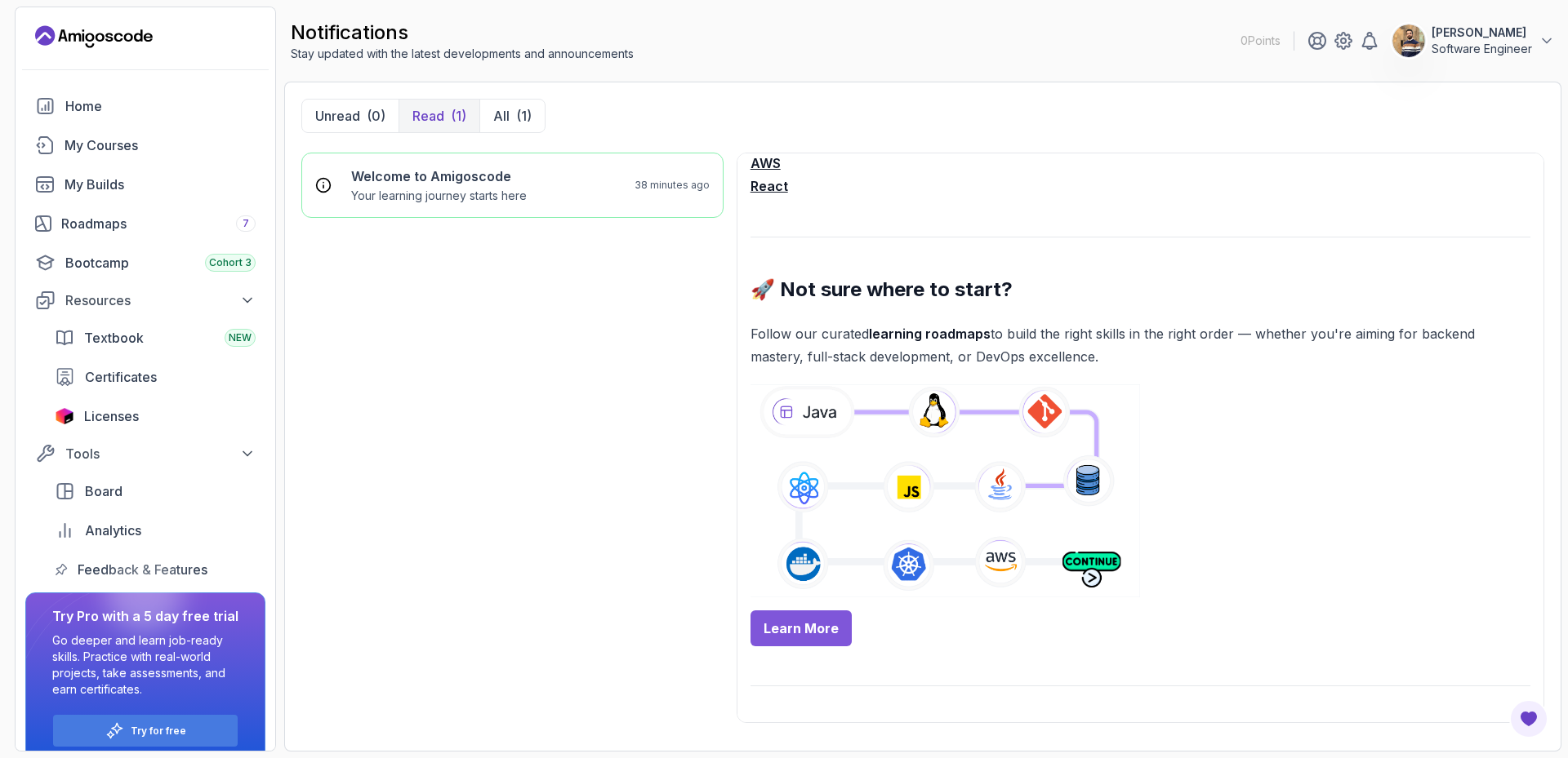
drag, startPoint x: 980, startPoint y: 462, endPoint x: 1348, endPoint y: 41, distance: 559.2
click at [1431, 39] on p "‪[PERSON_NAME]" at bounding box center [1482, 33] width 101 height 17
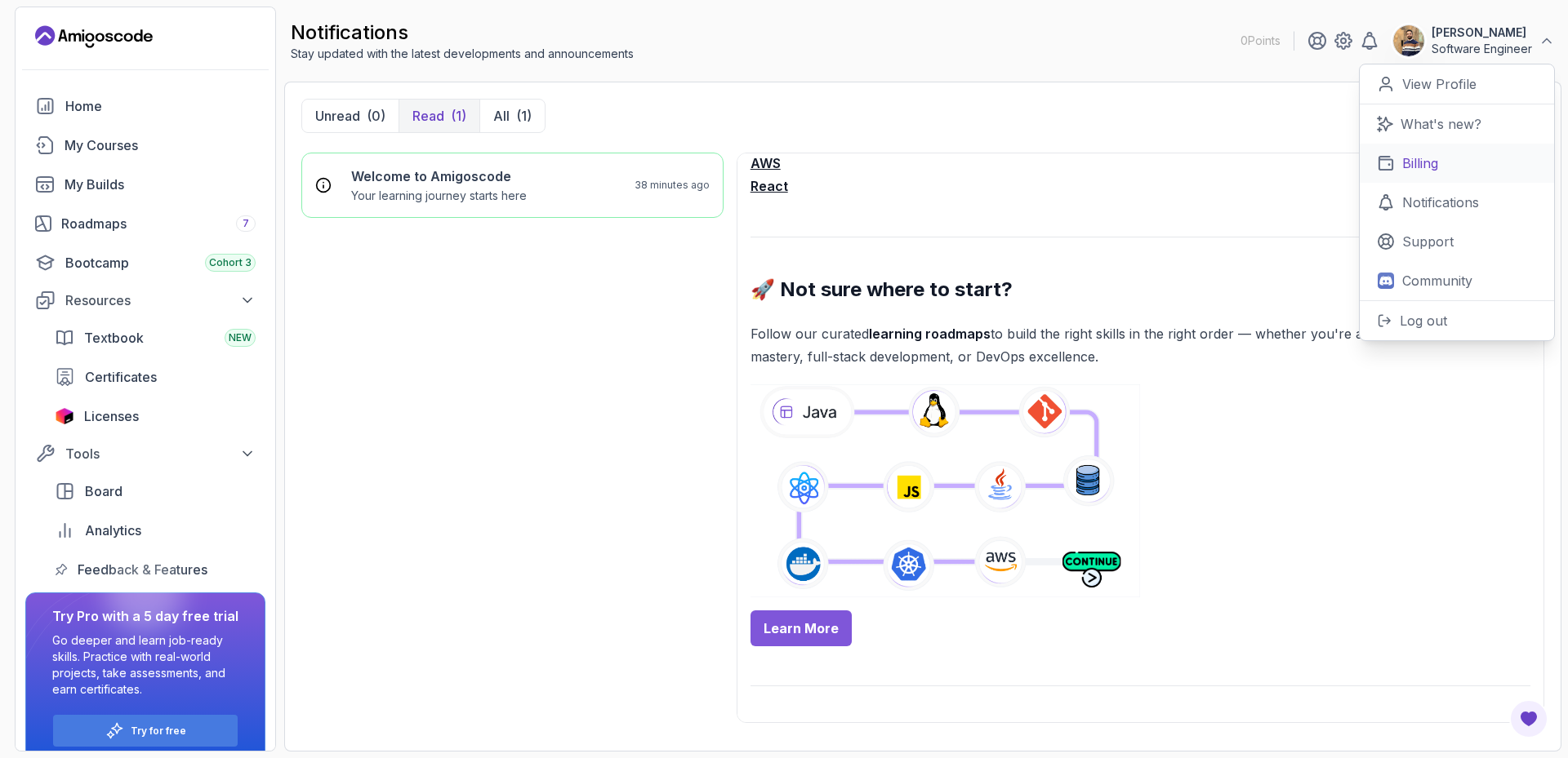
click at [1430, 167] on p "Billing" at bounding box center [1420, 163] width 36 height 19
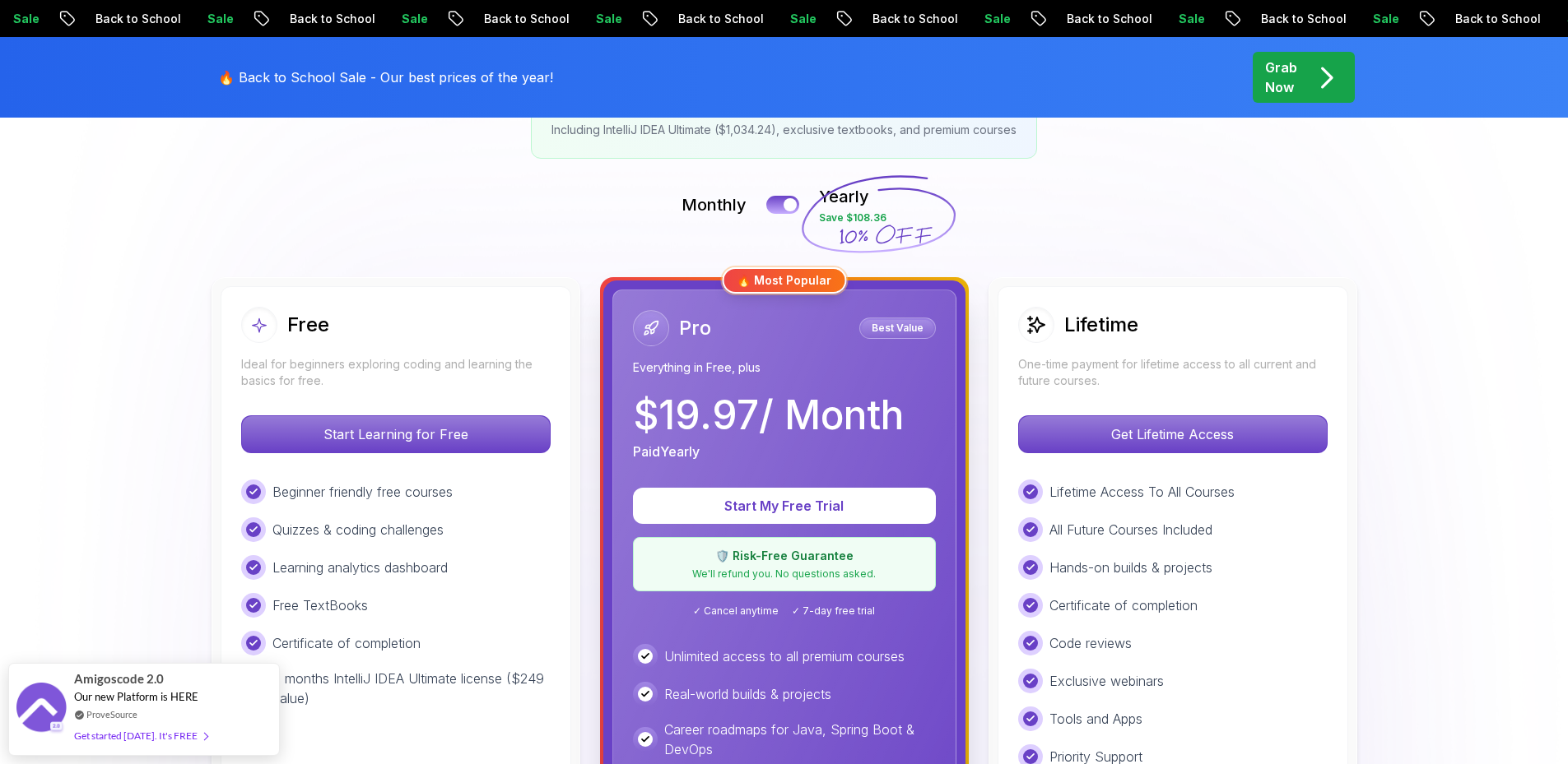
scroll to position [329, 0]
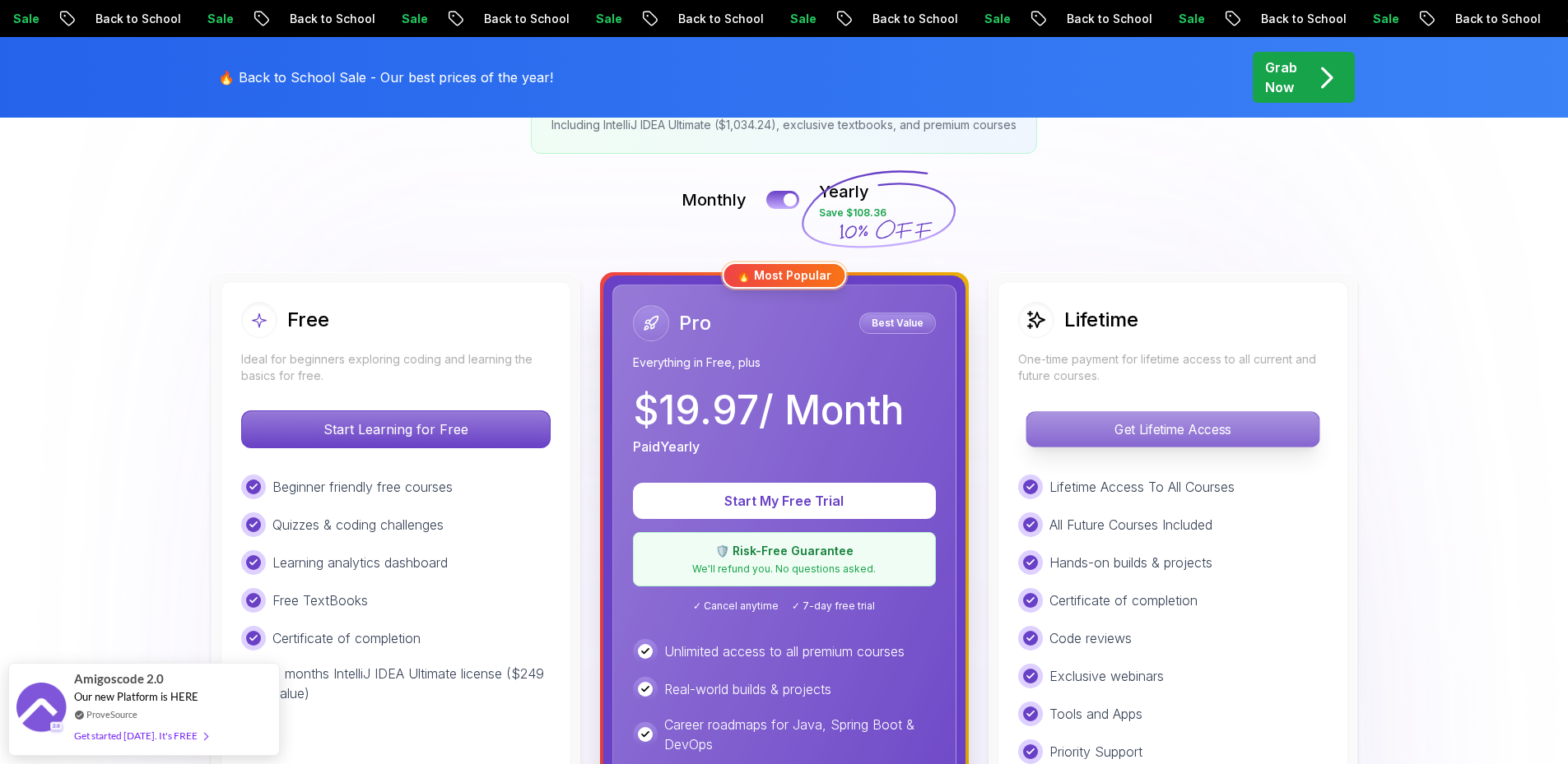
click at [1212, 435] on p "Get Lifetime Access" at bounding box center [1172, 429] width 292 height 35
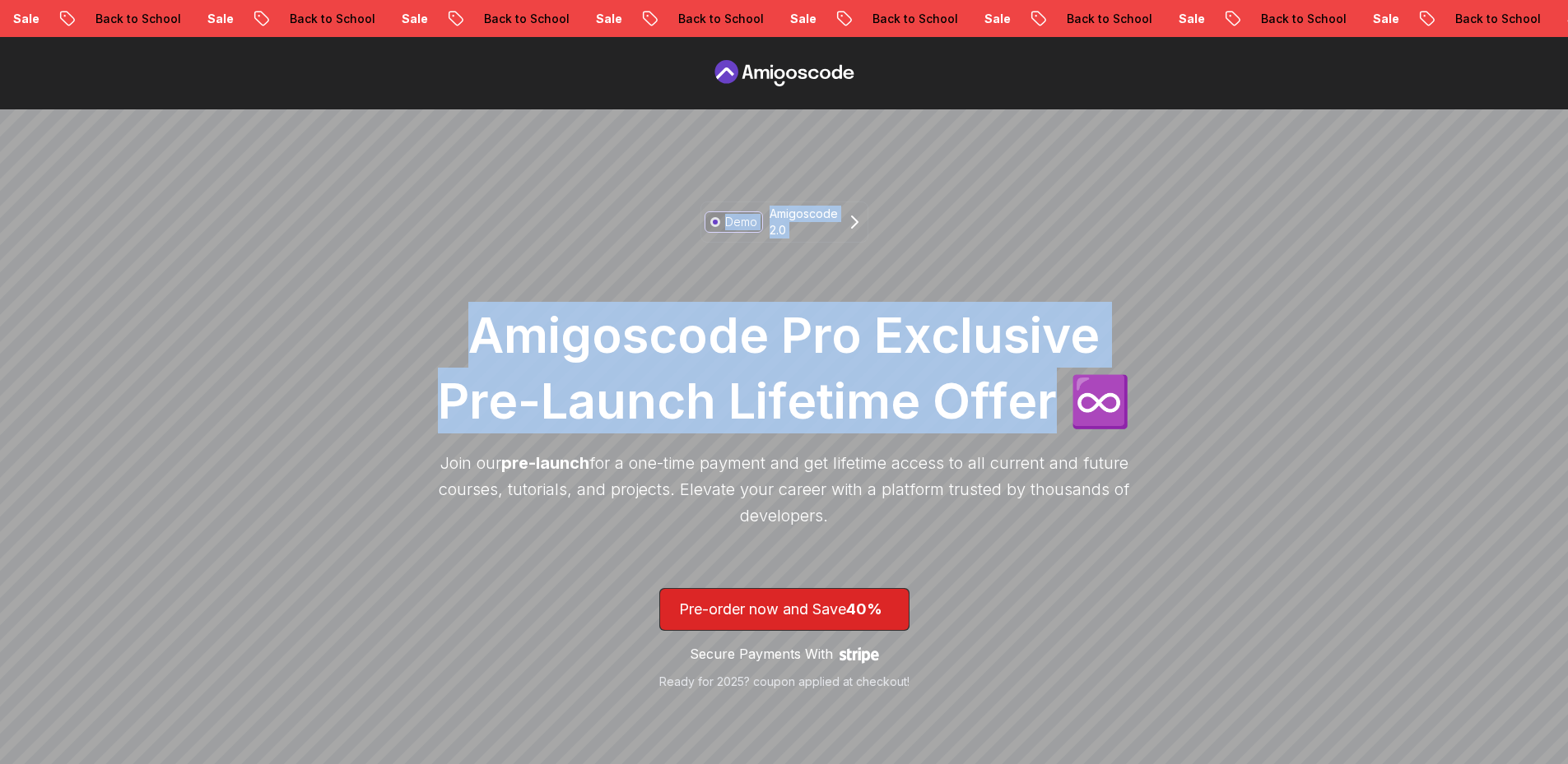
click at [421, 413] on div "Demo Amigoscode 2.0 Amigoscode Pro Exclusive Pre-Launch Lifetime Offer ♾️ Join …" at bounding box center [784, 502] width 1568 height 786
drag, startPoint x: 1058, startPoint y: 412, endPoint x: 488, endPoint y: 411, distance: 570.0
click at [740, 354] on h1 "Amigoscode Pro Exclusive Pre-Launch Lifetime Offer ♾️" at bounding box center [784, 368] width 708 height 131
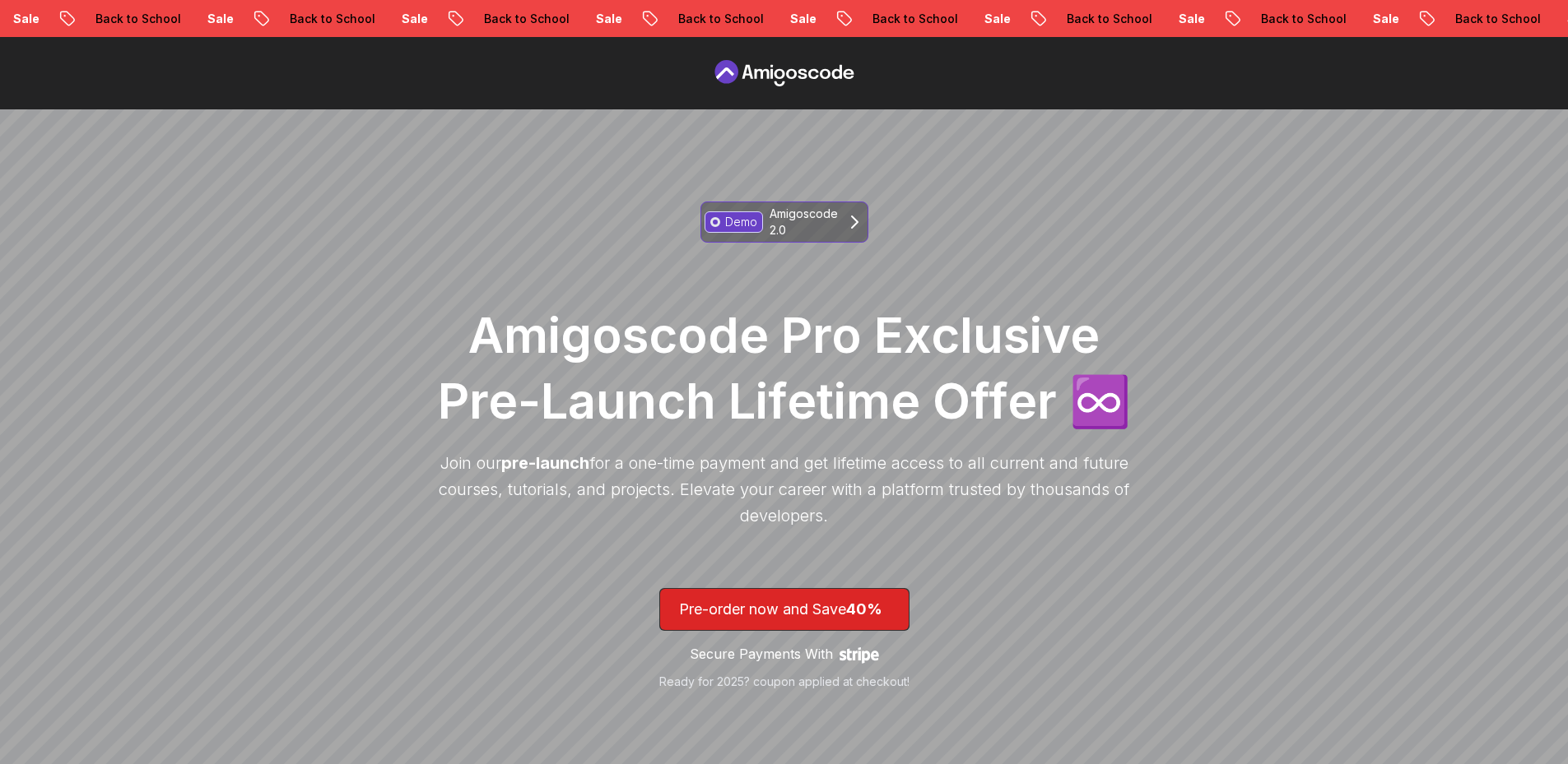
click at [849, 217] on icon at bounding box center [854, 222] width 20 height 20
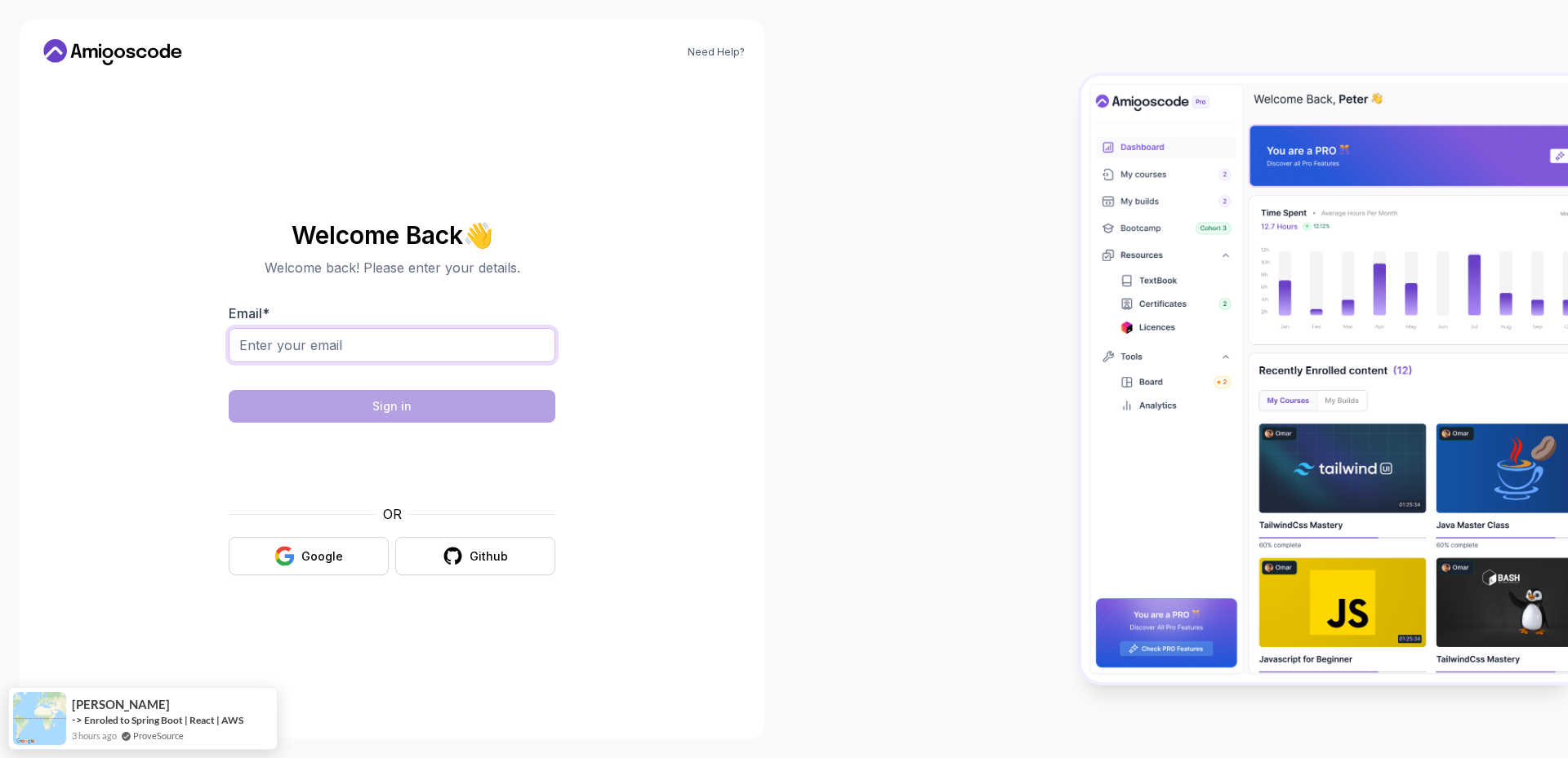
click at [437, 347] on input "Email *" at bounding box center [392, 345] width 326 height 34
type input "[EMAIL_ADDRESS][DOMAIN_NAME]"
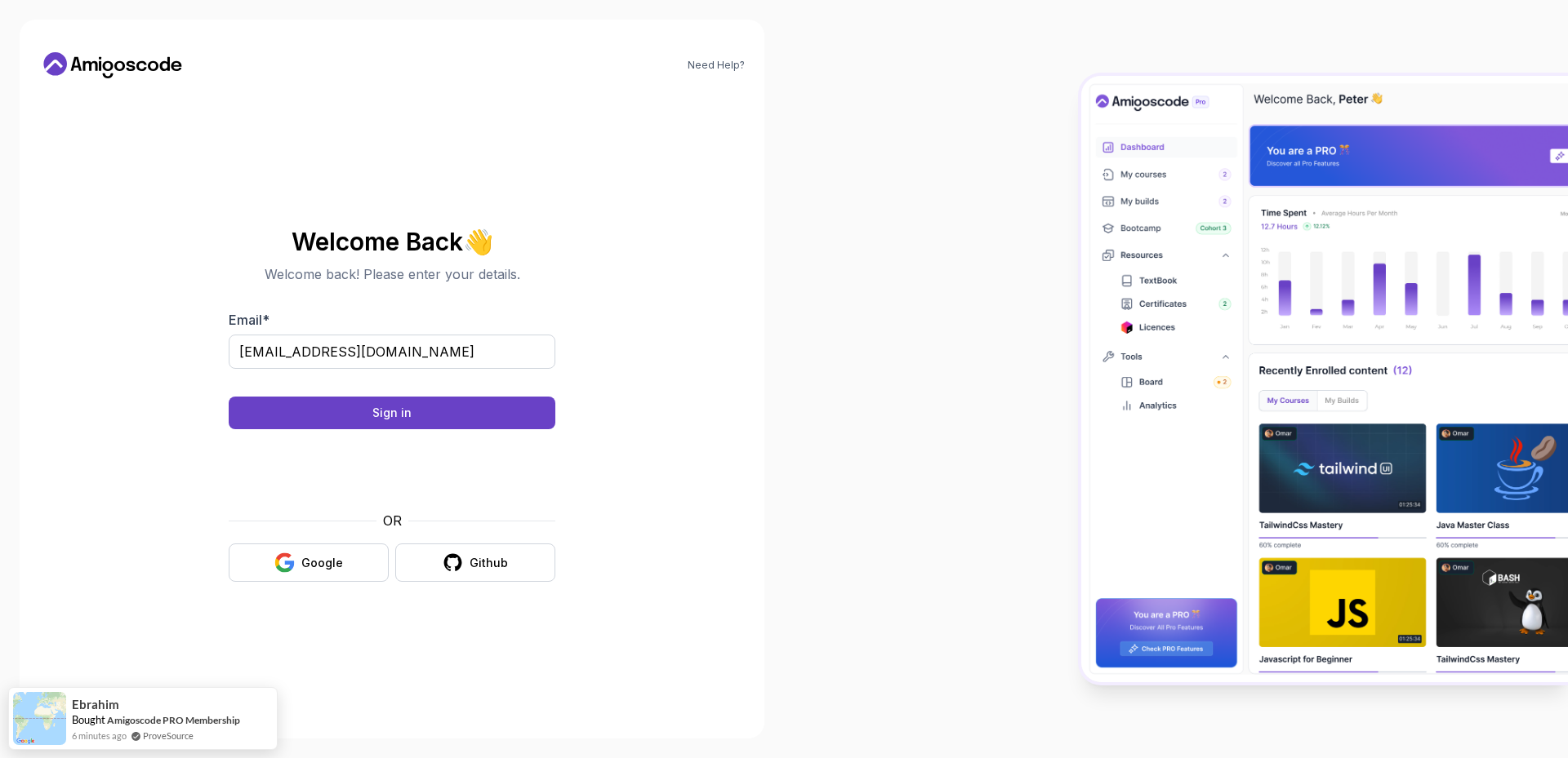
click at [1017, 244] on body "Need Help? Welcome Back 👋 Welcome back! Please enter your details. Email * [EMA…" at bounding box center [784, 379] width 1568 height 758
click at [493, 406] on button "Sign in" at bounding box center [392, 412] width 326 height 33
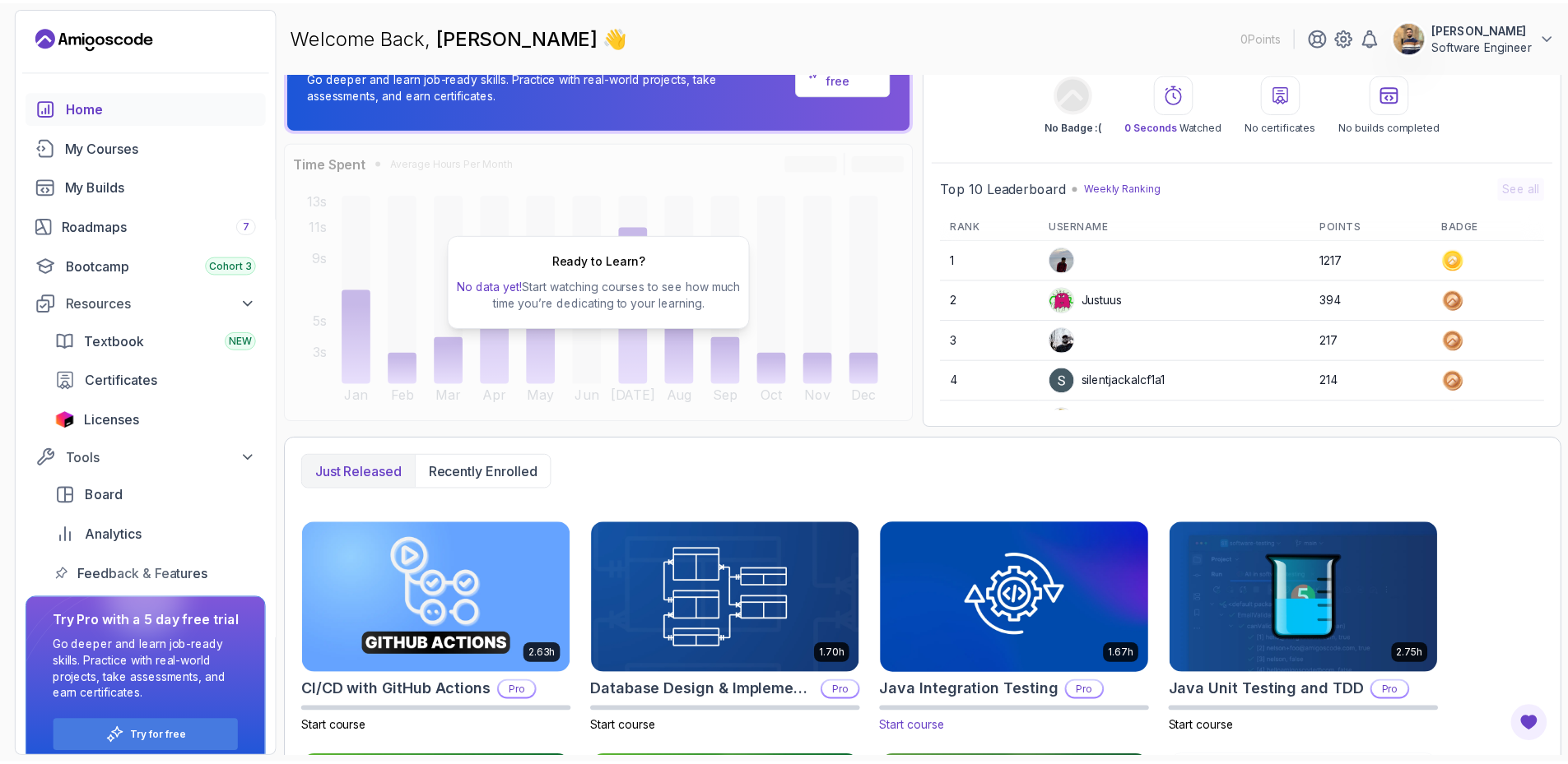
scroll to position [164, 0]
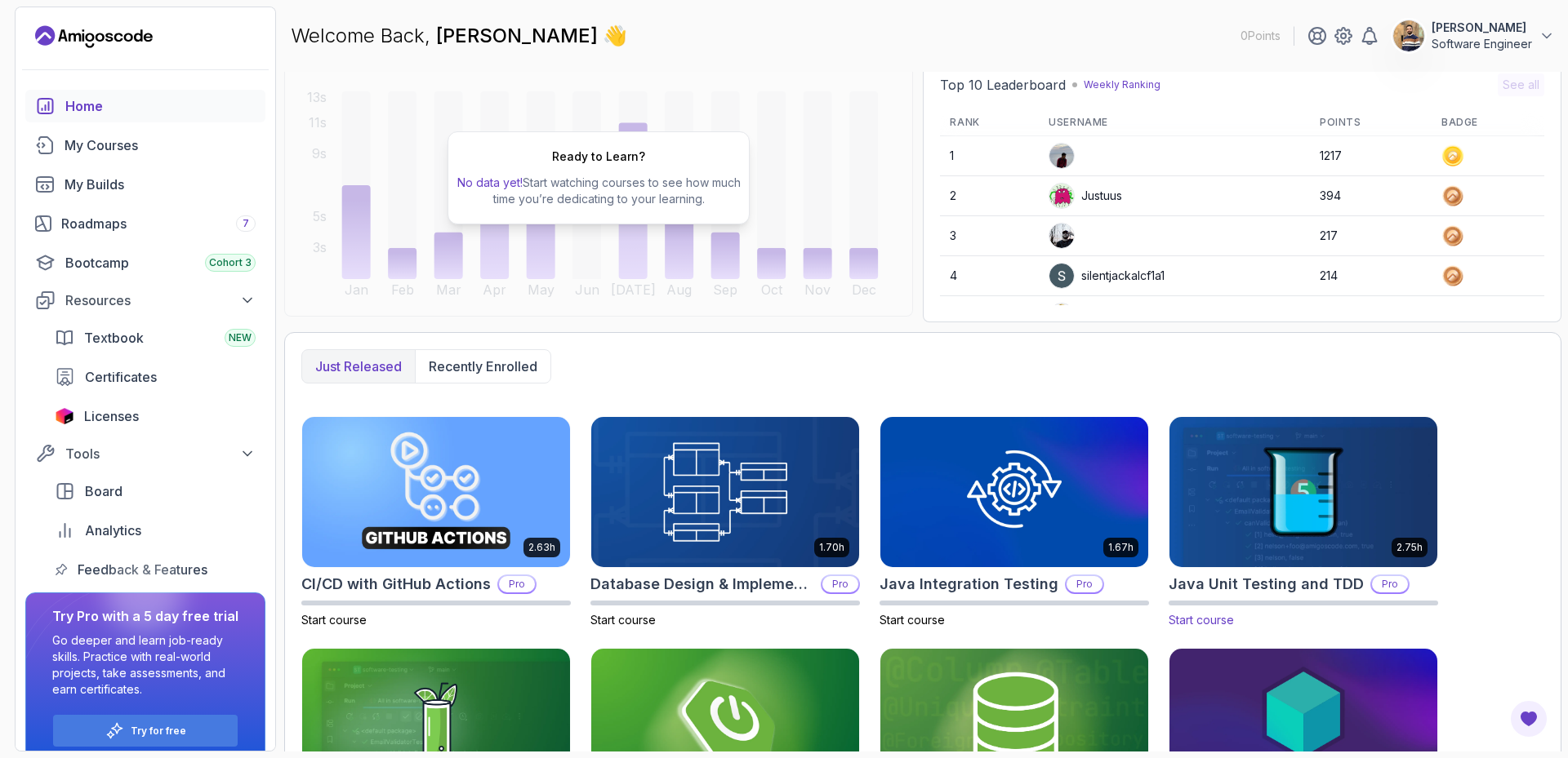
click at [1233, 502] on img at bounding box center [1303, 492] width 281 height 158
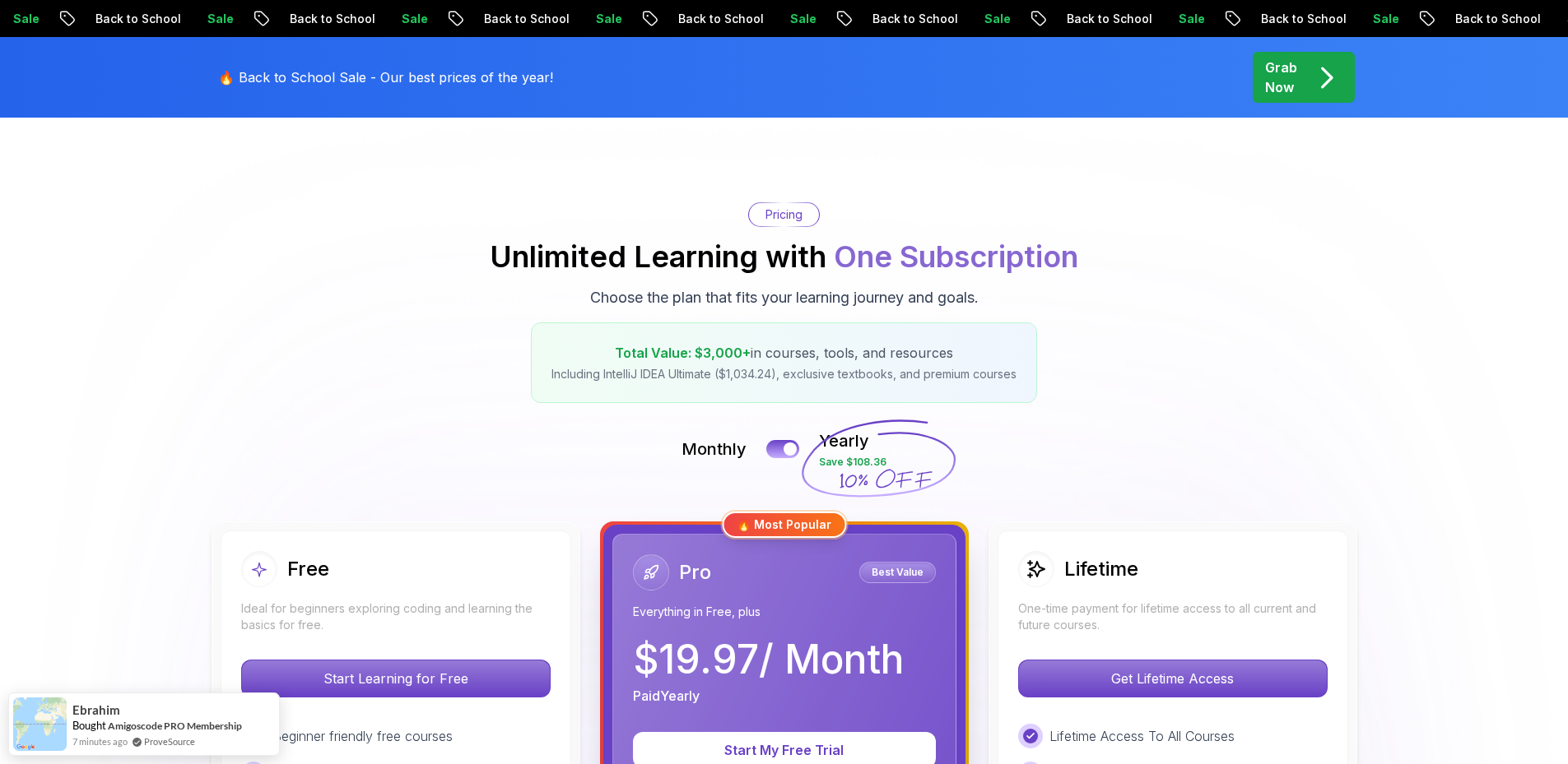
scroll to position [164, 0]
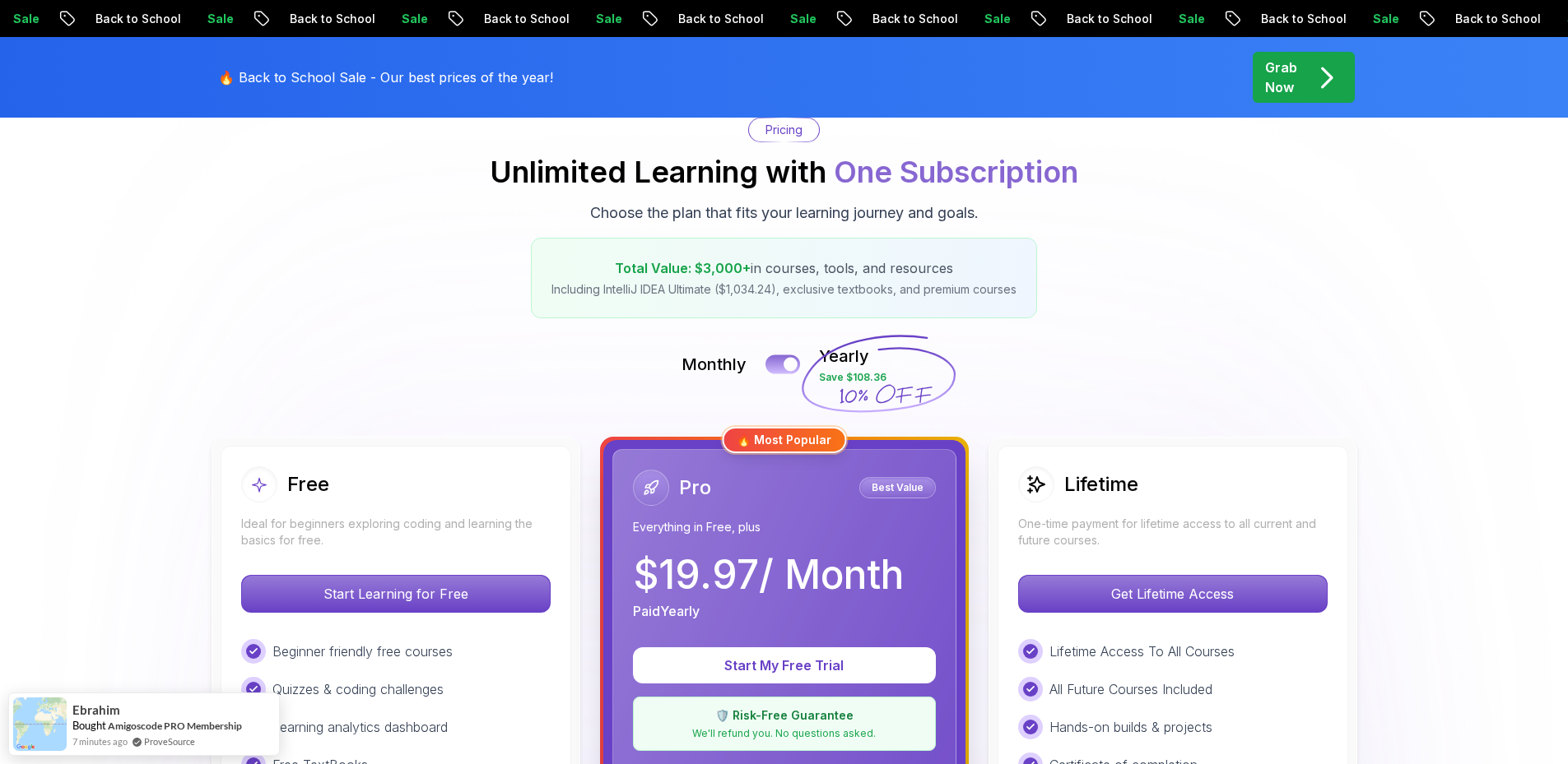
click at [781, 362] on button at bounding box center [782, 363] width 35 height 19
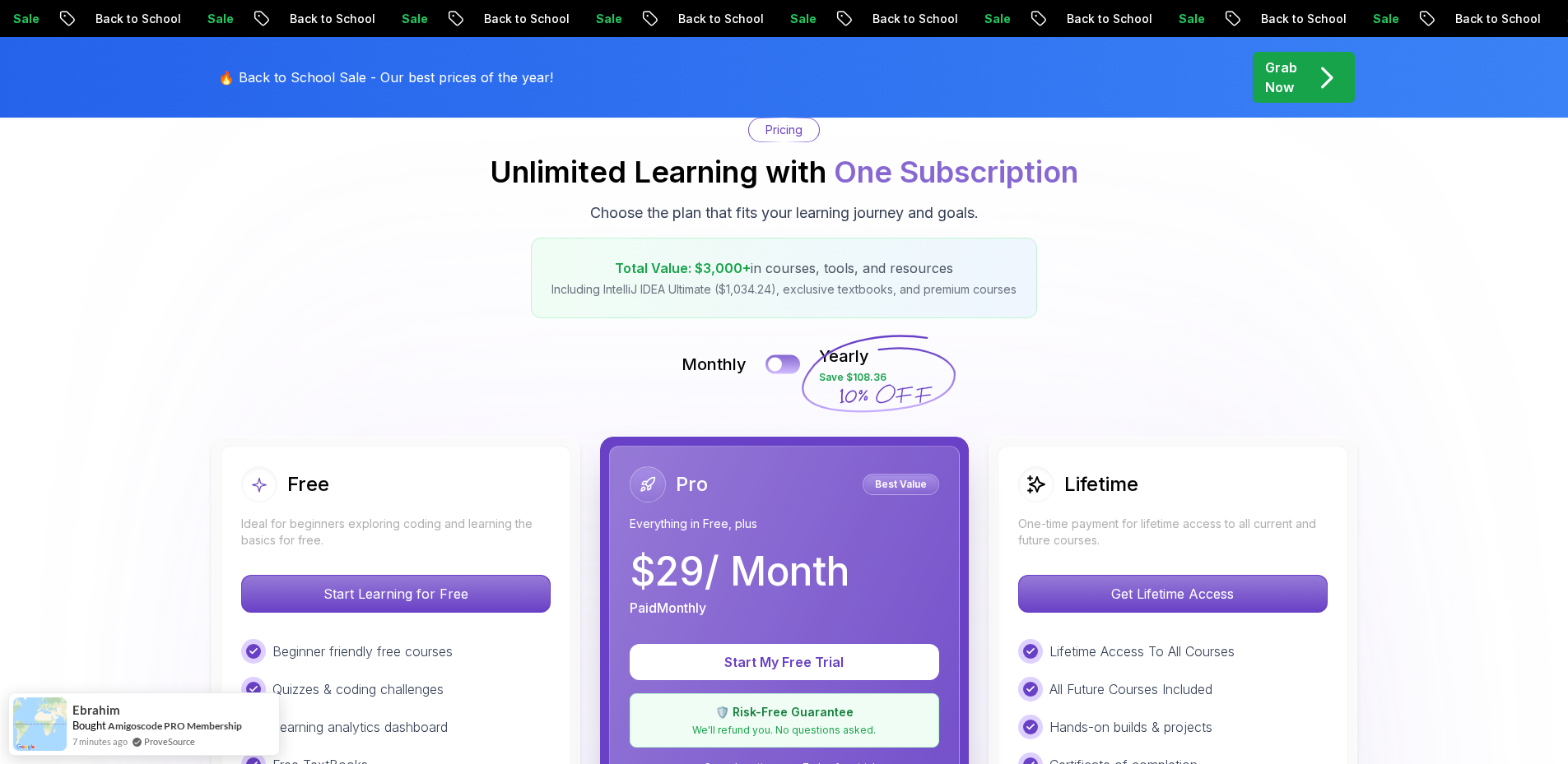
click at [795, 367] on button at bounding box center [782, 363] width 35 height 19
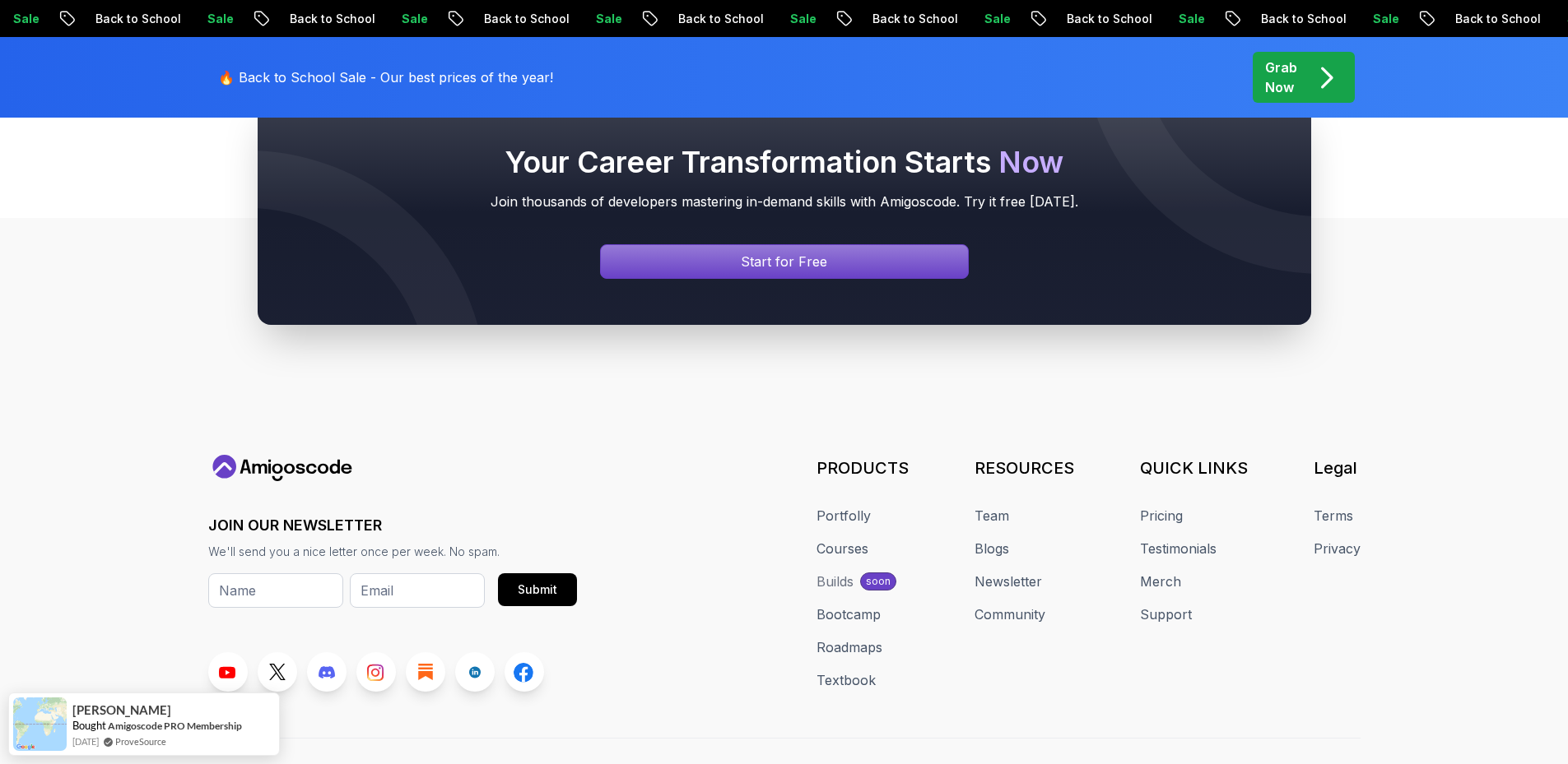
scroll to position [7053, 0]
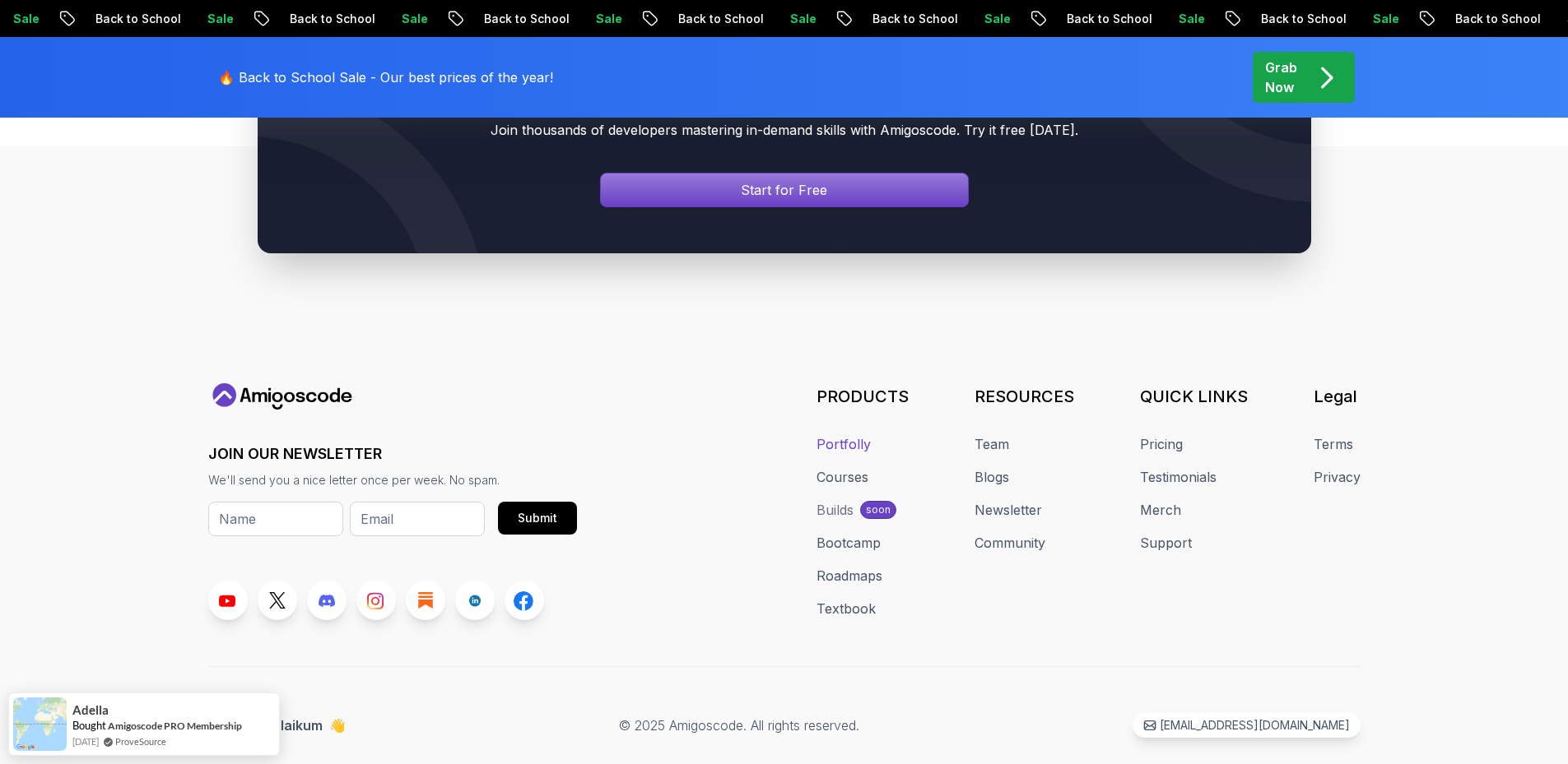
click at [835, 434] on link "Portfolly" at bounding box center [844, 444] width 54 height 20
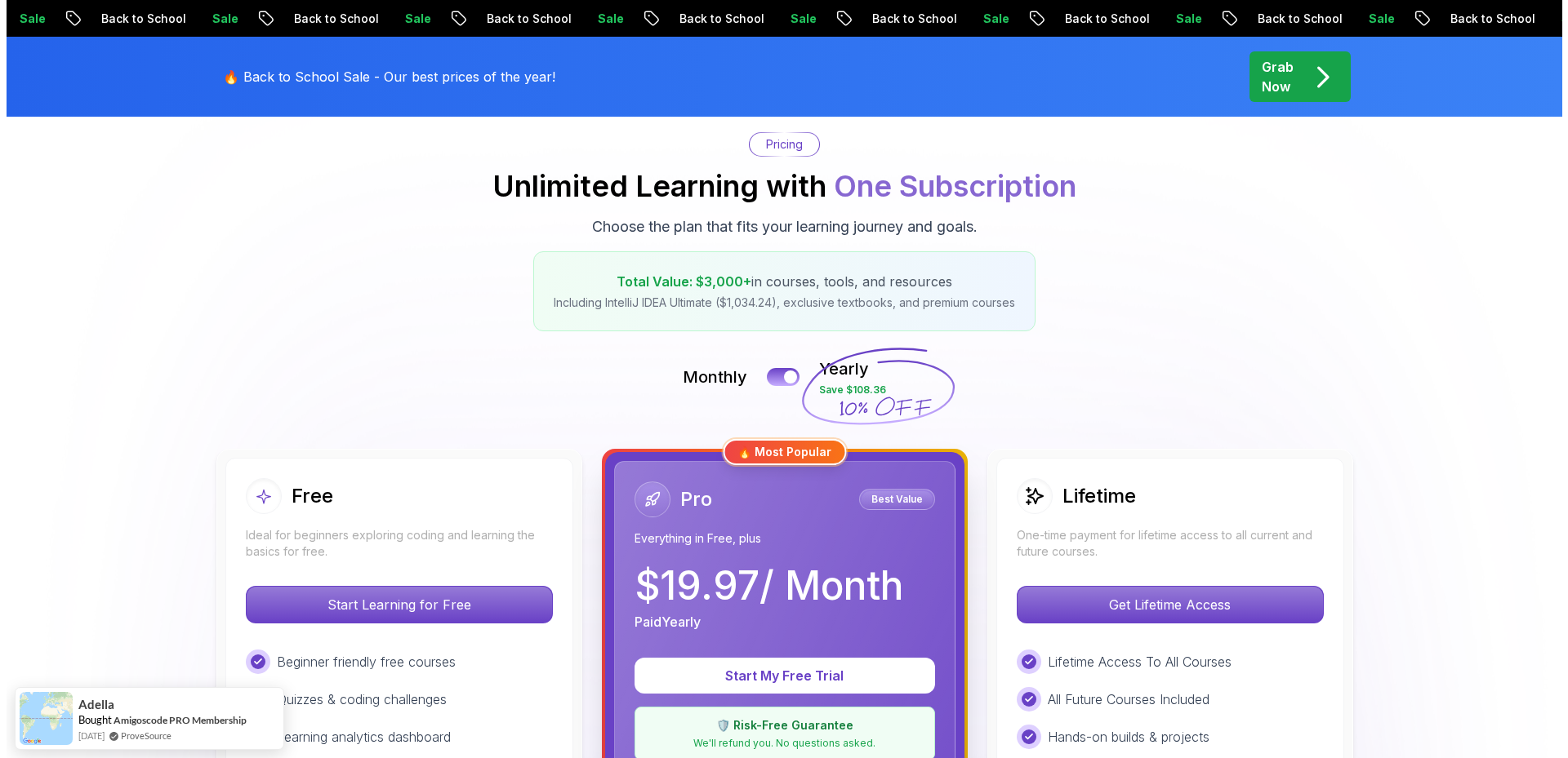
scroll to position [0, 0]
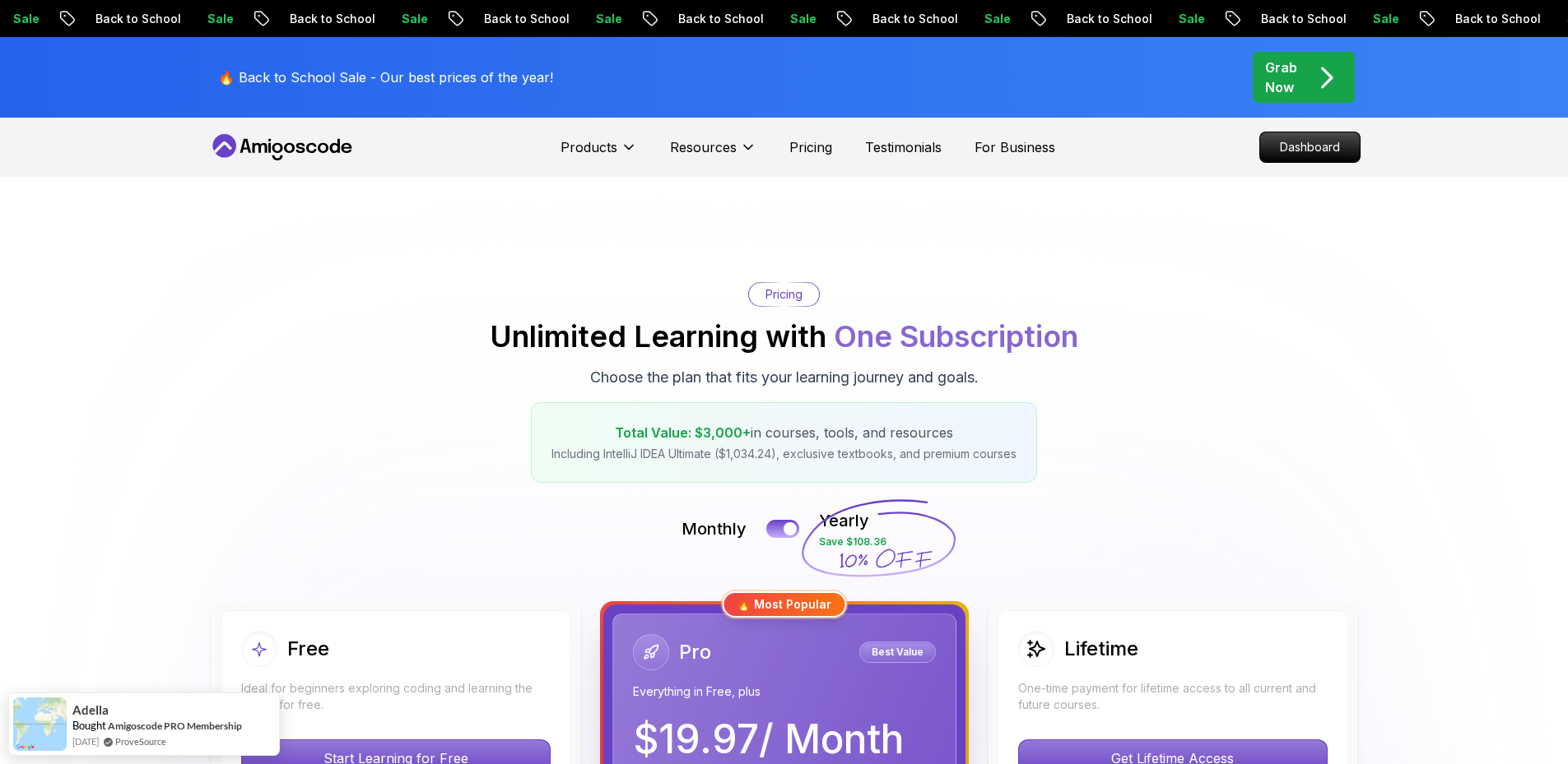
click at [321, 150] on icon at bounding box center [282, 147] width 148 height 27
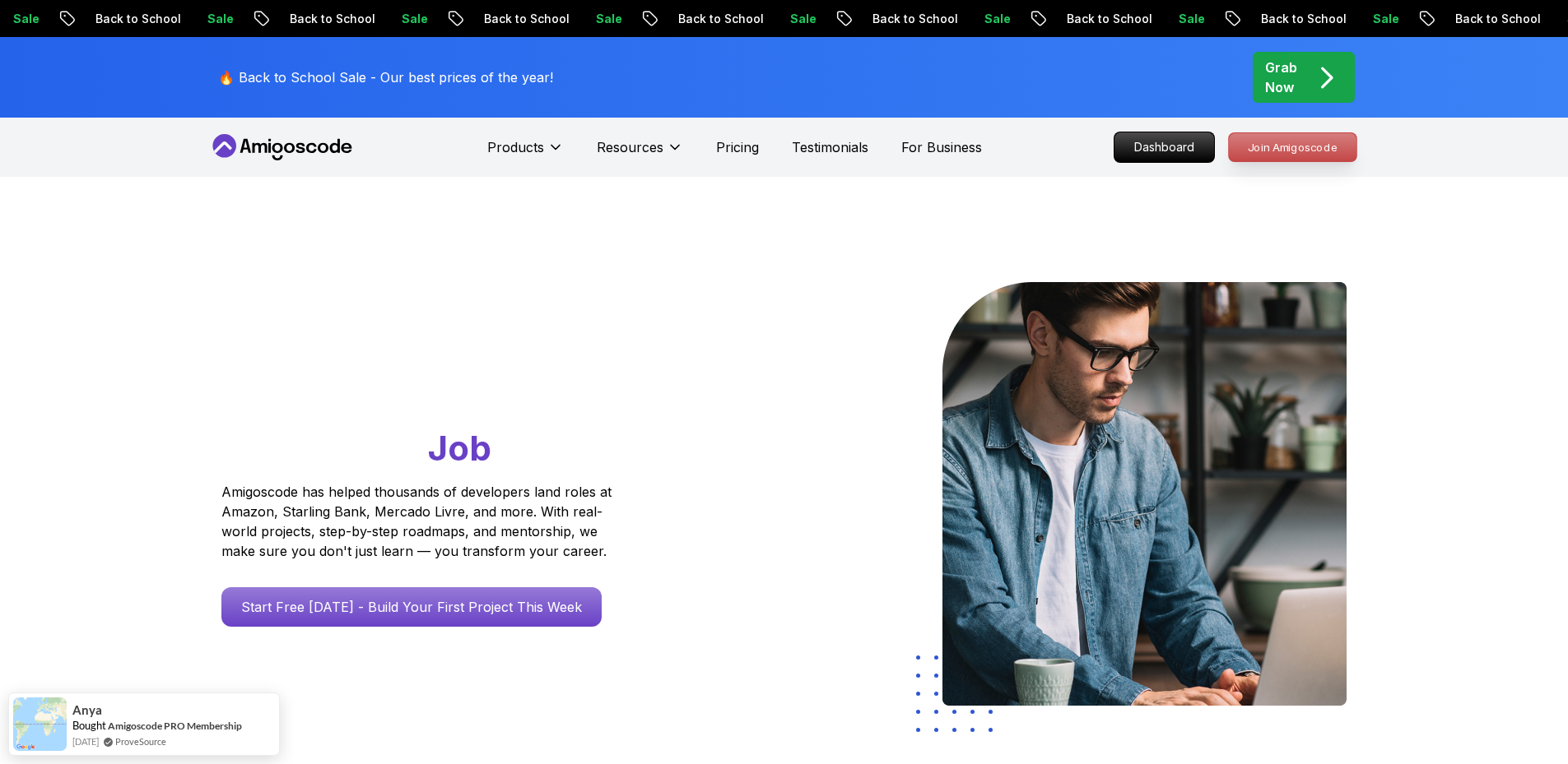
click at [1317, 150] on p "Join Amigoscode" at bounding box center [1292, 147] width 128 height 28
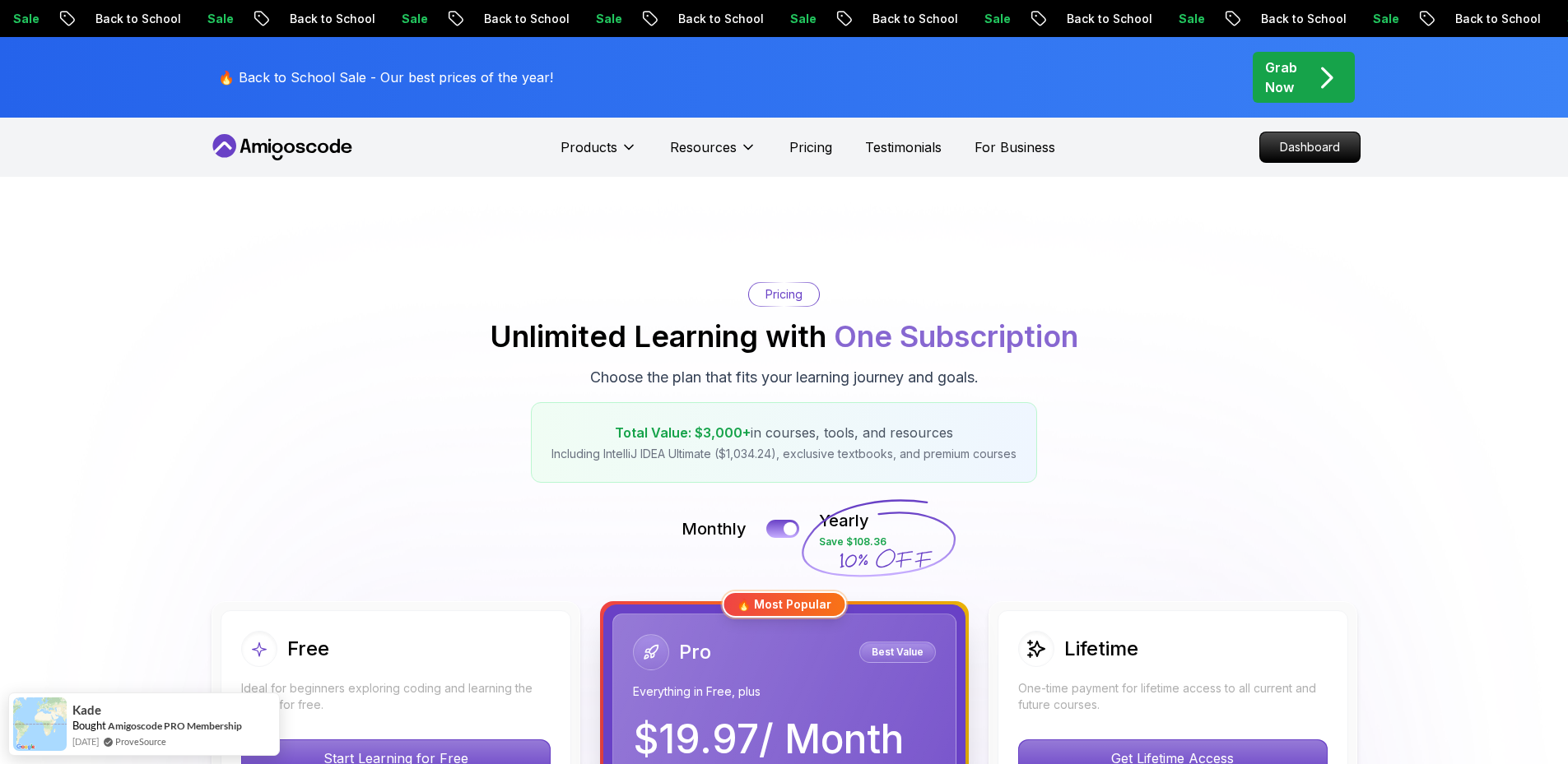
click at [1317, 150] on p "Dashboard" at bounding box center [1310, 147] width 100 height 29
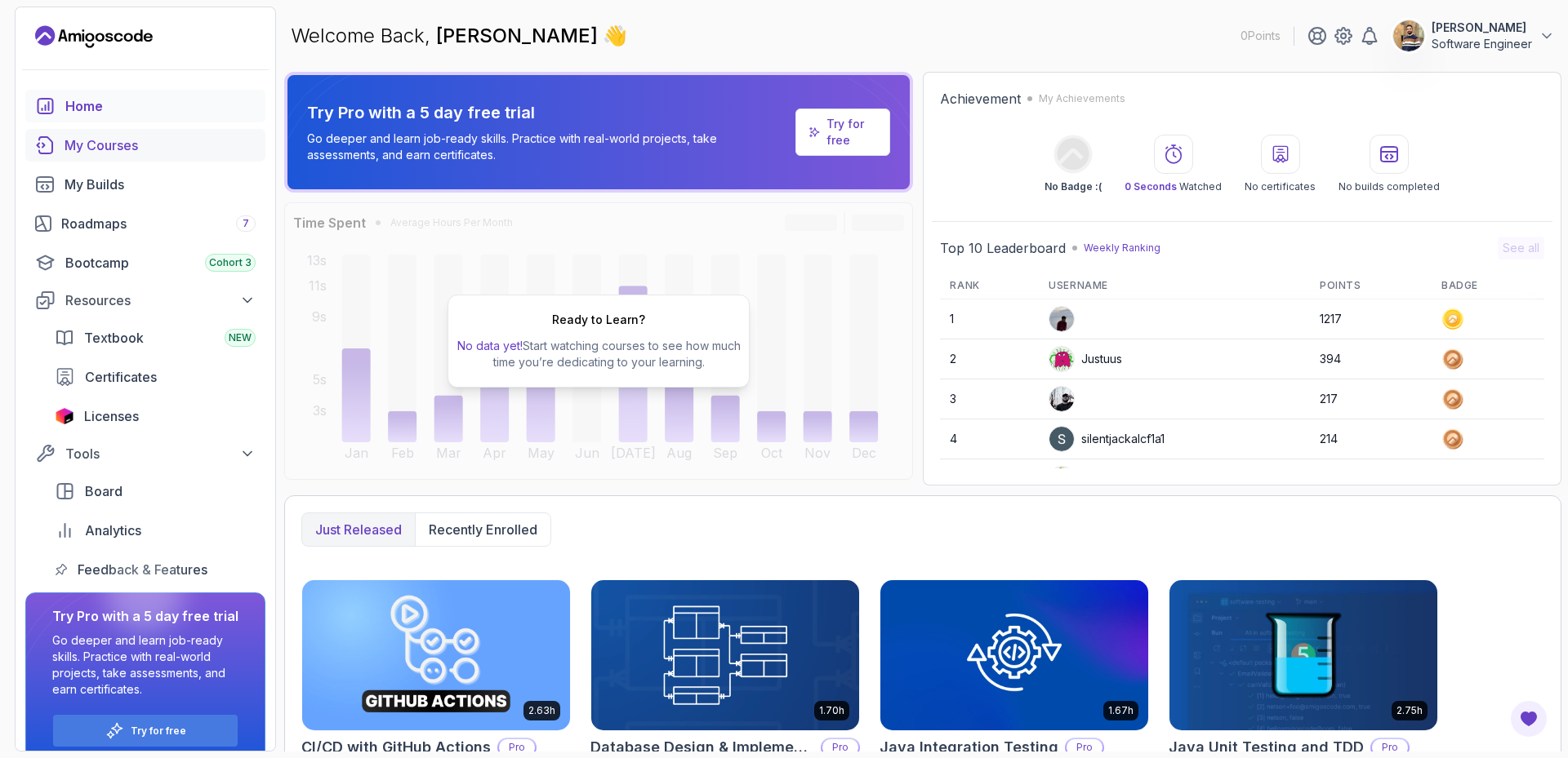
click at [139, 150] on div "My Courses" at bounding box center [160, 145] width 191 height 19
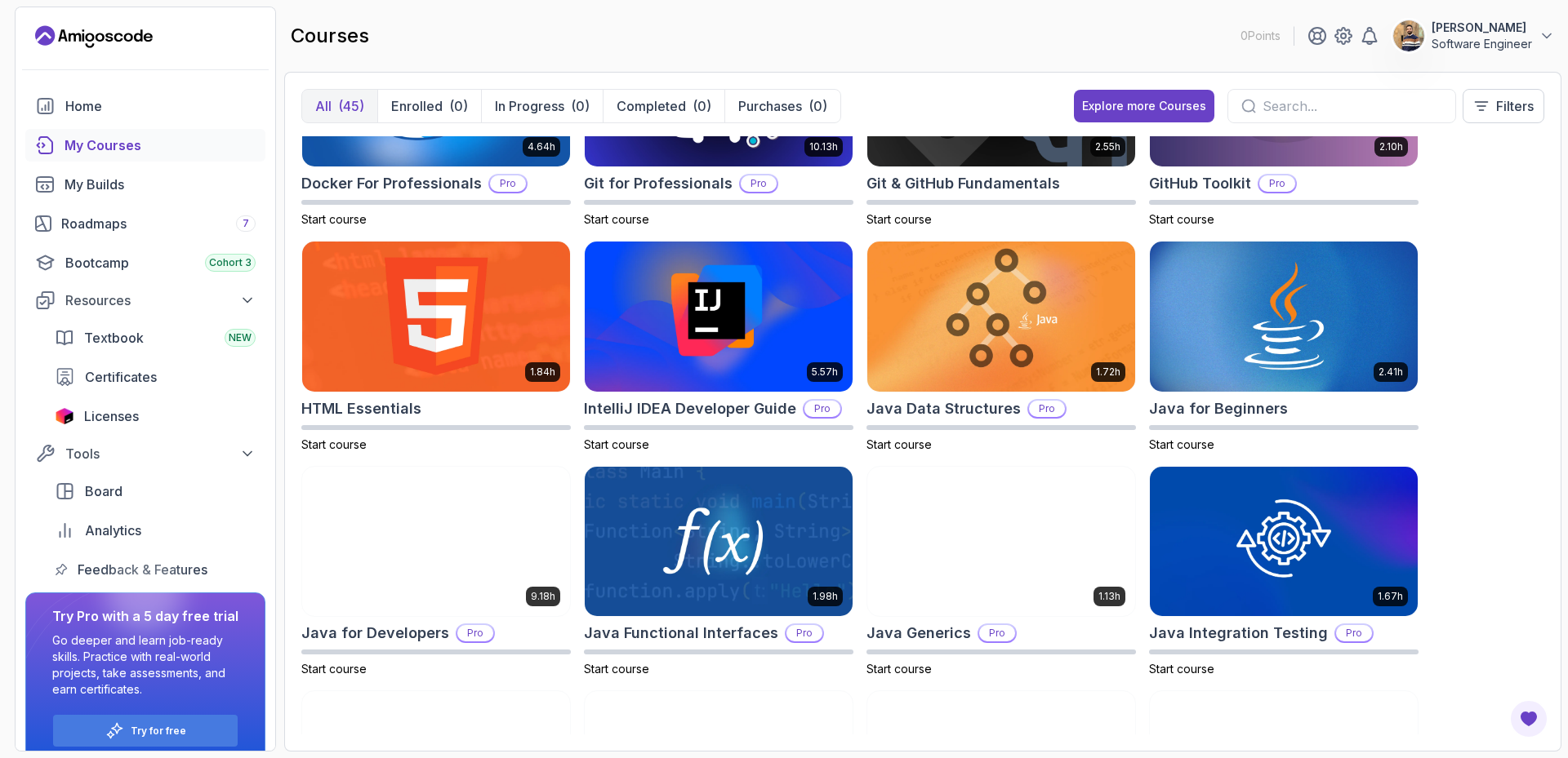
scroll to position [571, 0]
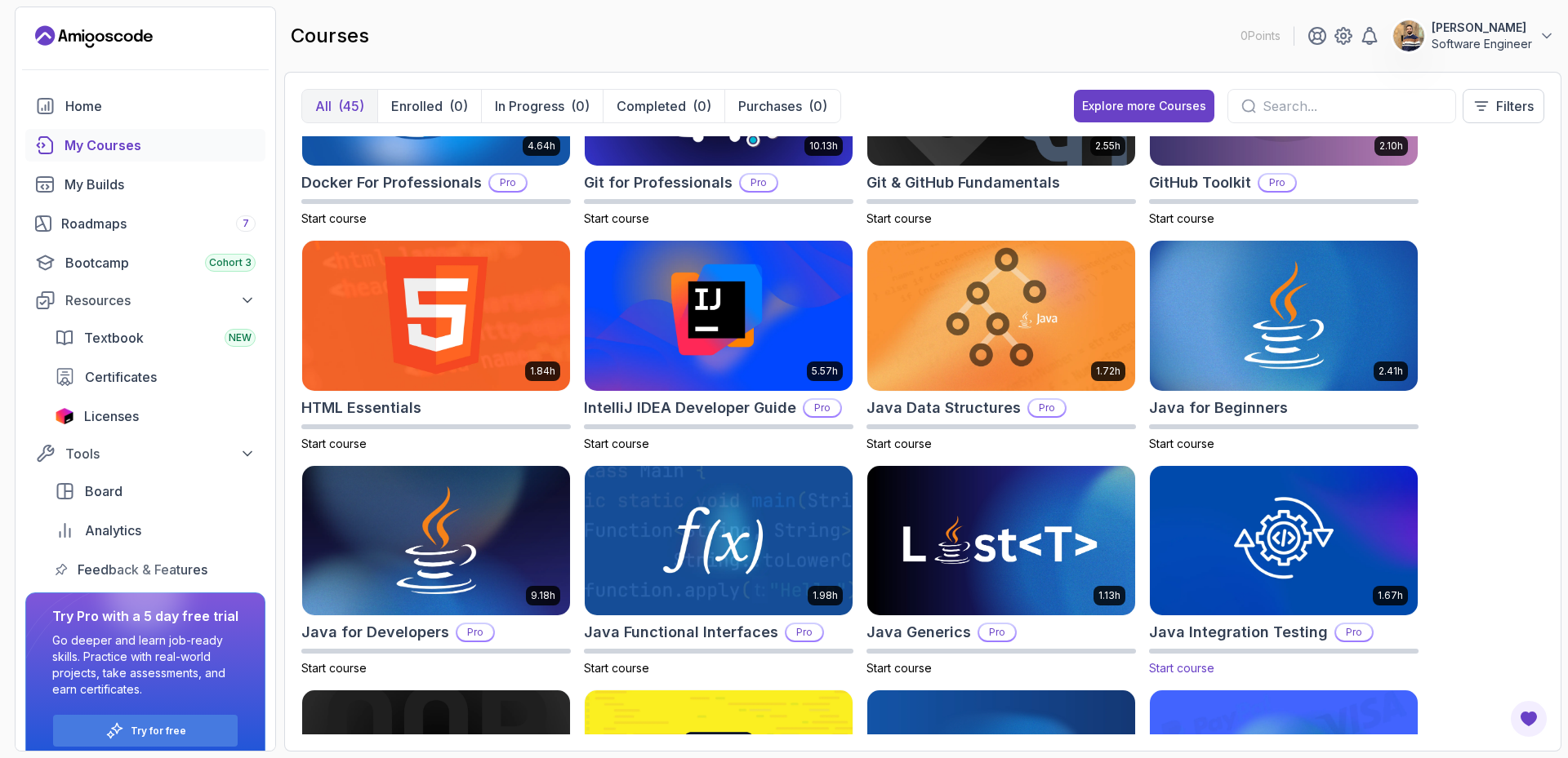
click at [1310, 526] on img at bounding box center [1283, 540] width 281 height 158
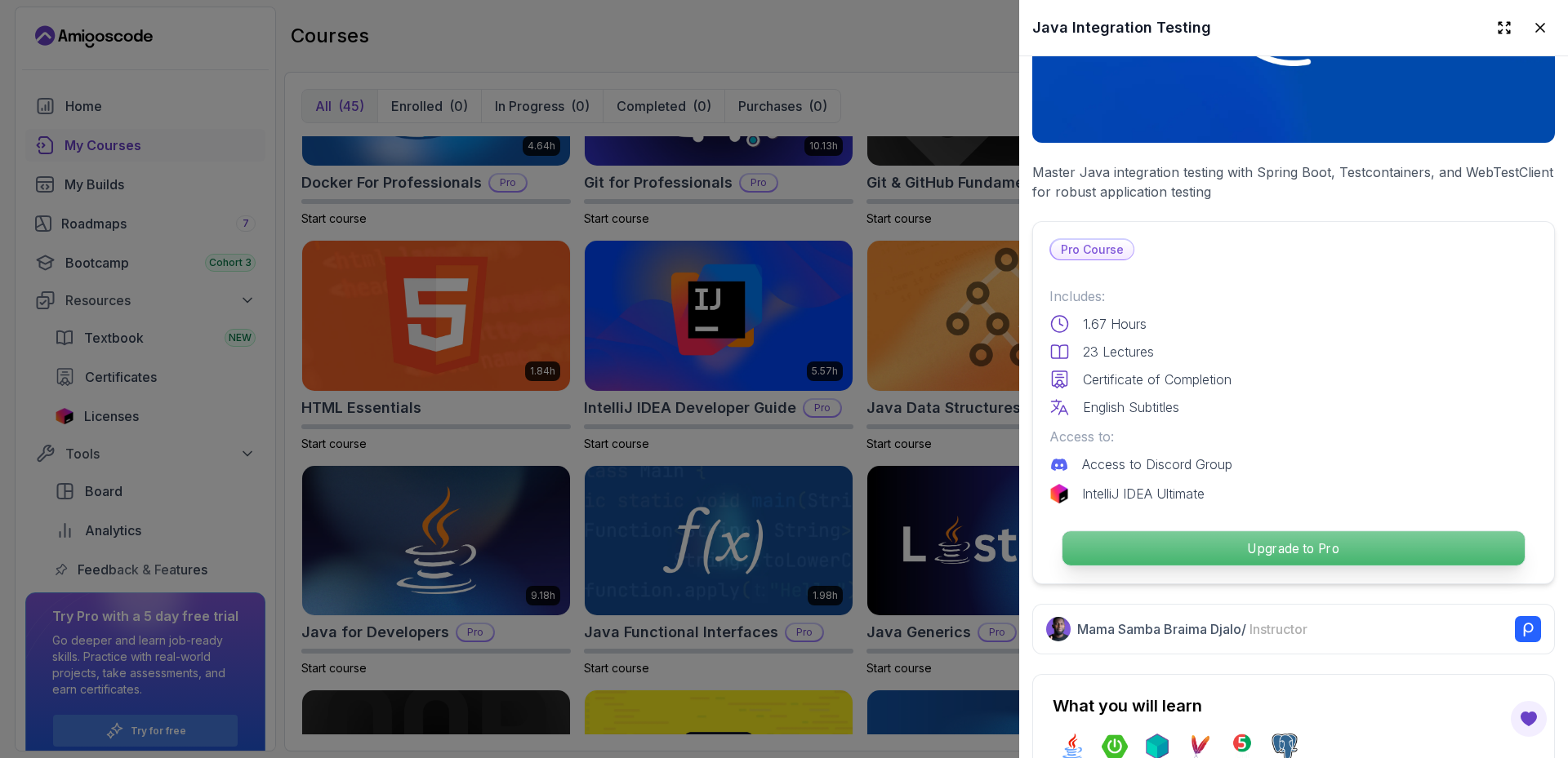
scroll to position [245, 0]
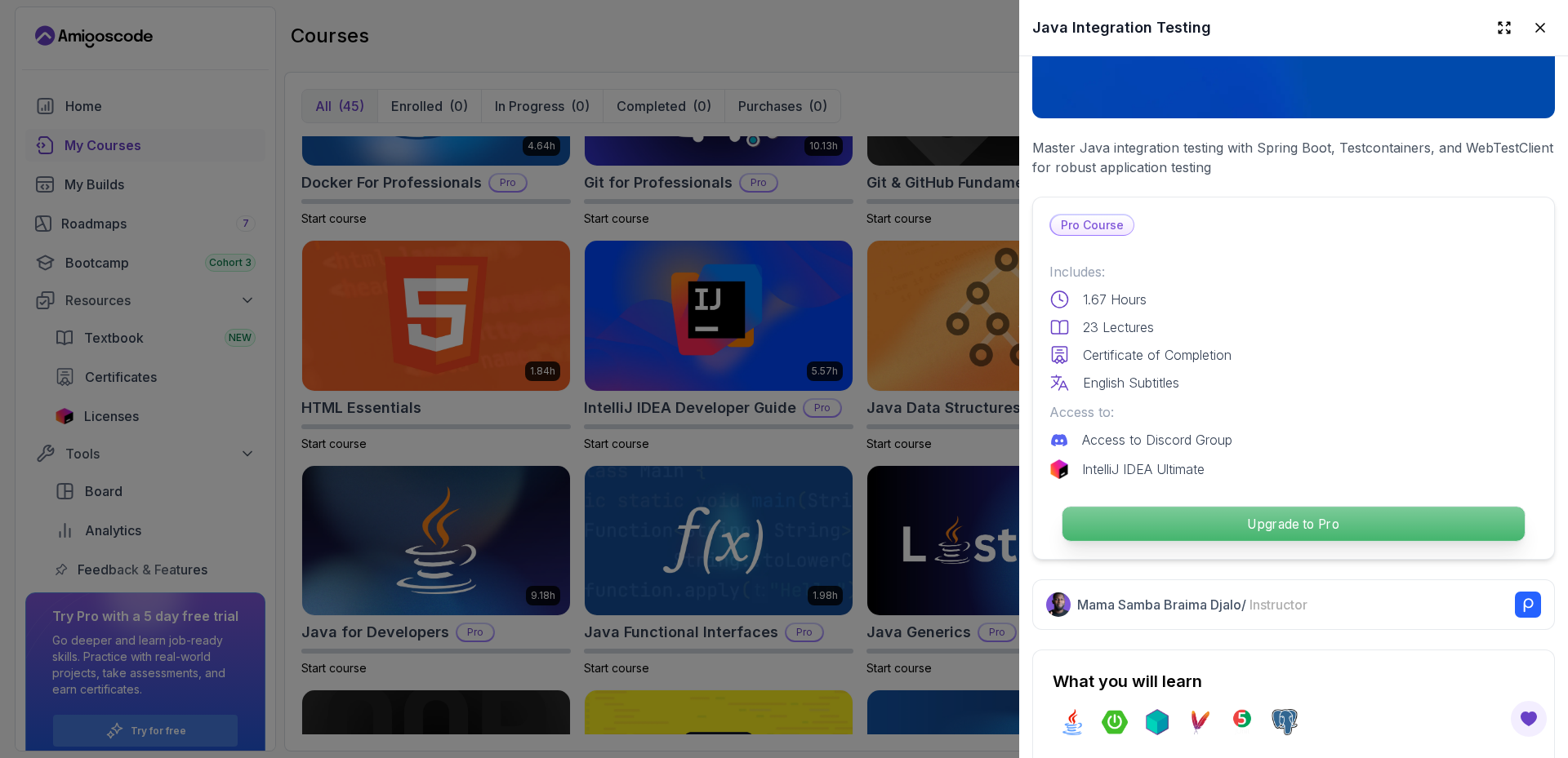
click at [1288, 523] on p "Upgrade to Pro" at bounding box center [1294, 524] width 462 height 34
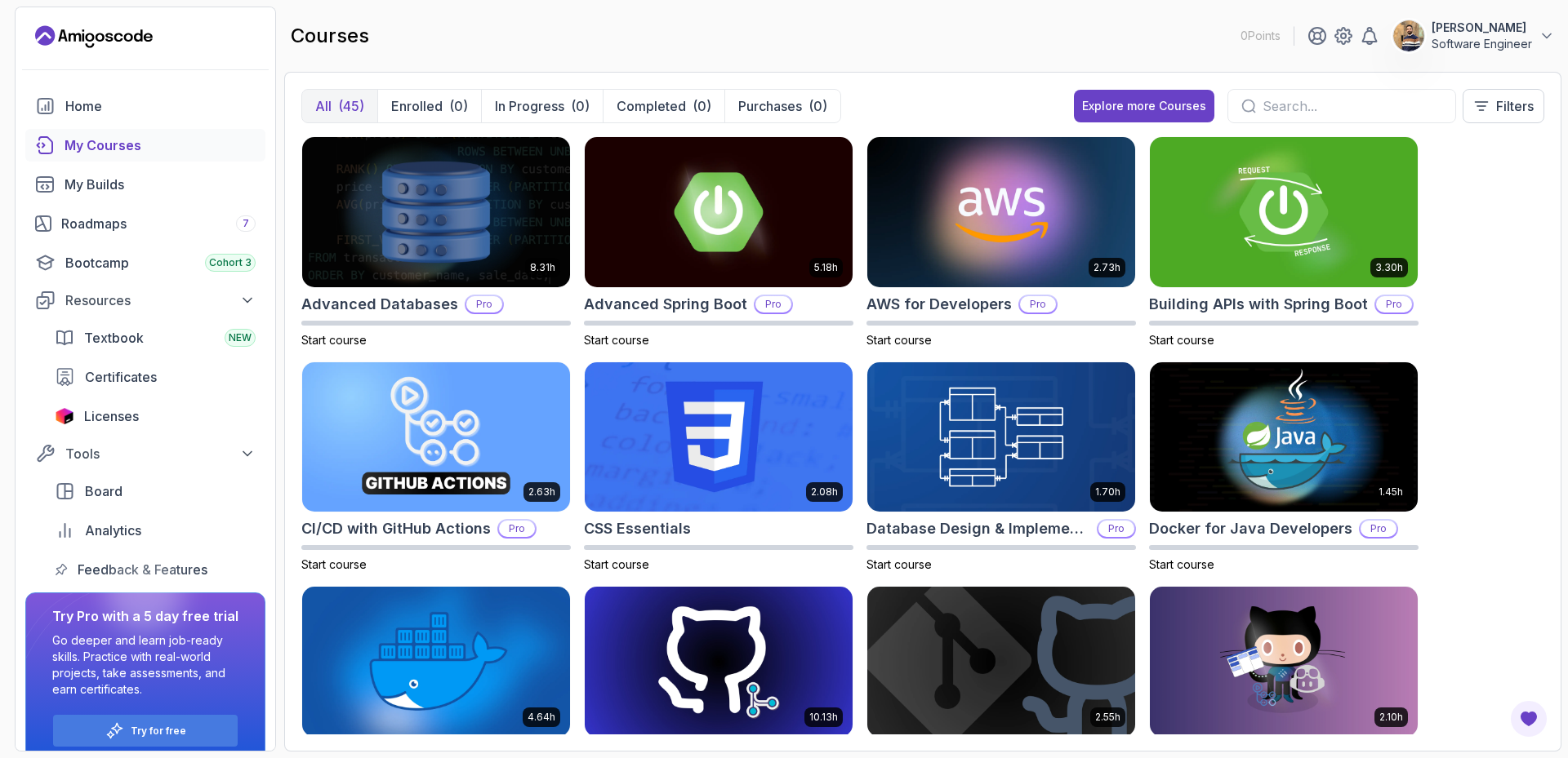
click at [1474, 42] on p "Software Engineer" at bounding box center [1482, 44] width 101 height 17
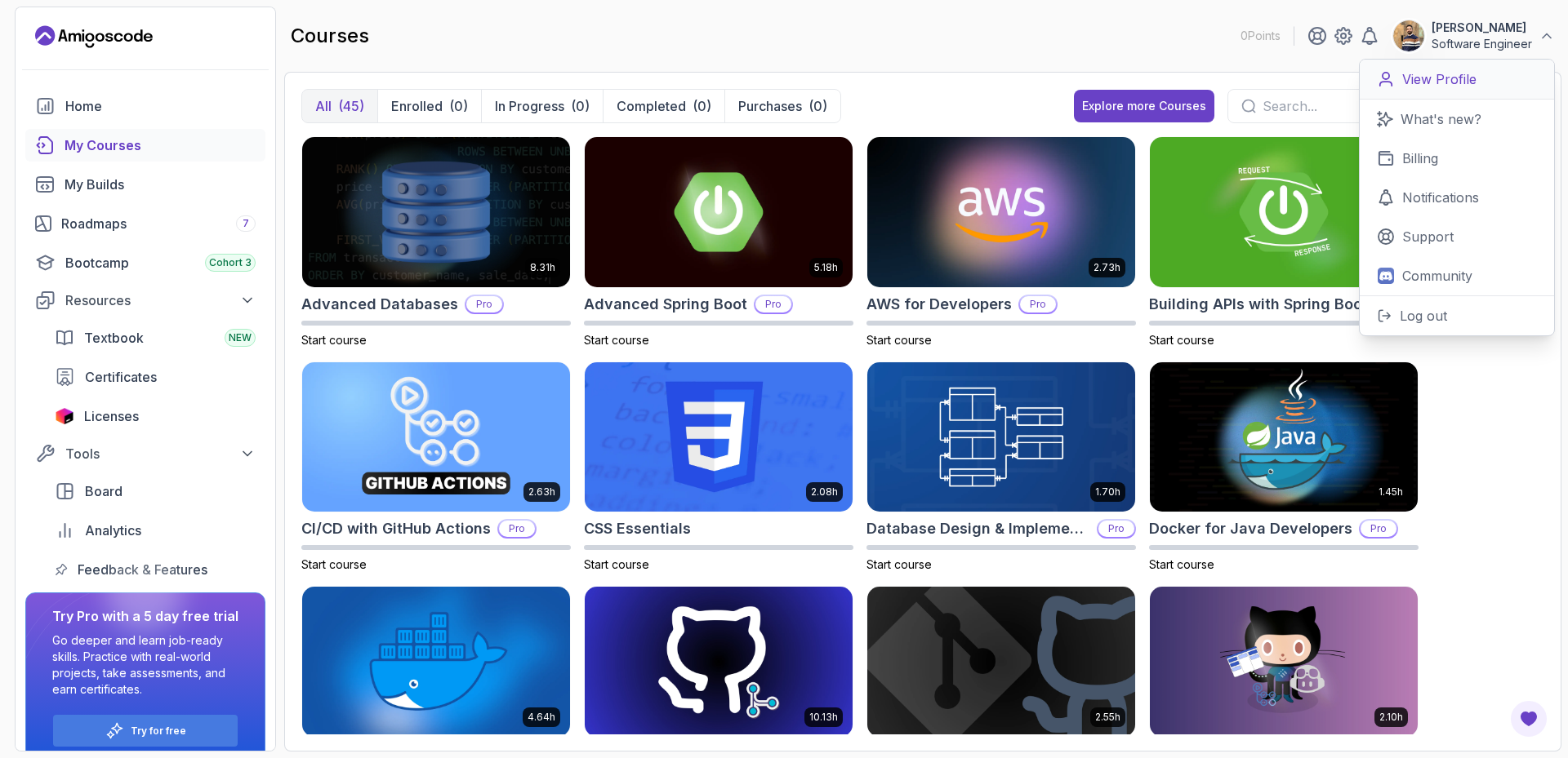
click at [1436, 82] on p "View Profile" at bounding box center [1439, 79] width 74 height 19
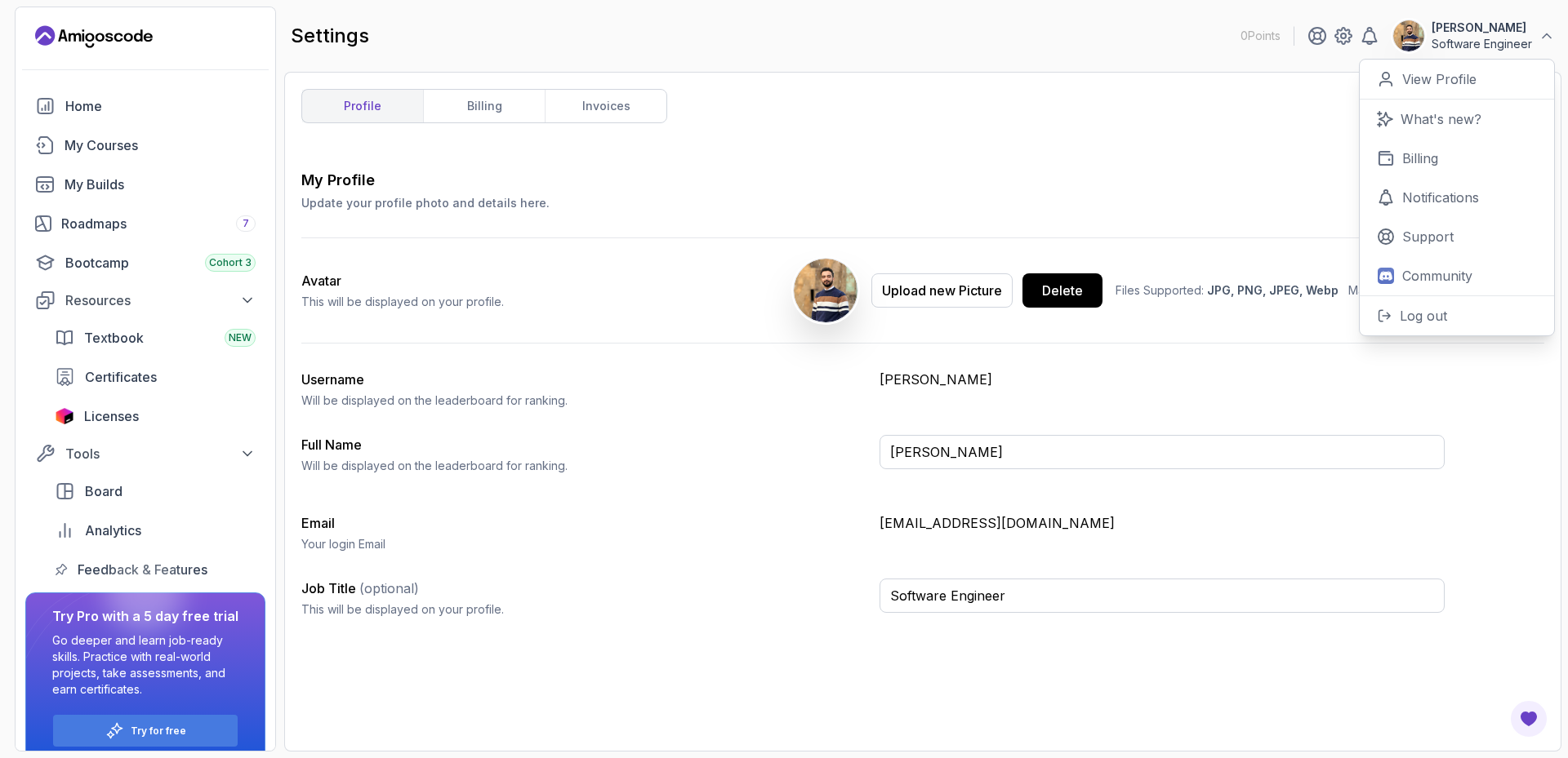
click at [1163, 182] on div "My Profile Update your profile photo and details here. Save" at bounding box center [922, 190] width 1243 height 42
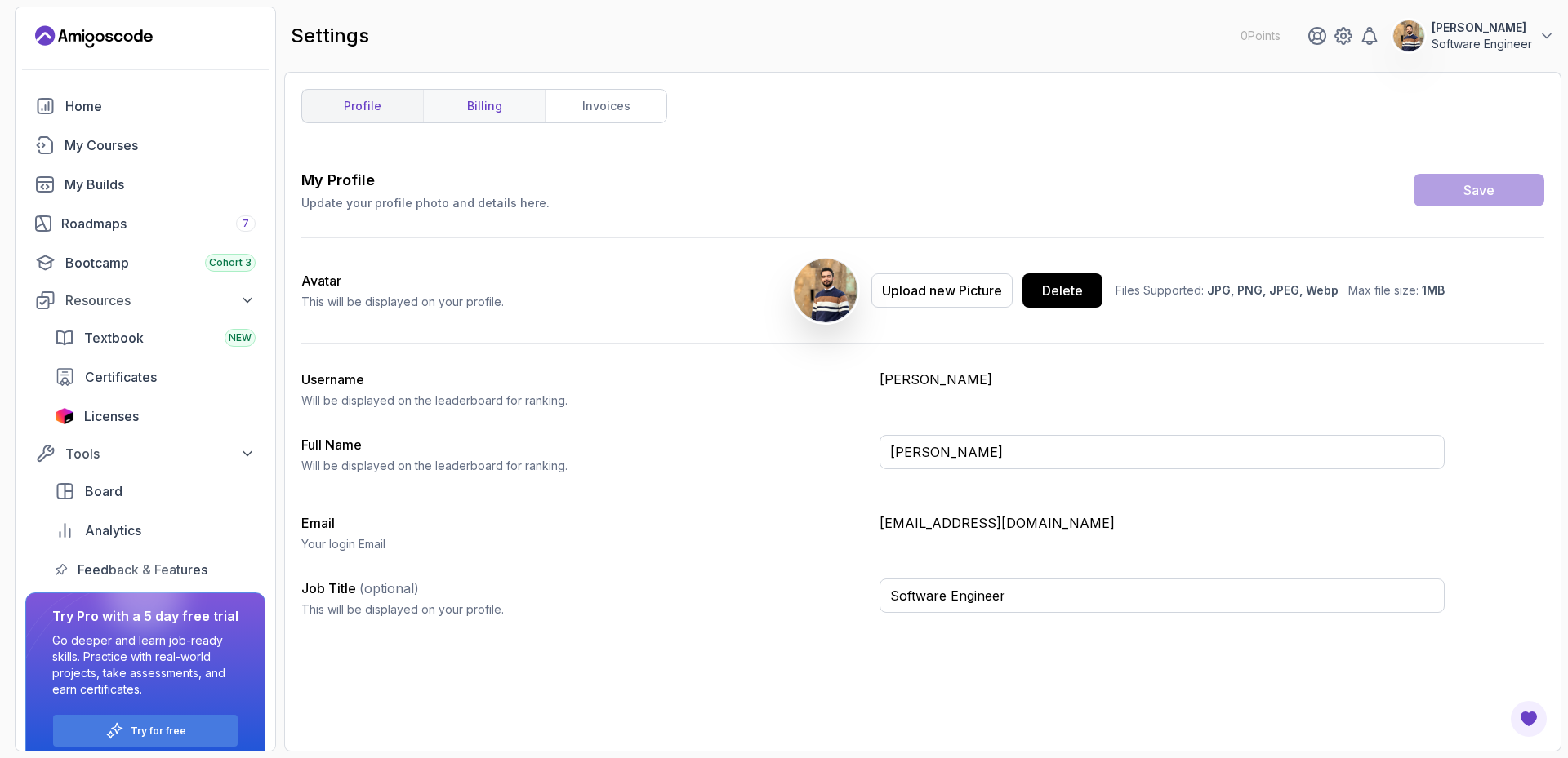
click at [527, 105] on link "billing" at bounding box center [484, 106] width 122 height 33
click at [641, 108] on link "invoices" at bounding box center [606, 106] width 122 height 33
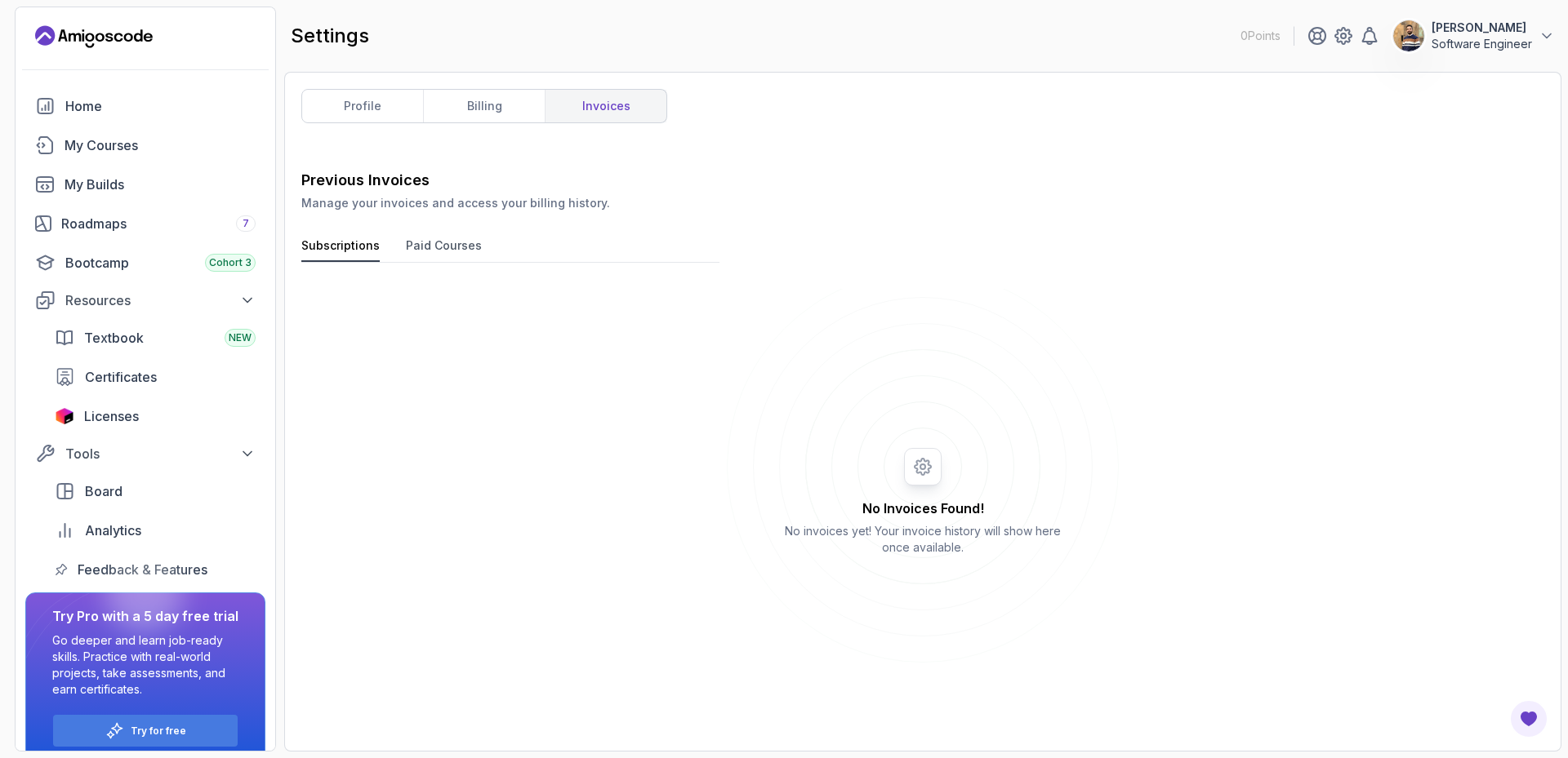
click at [436, 242] on button "Paid Courses" at bounding box center [444, 249] width 76 height 25
click at [139, 343] on span "Textbook" at bounding box center [114, 338] width 60 height 19
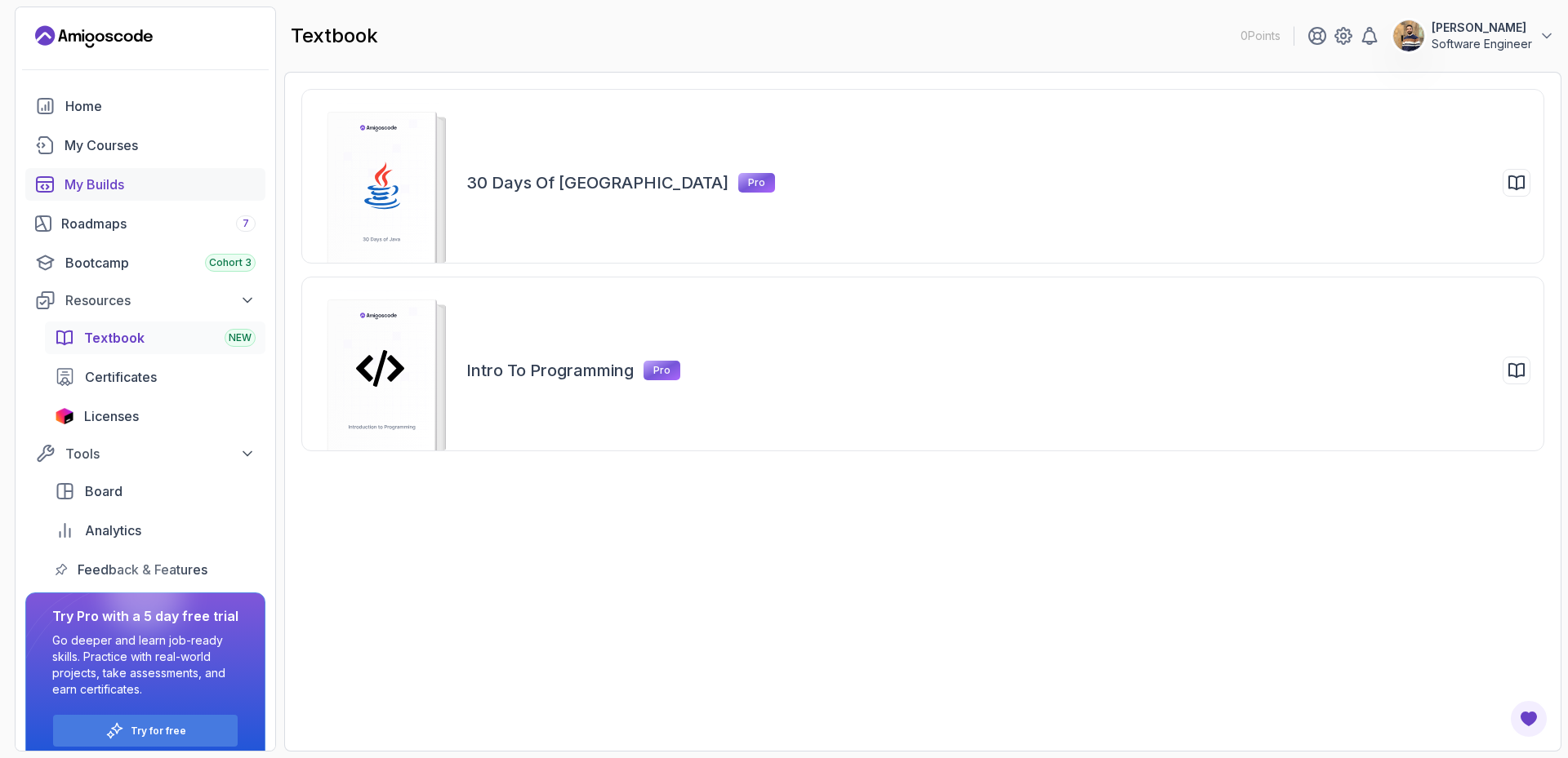
click at [110, 182] on div "My Builds" at bounding box center [160, 184] width 191 height 19
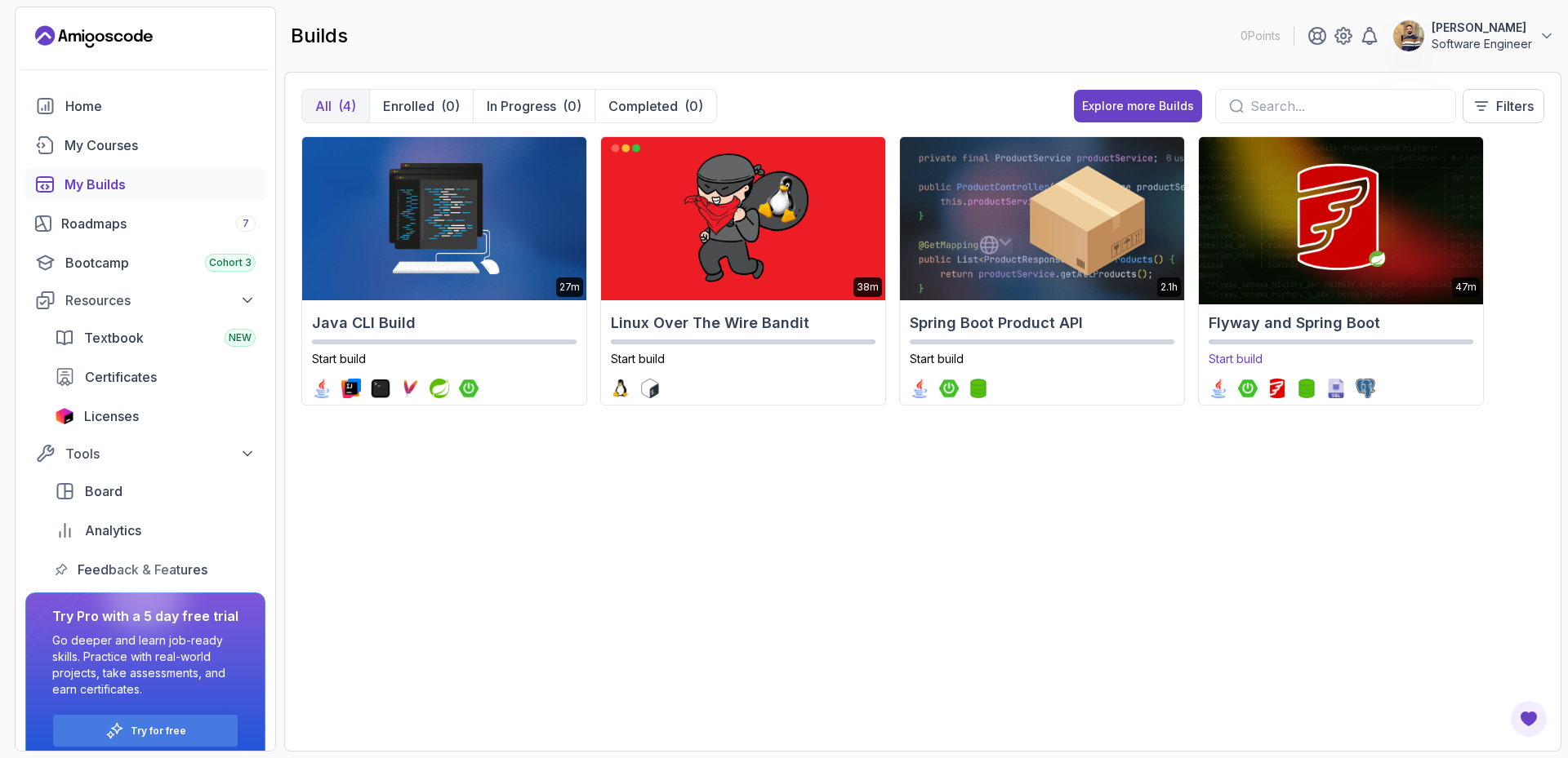
click at [1333, 243] on img at bounding box center [1340, 219] width 298 height 171
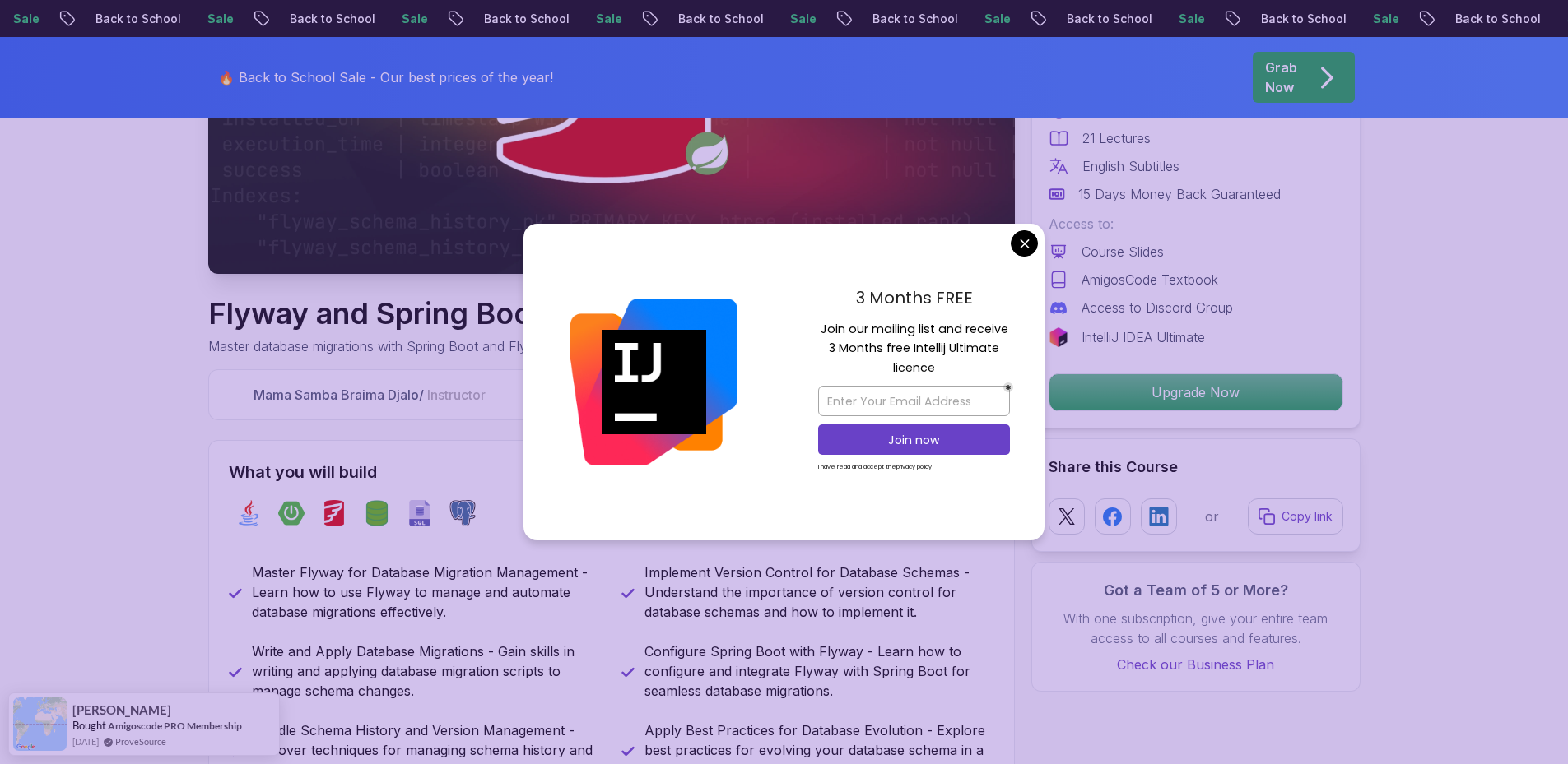
scroll to position [494, 0]
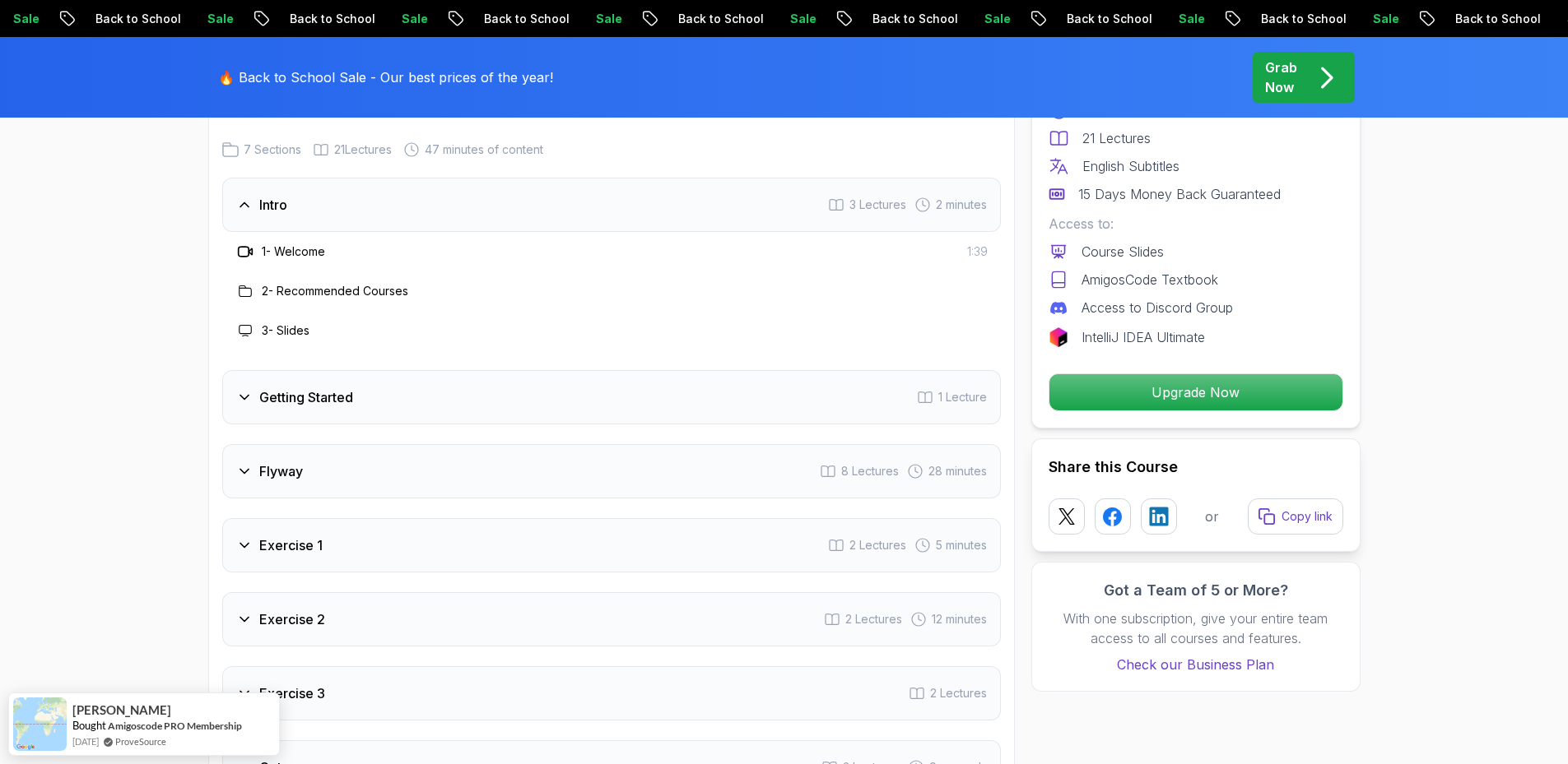
scroll to position [2057, 0]
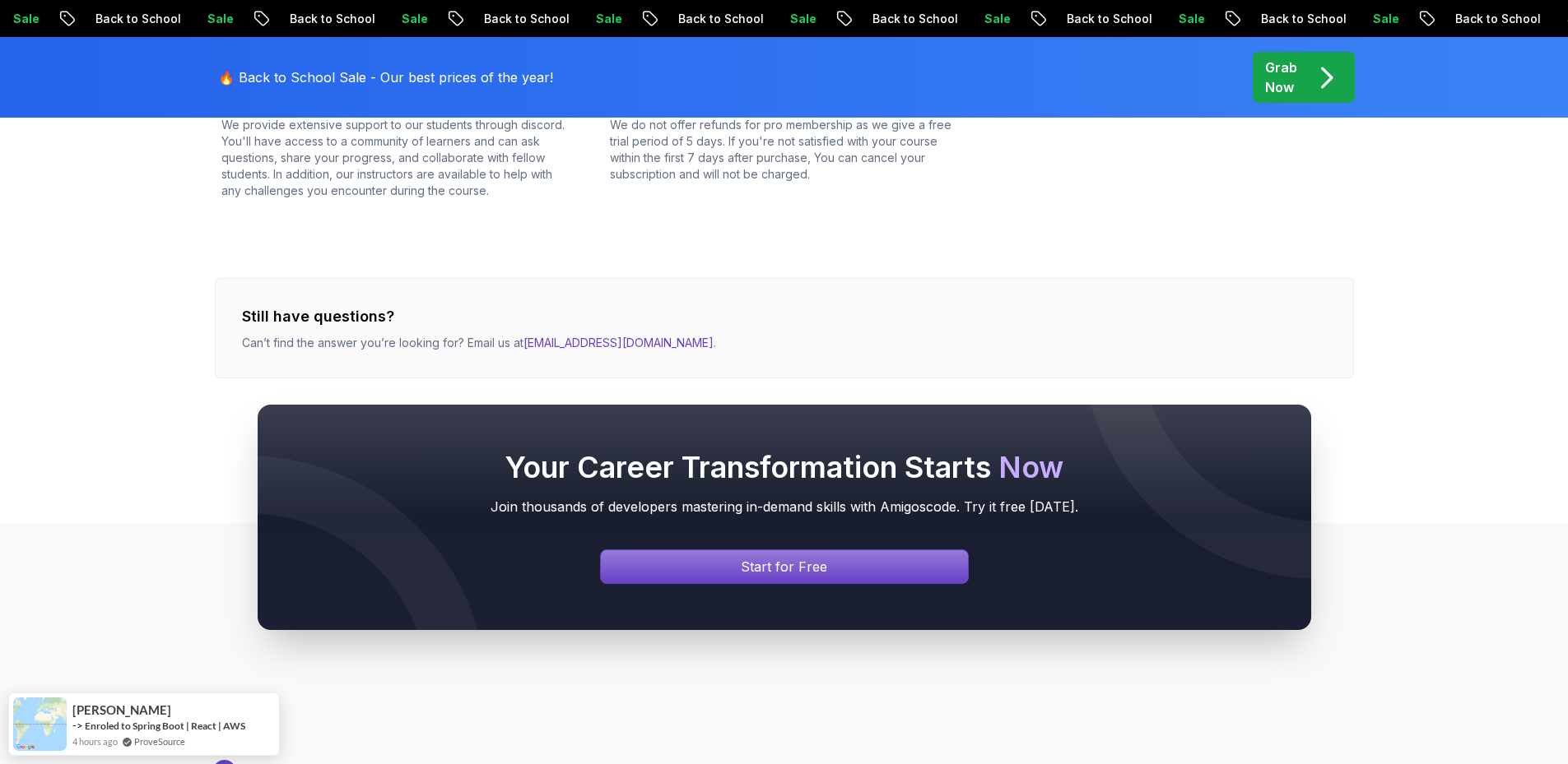
scroll to position [740, 0]
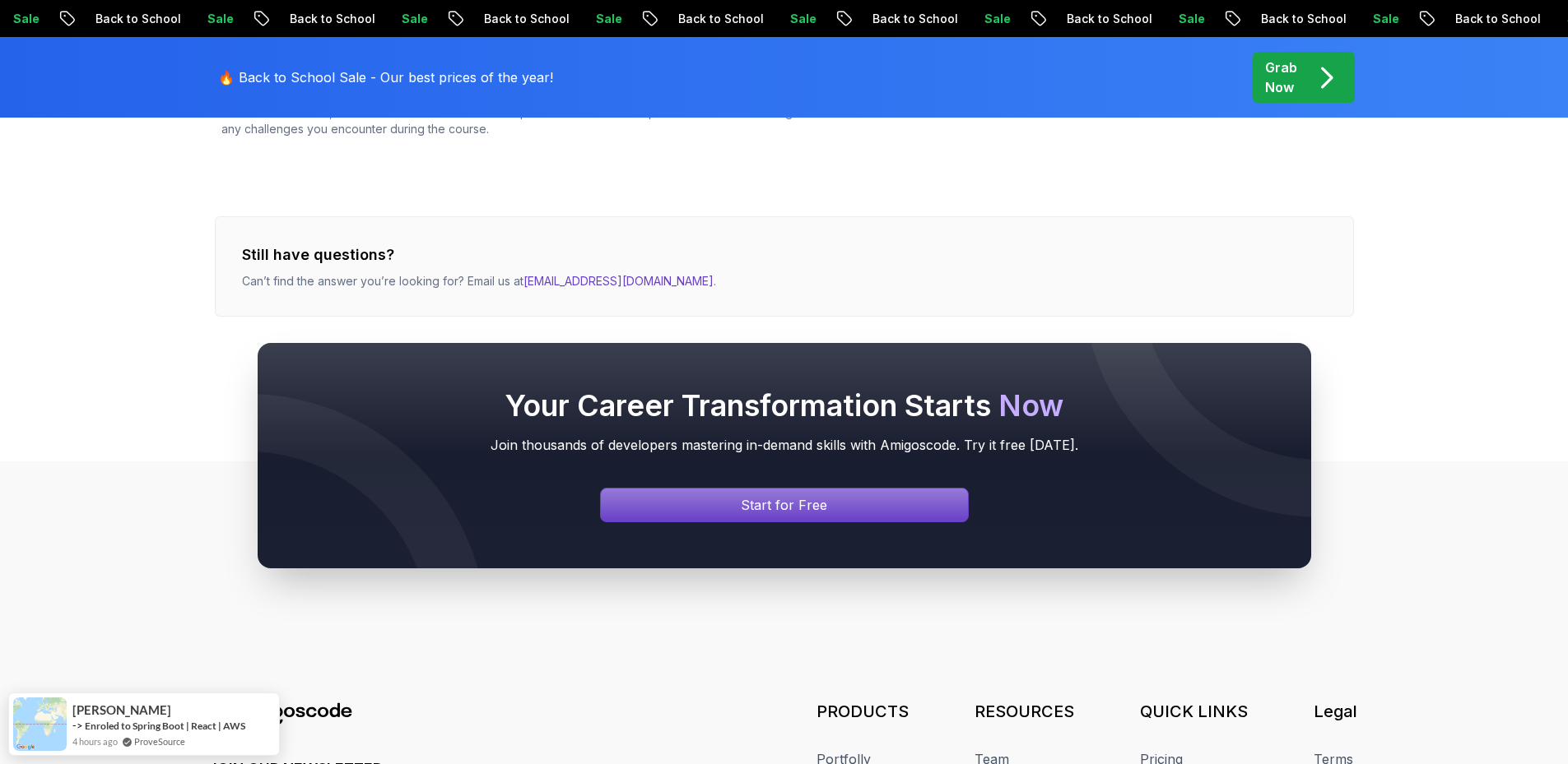
click at [570, 283] on div "Your Career Transformation Starts Now Join thousands of developers mastering in…" at bounding box center [784, 455] width 1568 height 383
click at [556, 279] on div "Your Career Transformation Starts Now Join thousands of developers mastering in…" at bounding box center [784, 455] width 1568 height 383
click at [555, 279] on div "Your Career Transformation Starts Now Join thousands of developers mastering in…" at bounding box center [784, 455] width 1568 height 383
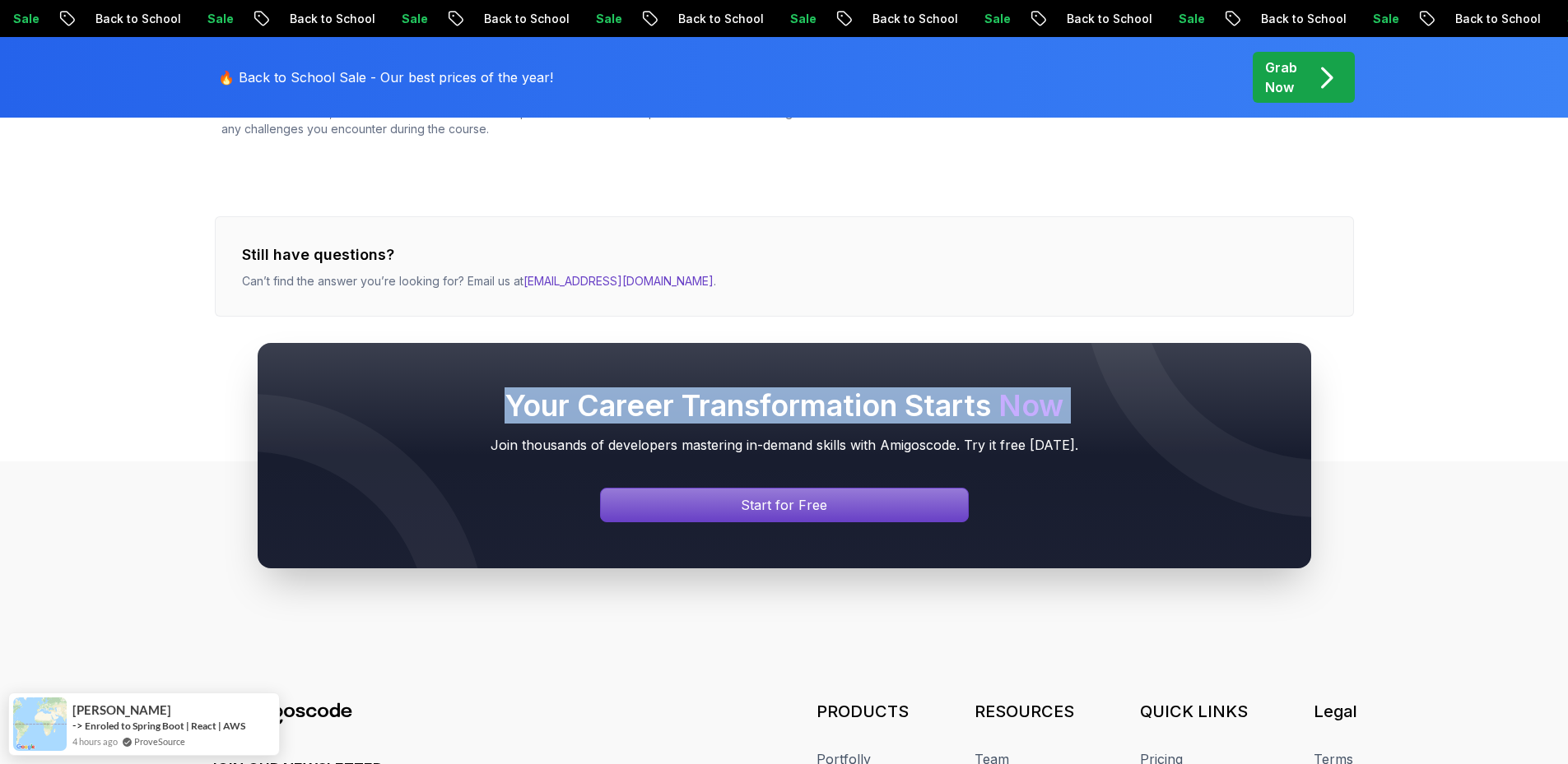
click at [555, 279] on div "Your Career Transformation Starts Now Join thousands of developers mastering in…" at bounding box center [784, 455] width 1568 height 383
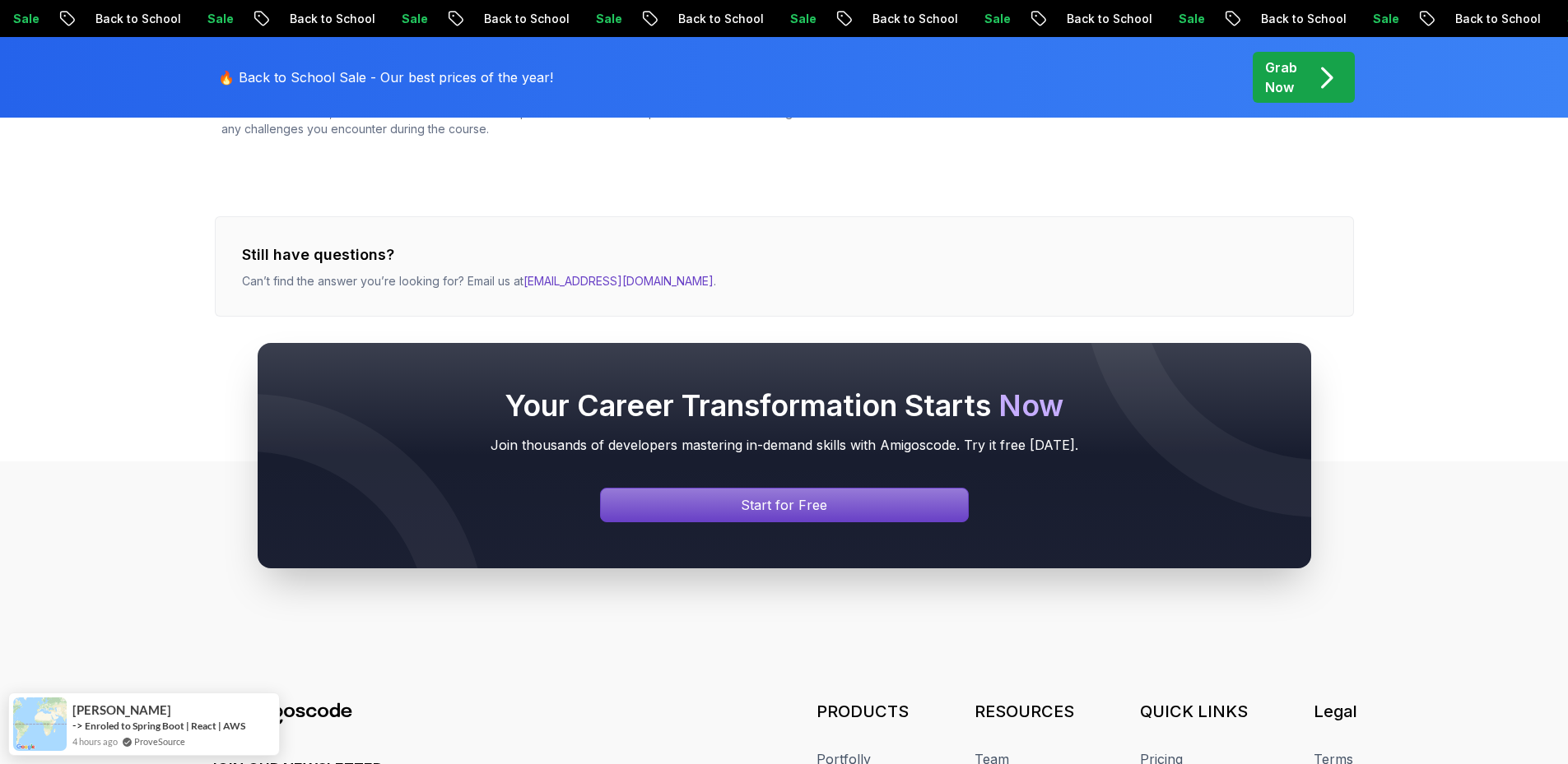
click at [793, 183] on div "What makes Amigoscode programming courses different from others? Amigoscode off…" at bounding box center [784, 12] width 1139 height 607
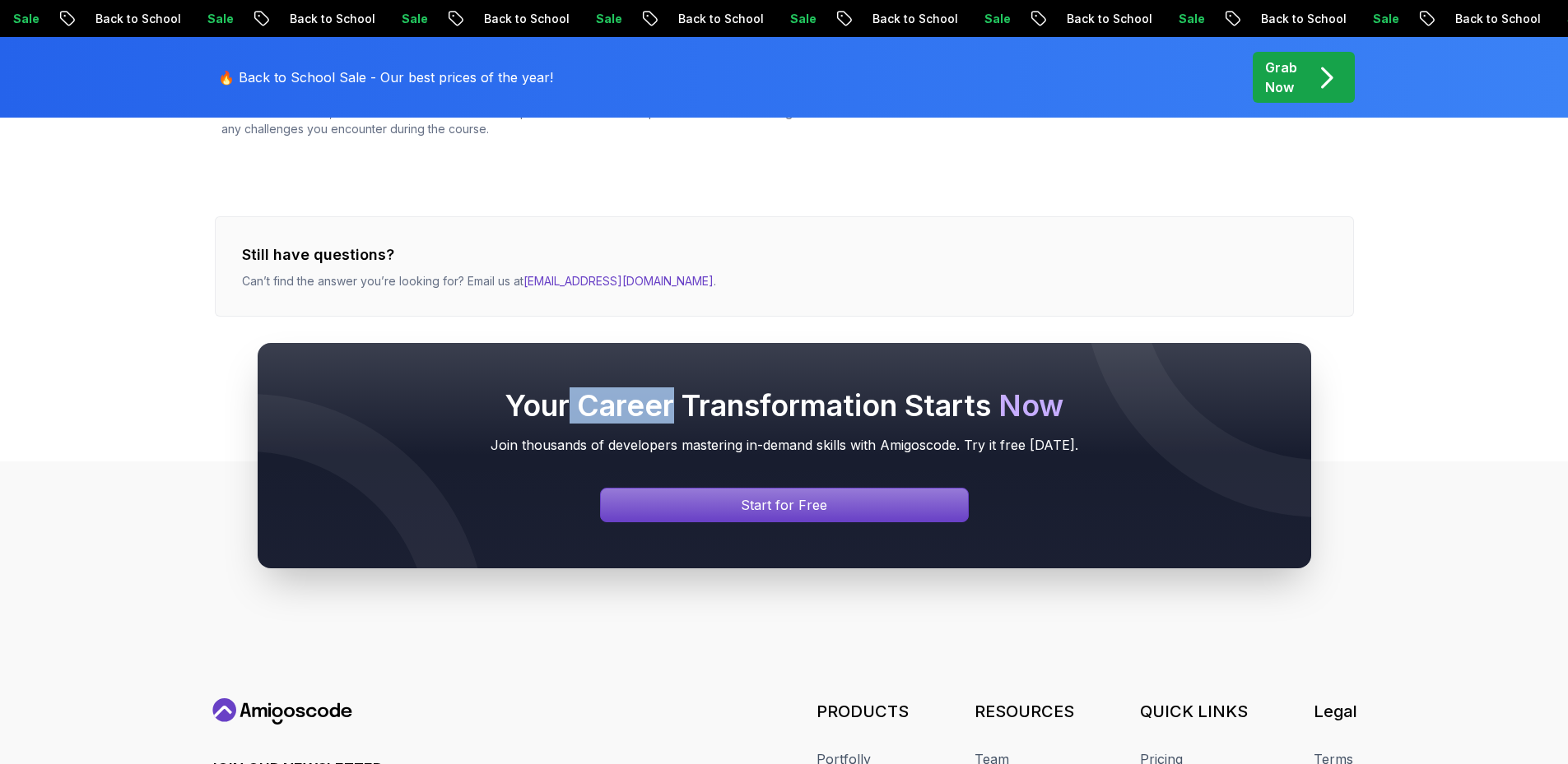
drag, startPoint x: 668, startPoint y: 285, endPoint x: 564, endPoint y: 284, distance: 104.0
click at [564, 284] on div "Your Career Transformation Starts Now Join thousands of developers mastering in…" at bounding box center [784, 455] width 1568 height 383
drag, startPoint x: 528, startPoint y: 278, endPoint x: 326, endPoint y: 272, distance: 202.1
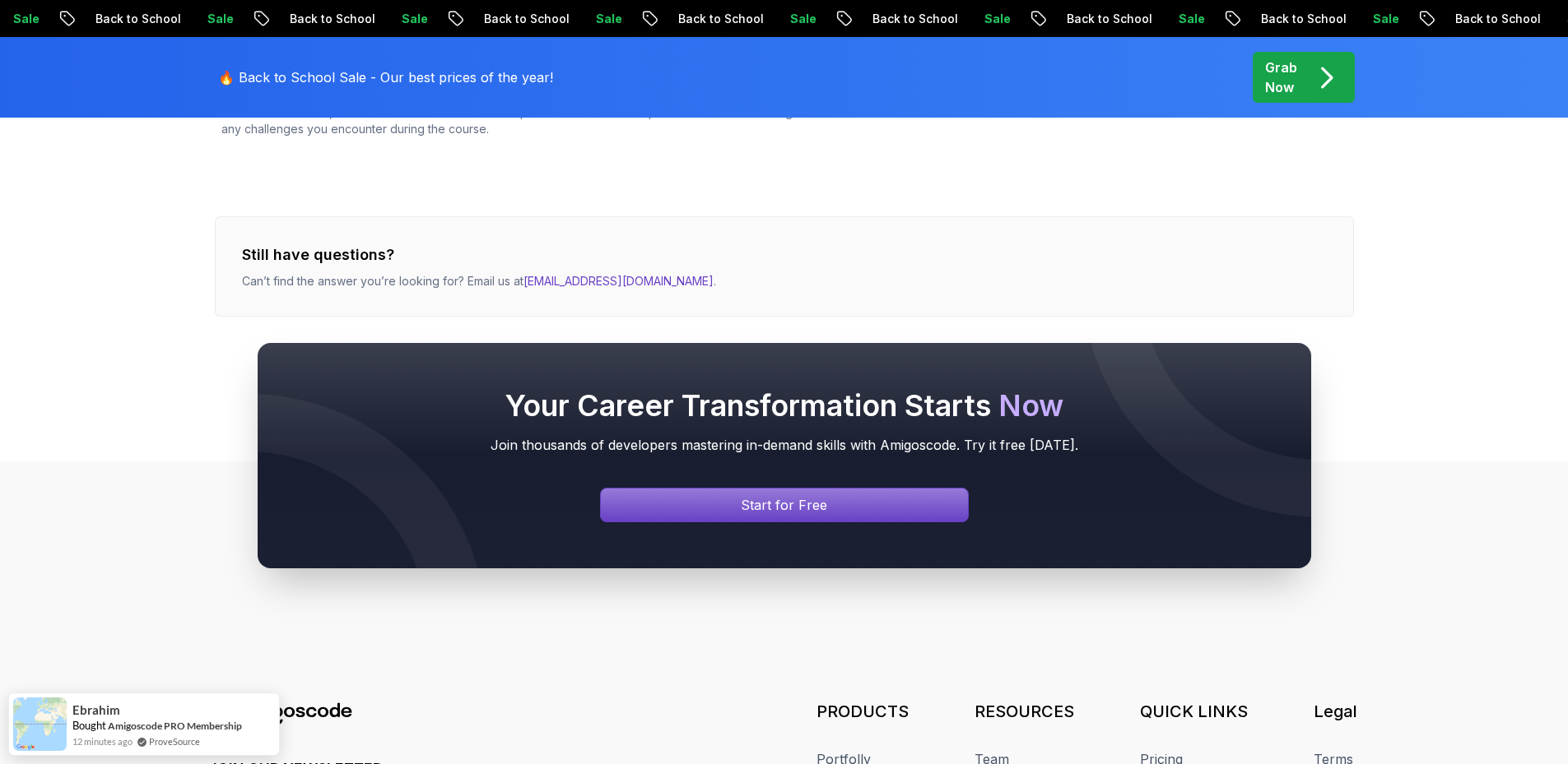
click at [316, 269] on div "Your Career Transformation Starts Now Join thousands of developers mastering in…" at bounding box center [784, 455] width 1568 height 383
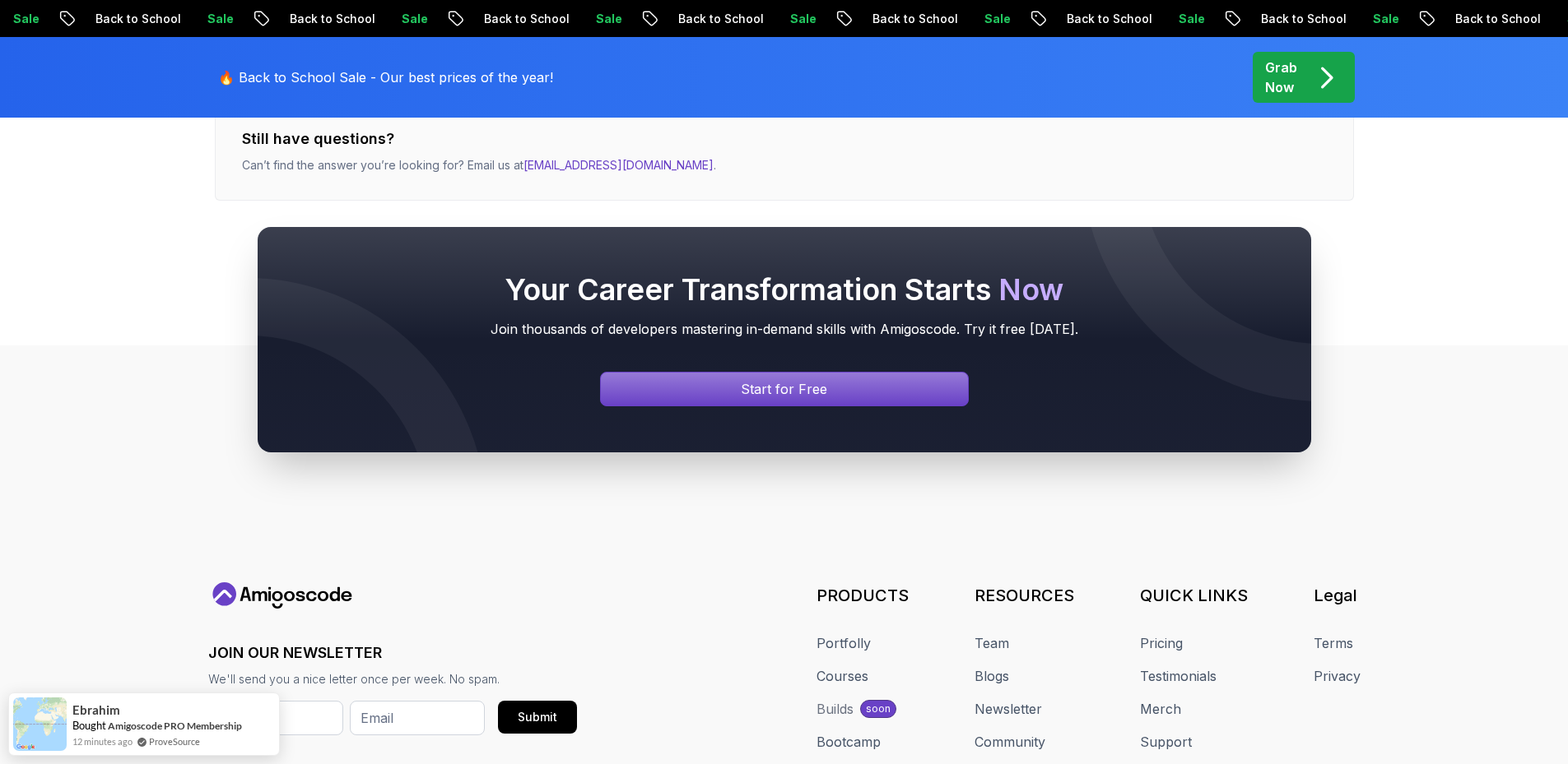
scroll to position [1070, 0]
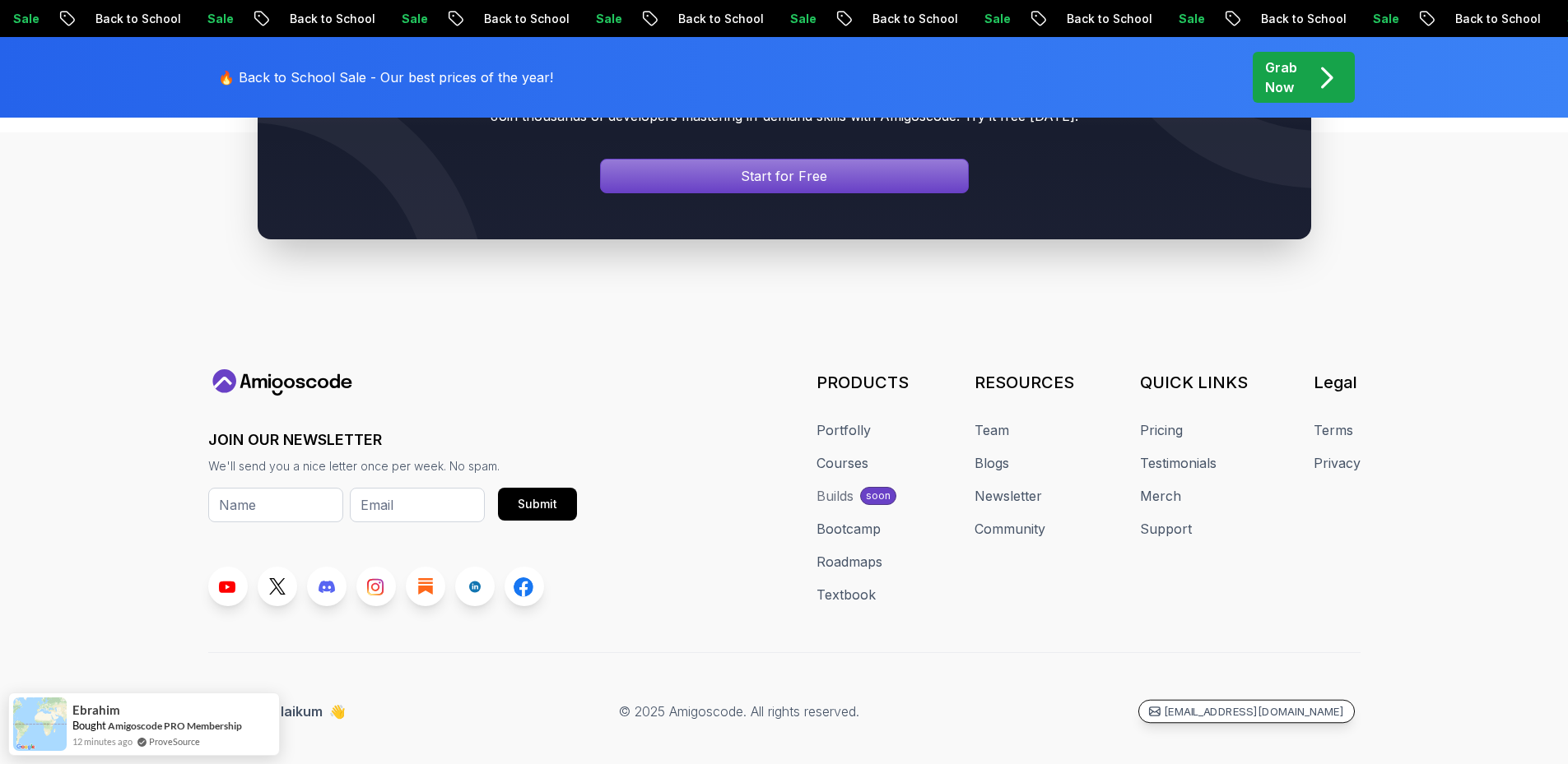
click at [1270, 710] on p "[EMAIL_ADDRESS][DOMAIN_NAME]" at bounding box center [1253, 712] width 180 height 16
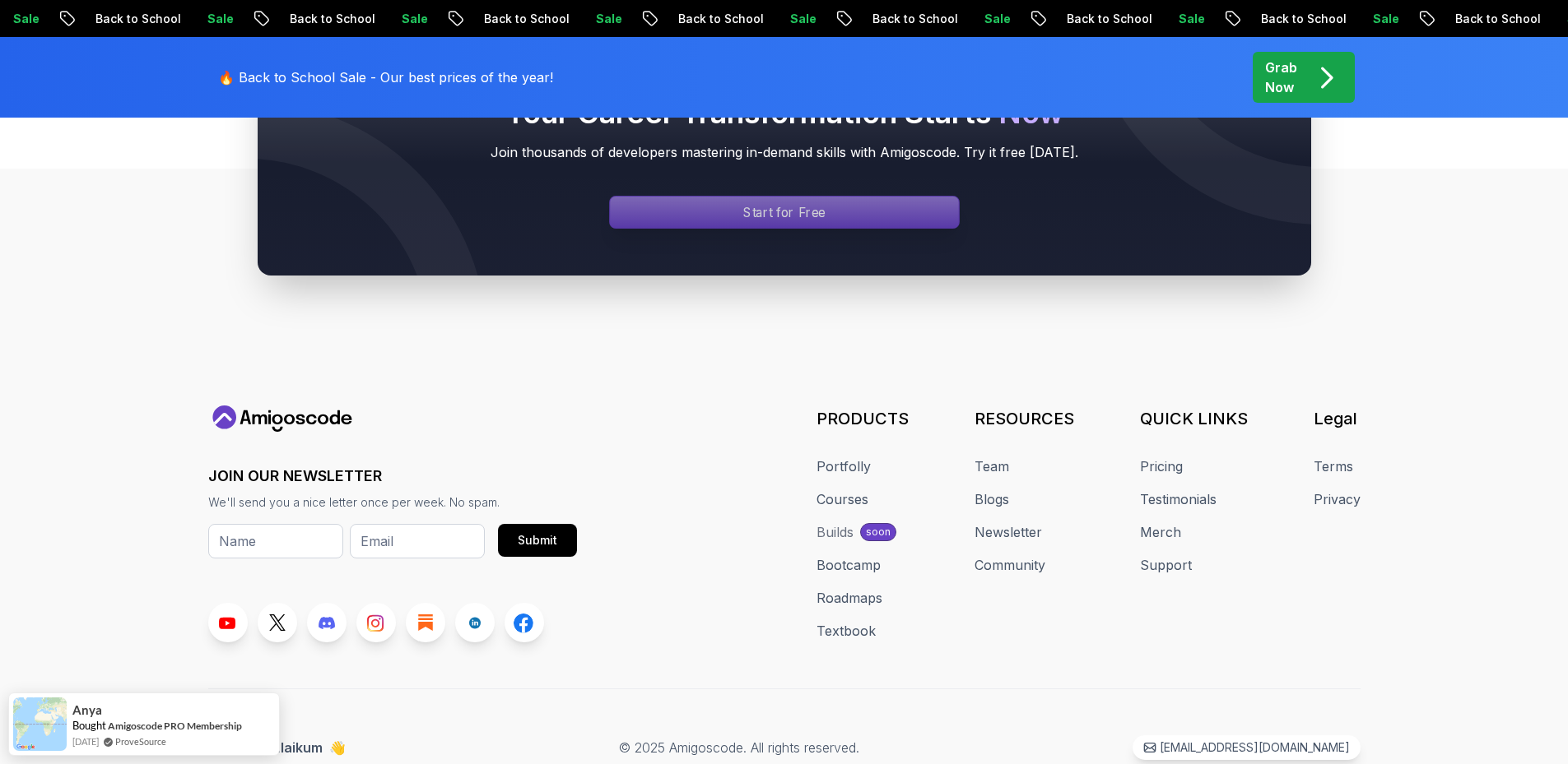
scroll to position [6246, 0]
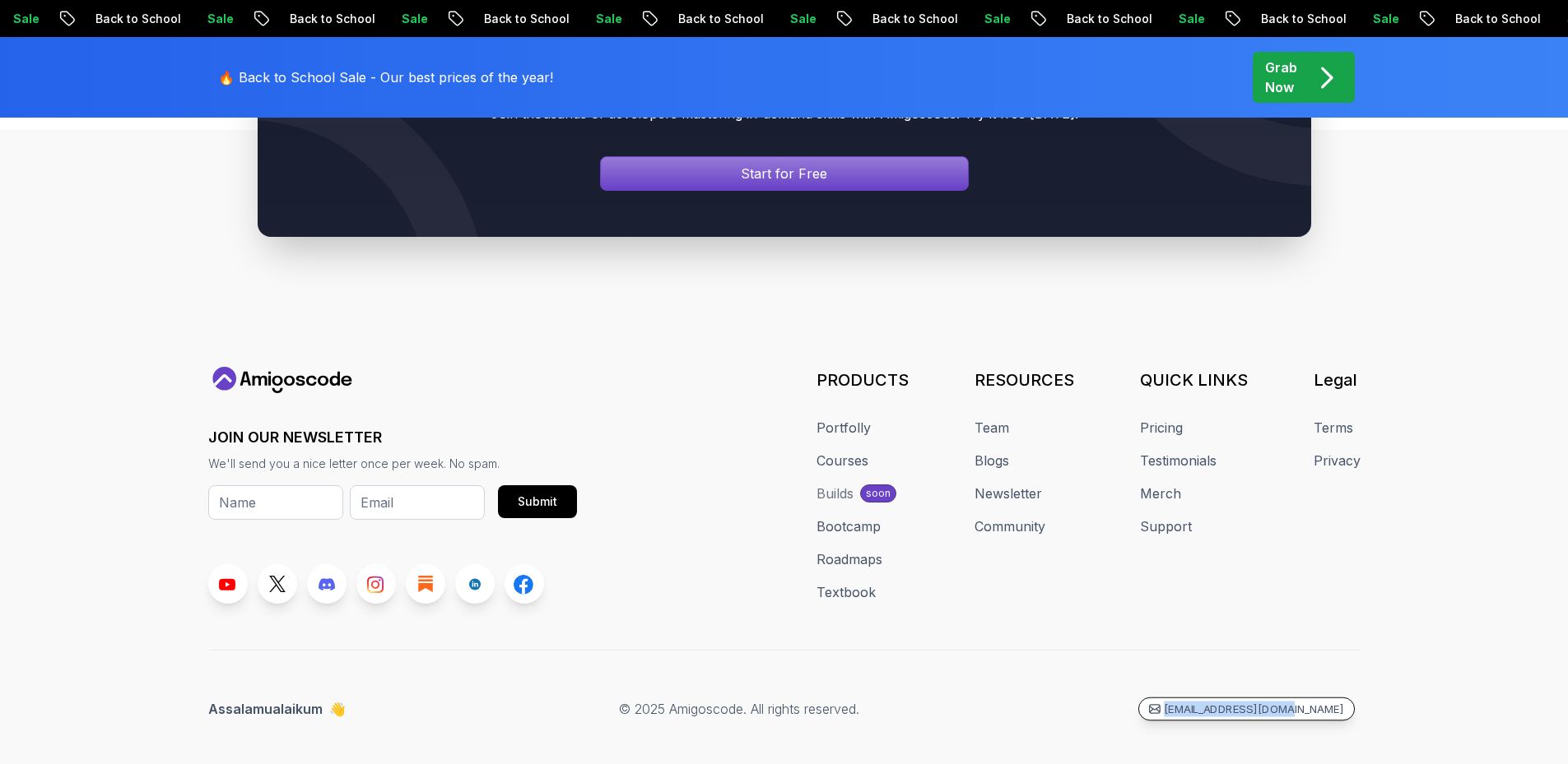
drag, startPoint x: 1370, startPoint y: 682, endPoint x: 1205, endPoint y: 689, distance: 165.1
click at [1205, 689] on footer "JOIN OUR NEWSLETTER We'll send you a nice letter once per week. No spam. Submit…" at bounding box center [784, 458] width 1568 height 657
copy p "[EMAIL_ADDRESS][DOMAIN_NAME]"
click at [1292, 78] on p "Grab Now" at bounding box center [1281, 77] width 32 height 39
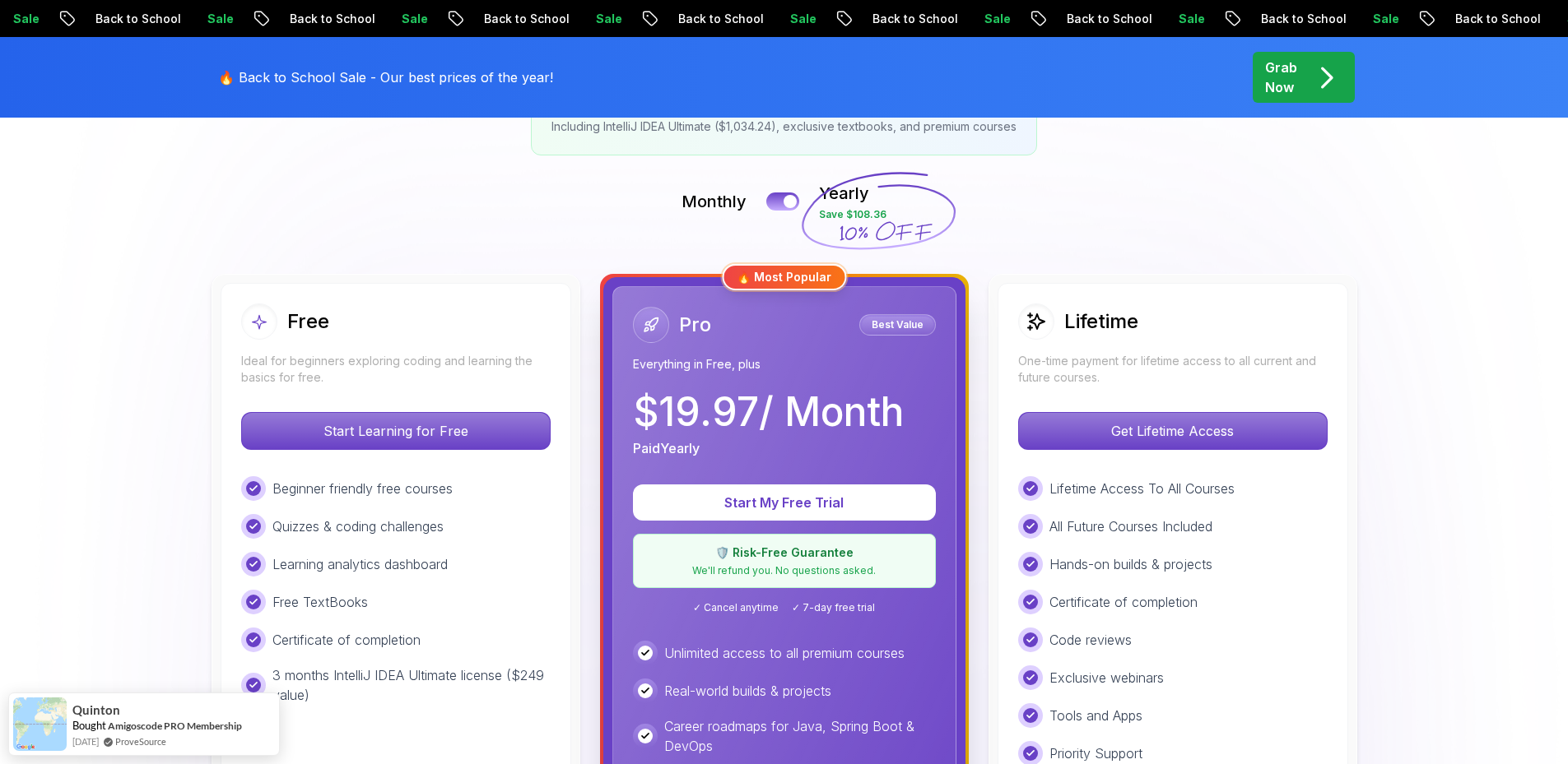
scroll to position [329, 0]
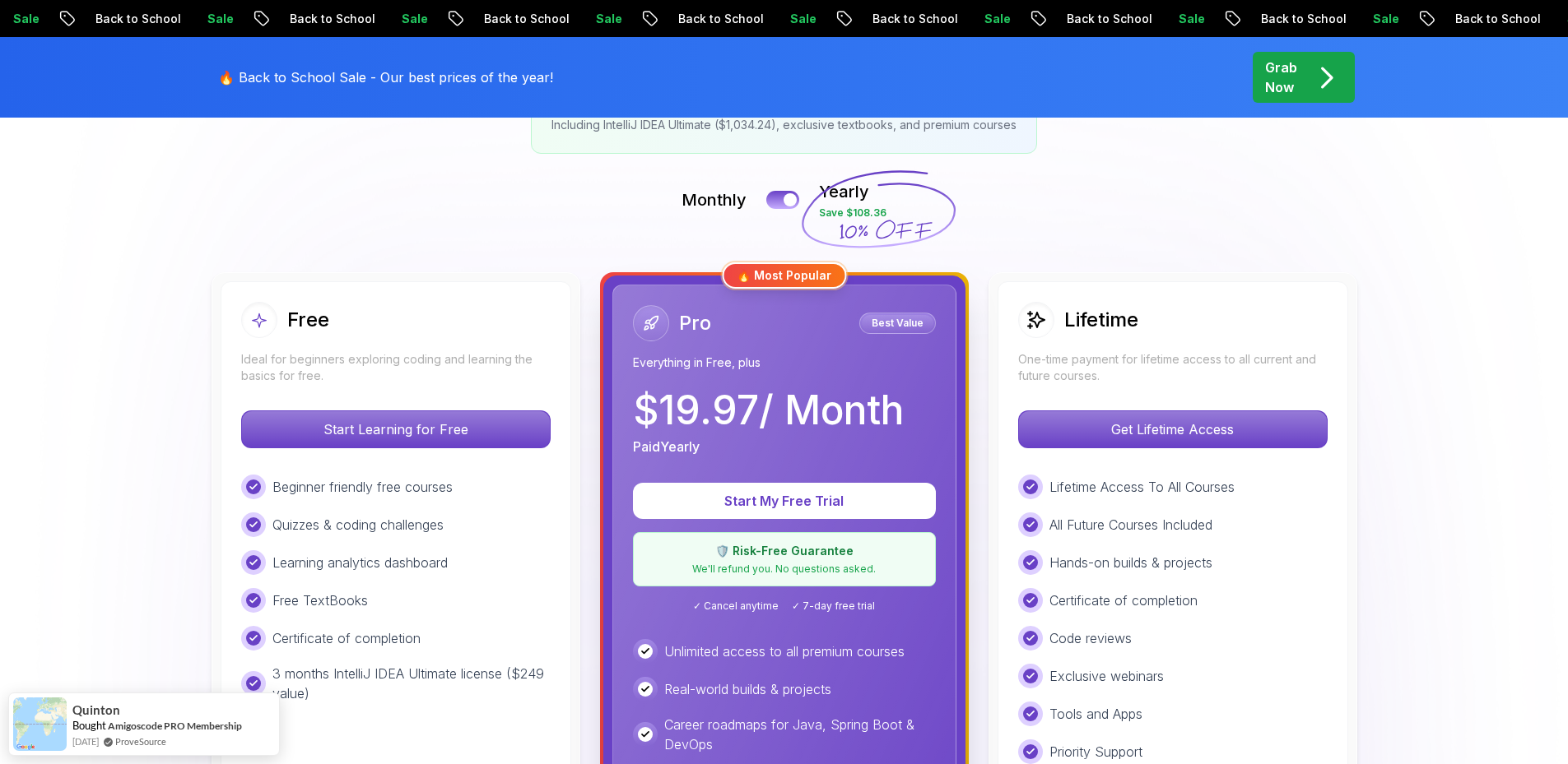
click at [1172, 336] on div "Lifetime" at bounding box center [1172, 320] width 309 height 36
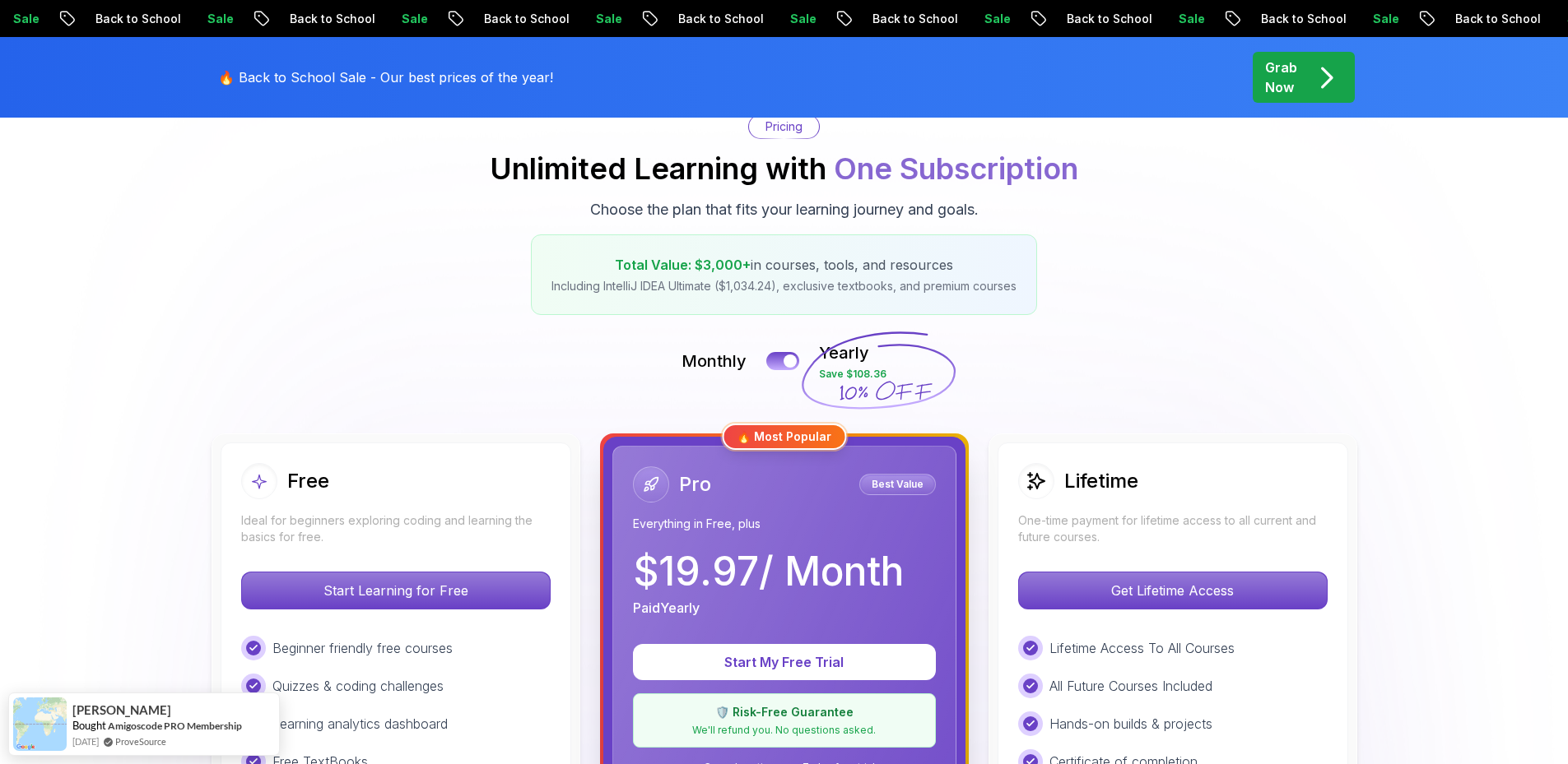
scroll to position [0, 0]
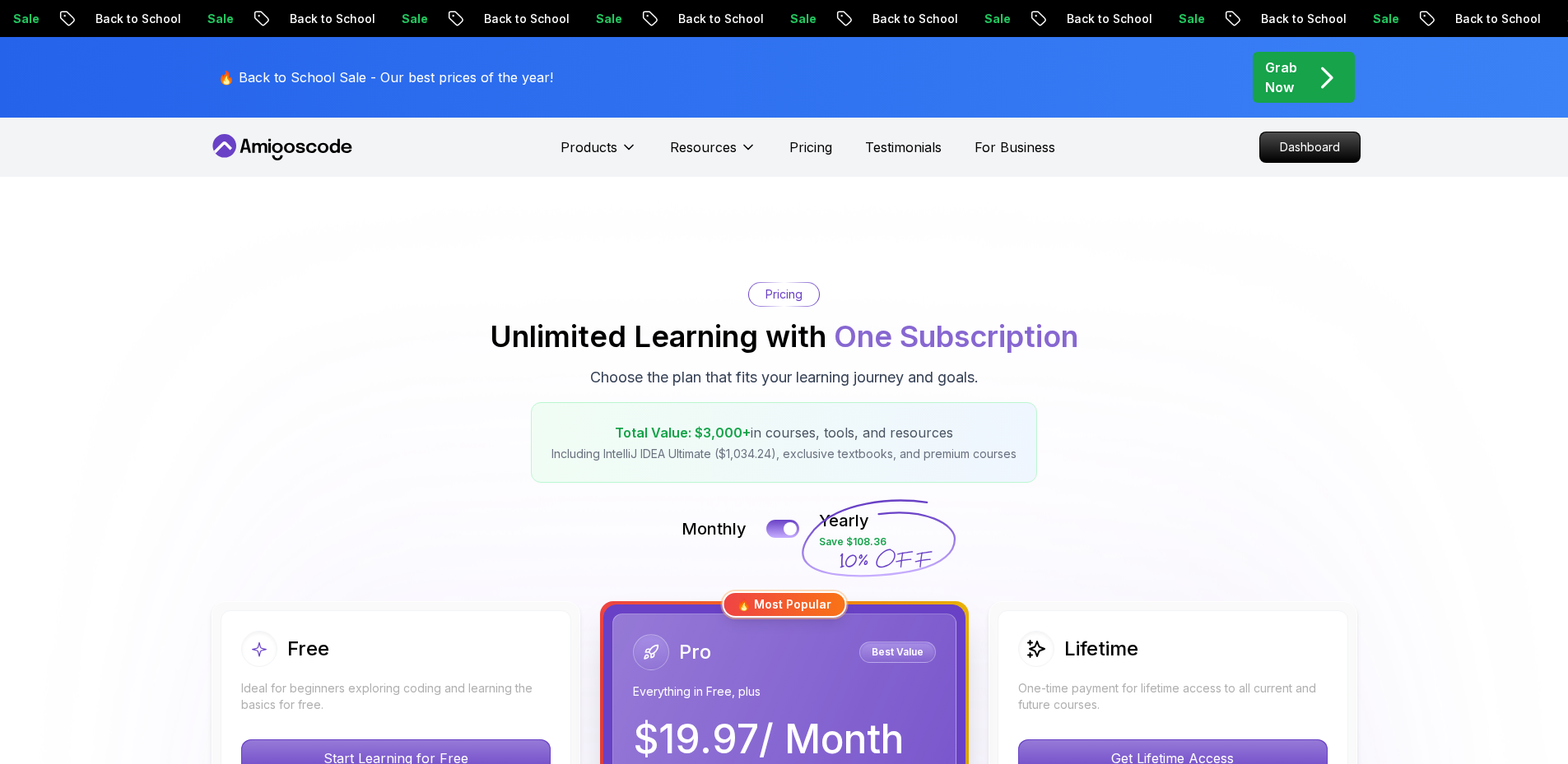
click at [294, 155] on icon at bounding box center [282, 147] width 148 height 27
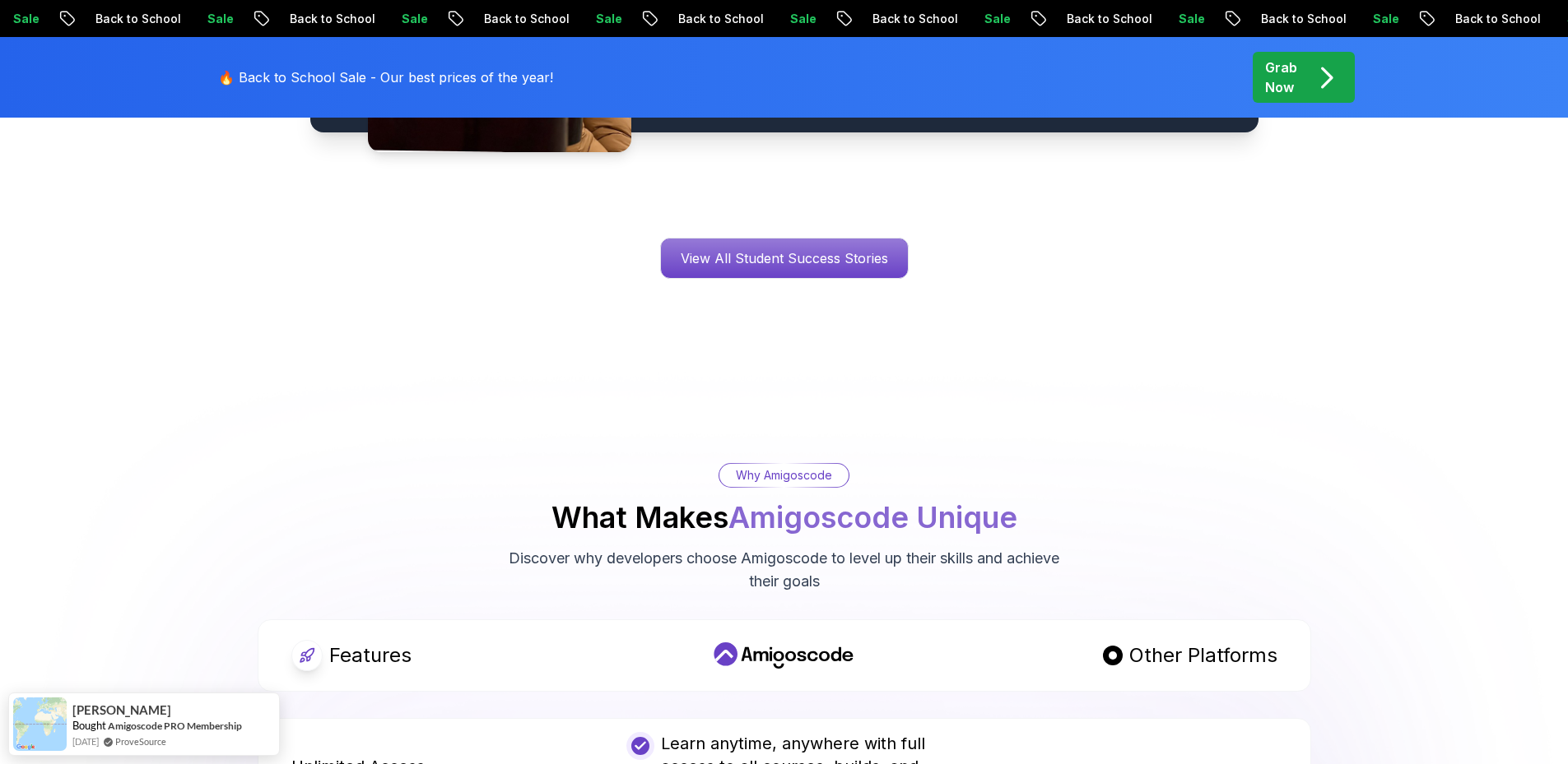
scroll to position [2797, 0]
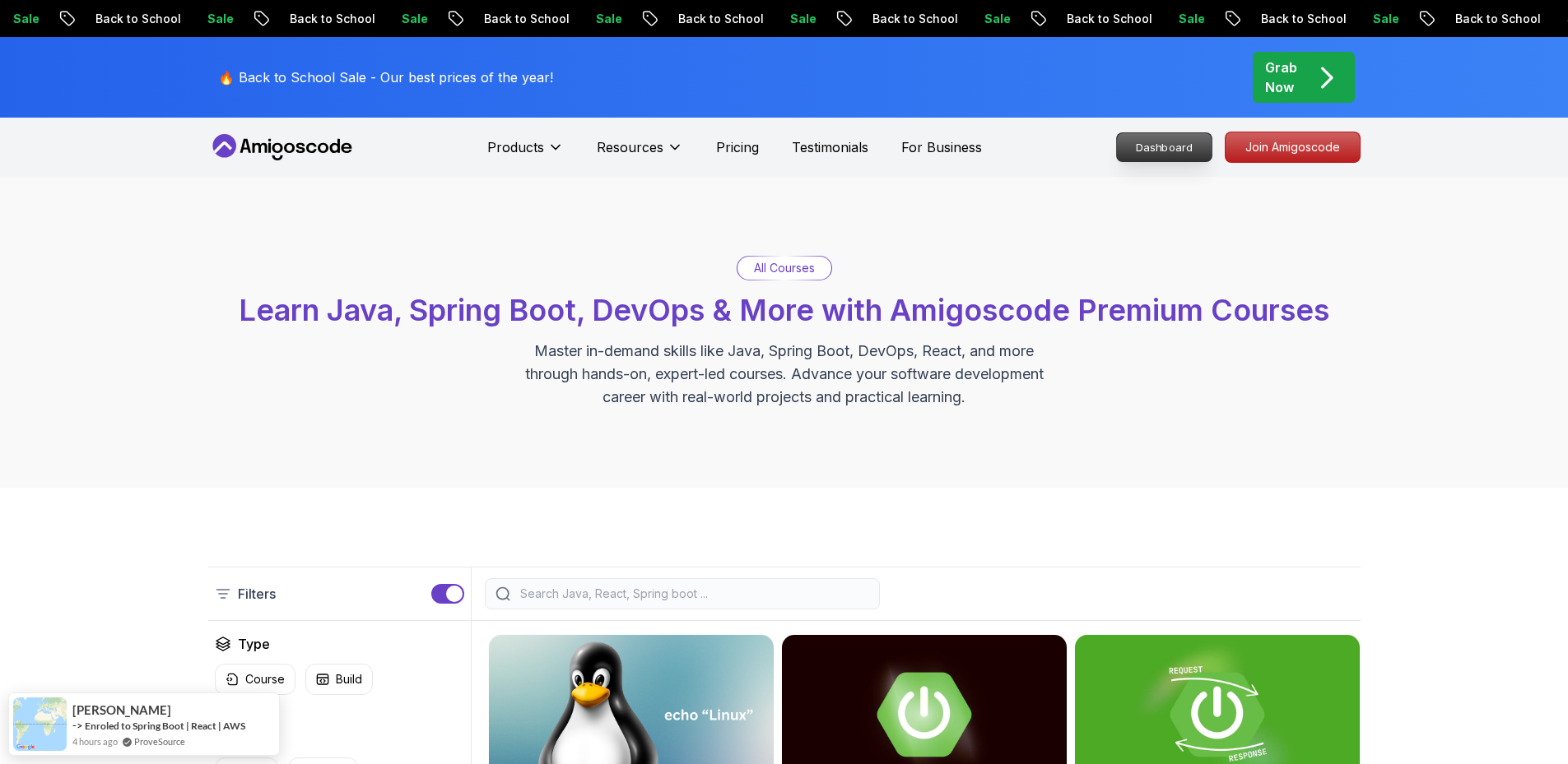
click at [1200, 146] on p "Dashboard" at bounding box center [1164, 147] width 94 height 28
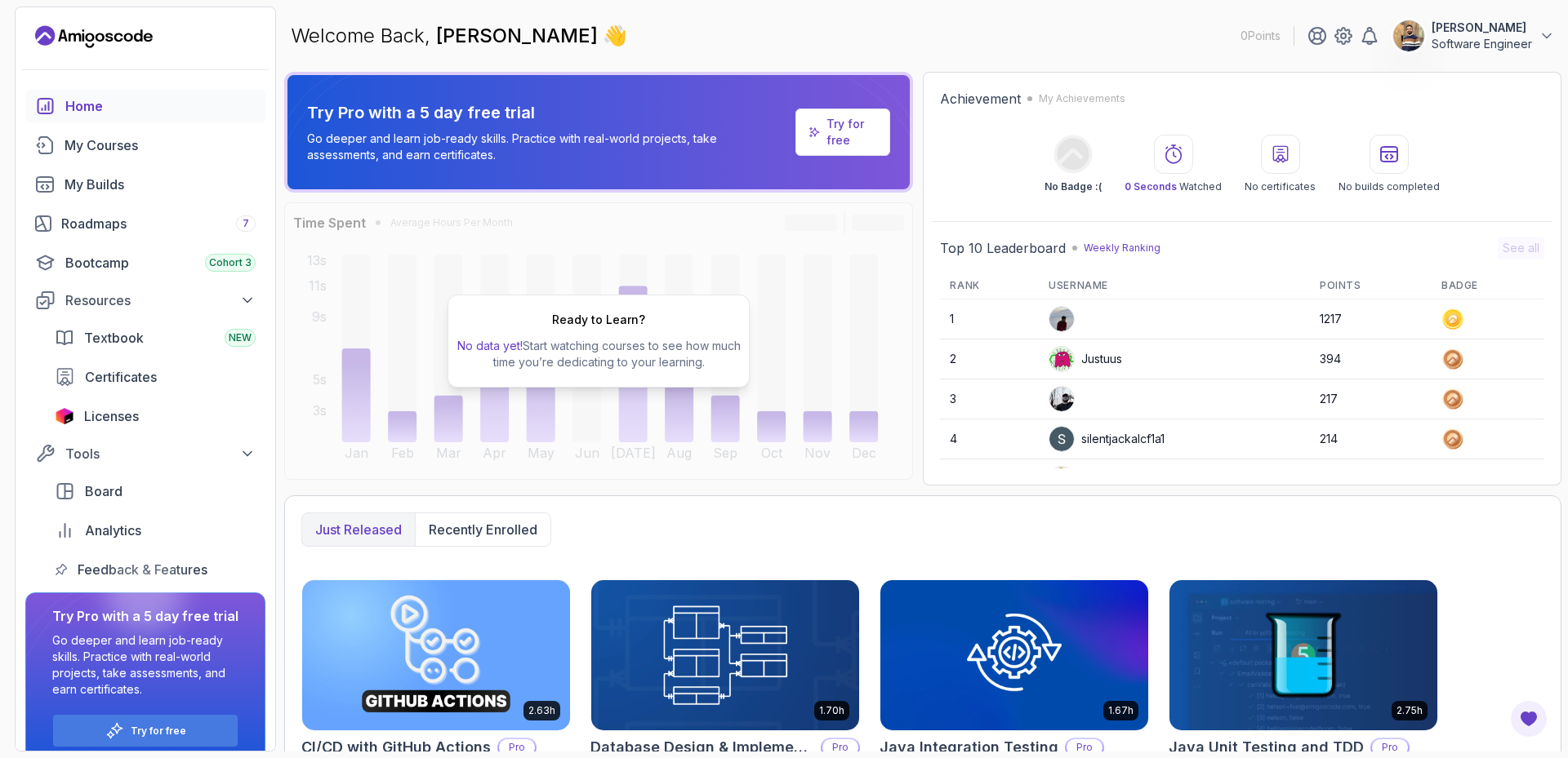
click at [671, 331] on div "Ready to Learn? No data yet! Start watching courses to see how much time you’re…" at bounding box center [598, 341] width 302 height 93
